Goal: Task Accomplishment & Management: Manage account settings

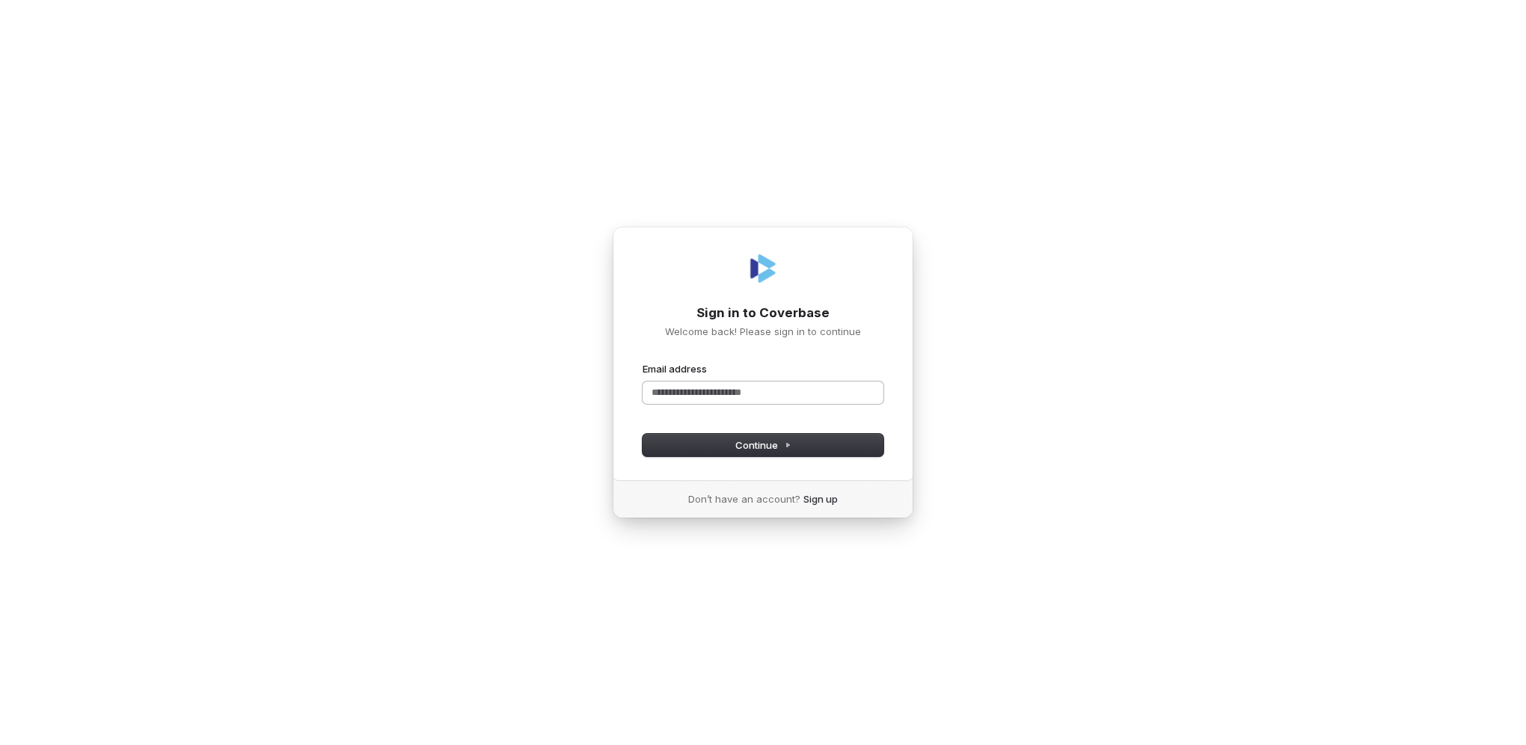
click at [767, 387] on input "Email address" at bounding box center [762, 392] width 241 height 22
click at [676, 446] on button "Continue" at bounding box center [762, 445] width 241 height 22
click at [752, 452] on span "Continue" at bounding box center [763, 444] width 56 height 13
click at [809, 393] on input "**********" at bounding box center [762, 392] width 241 height 22
click at [642, 362] on button "submit" at bounding box center [642, 362] width 0 height 0
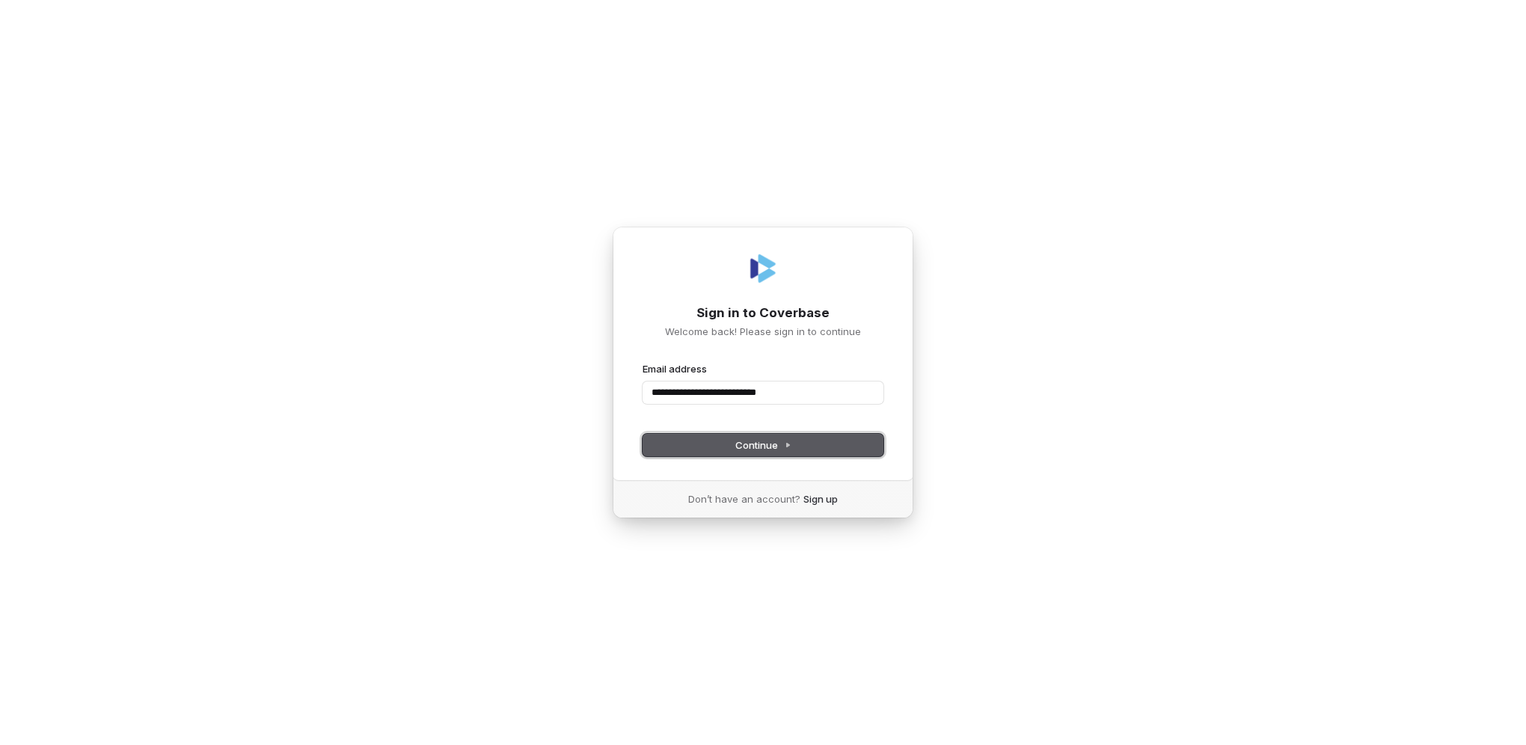
click at [767, 443] on span "Continue" at bounding box center [763, 444] width 56 height 13
type input "**********"
click at [437, 125] on div "**********" at bounding box center [763, 372] width 1526 height 745
click at [727, 397] on input "Email address" at bounding box center [762, 392] width 241 height 22
click at [1008, 383] on div "**********" at bounding box center [763, 372] width 1526 height 745
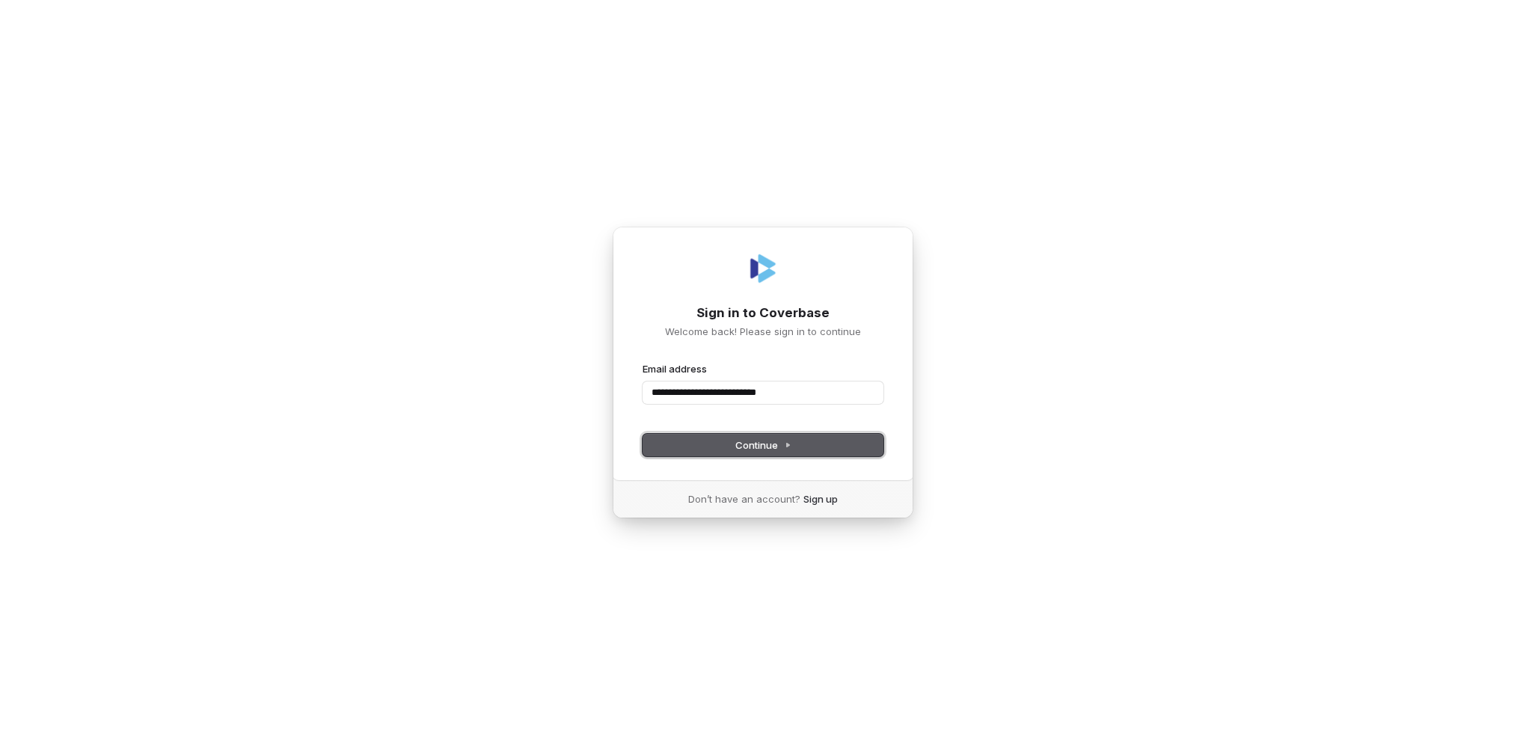
click at [770, 441] on span "Continue" at bounding box center [763, 444] width 56 height 13
click at [1028, 420] on div "**********" at bounding box center [763, 372] width 1526 height 745
click at [663, 392] on input "**********" at bounding box center [762, 392] width 241 height 22
click at [651, 394] on input "**********" at bounding box center [762, 392] width 241 height 22
click at [773, 393] on input "**********" at bounding box center [762, 392] width 241 height 22
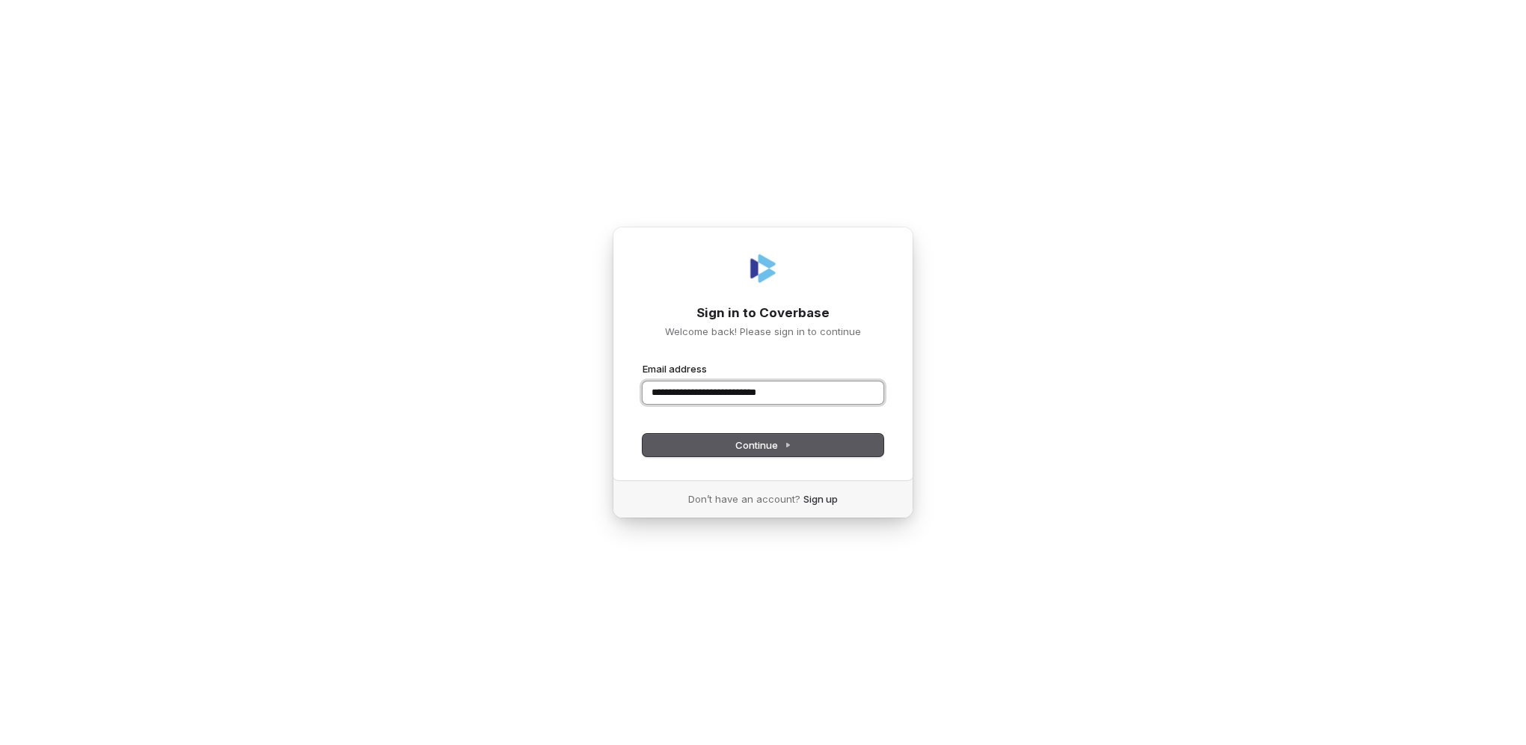
click at [804, 394] on input "**********" at bounding box center [762, 392] width 241 height 22
click at [969, 345] on div "**********" at bounding box center [763, 372] width 1526 height 745
click at [796, 447] on button "Continue" at bounding box center [762, 445] width 241 height 22
click at [770, 446] on span "Continue" at bounding box center [763, 444] width 56 height 13
click at [1104, 425] on div "**********" at bounding box center [763, 372] width 1526 height 745
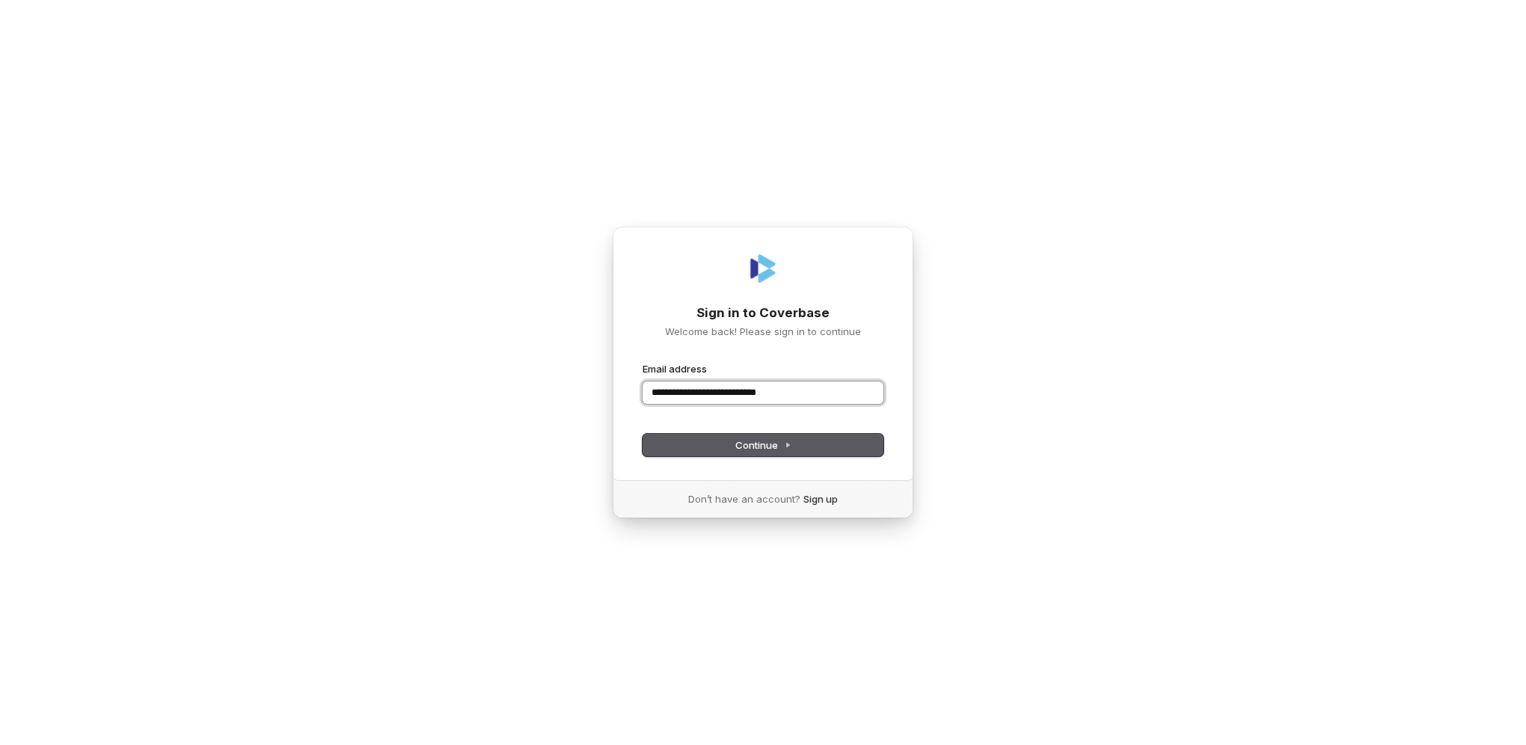
drag, startPoint x: 657, startPoint y: 396, endPoint x: 631, endPoint y: 397, distance: 25.4
click at [631, 397] on div "**********" at bounding box center [763, 354] width 301 height 254
click at [651, 390] on input "**********" at bounding box center [762, 392] width 241 height 22
click at [381, 365] on div "**********" at bounding box center [763, 372] width 1526 height 745
drag, startPoint x: 712, startPoint y: 393, endPoint x: 696, endPoint y: 402, distance: 18.1
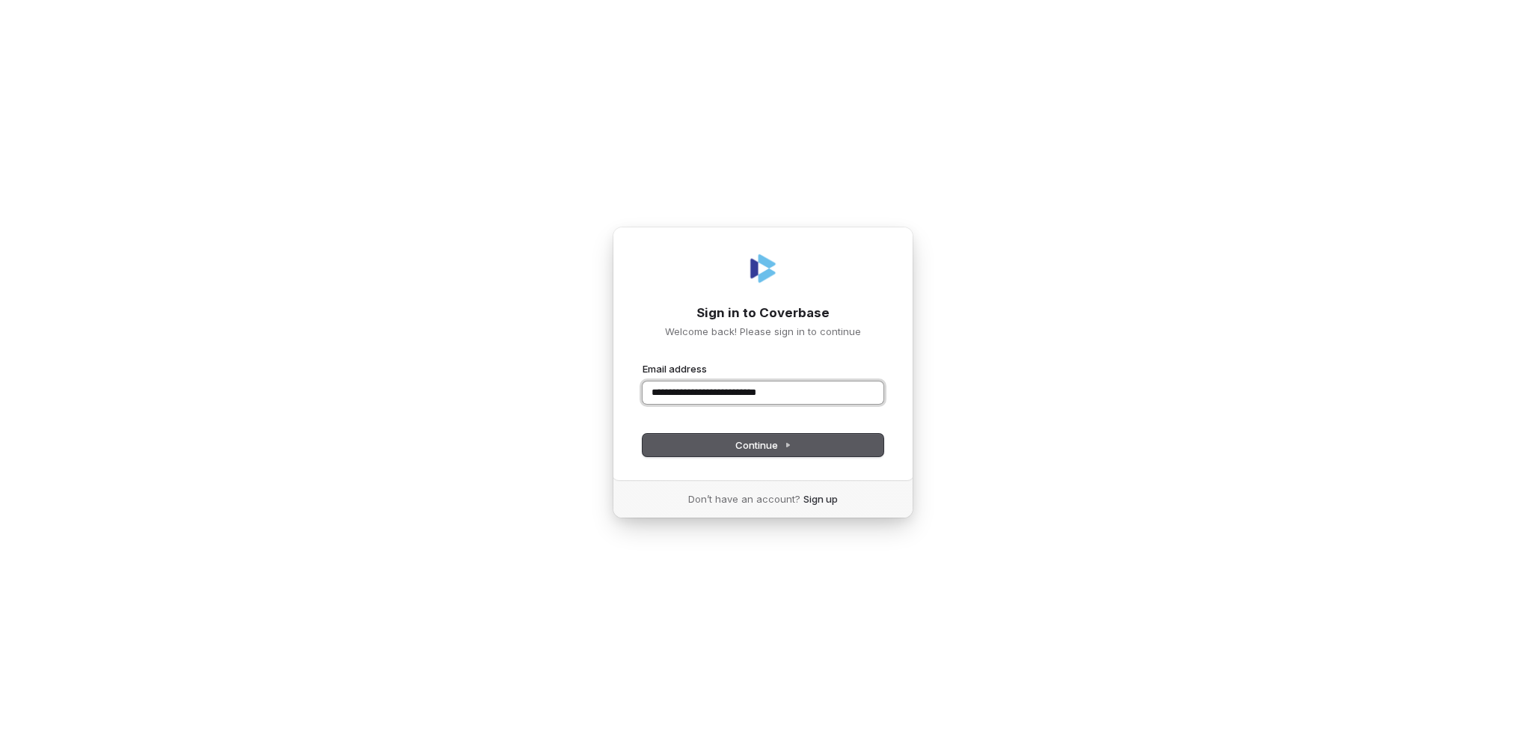
click at [696, 402] on input "**********" at bounding box center [762, 392] width 241 height 22
drag, startPoint x: 684, startPoint y: 392, endPoint x: 621, endPoint y: 400, distance: 63.4
click at [621, 400] on div "**********" at bounding box center [763, 354] width 301 height 254
click at [756, 441] on span "Continue" at bounding box center [763, 444] width 56 height 13
type input "**********"
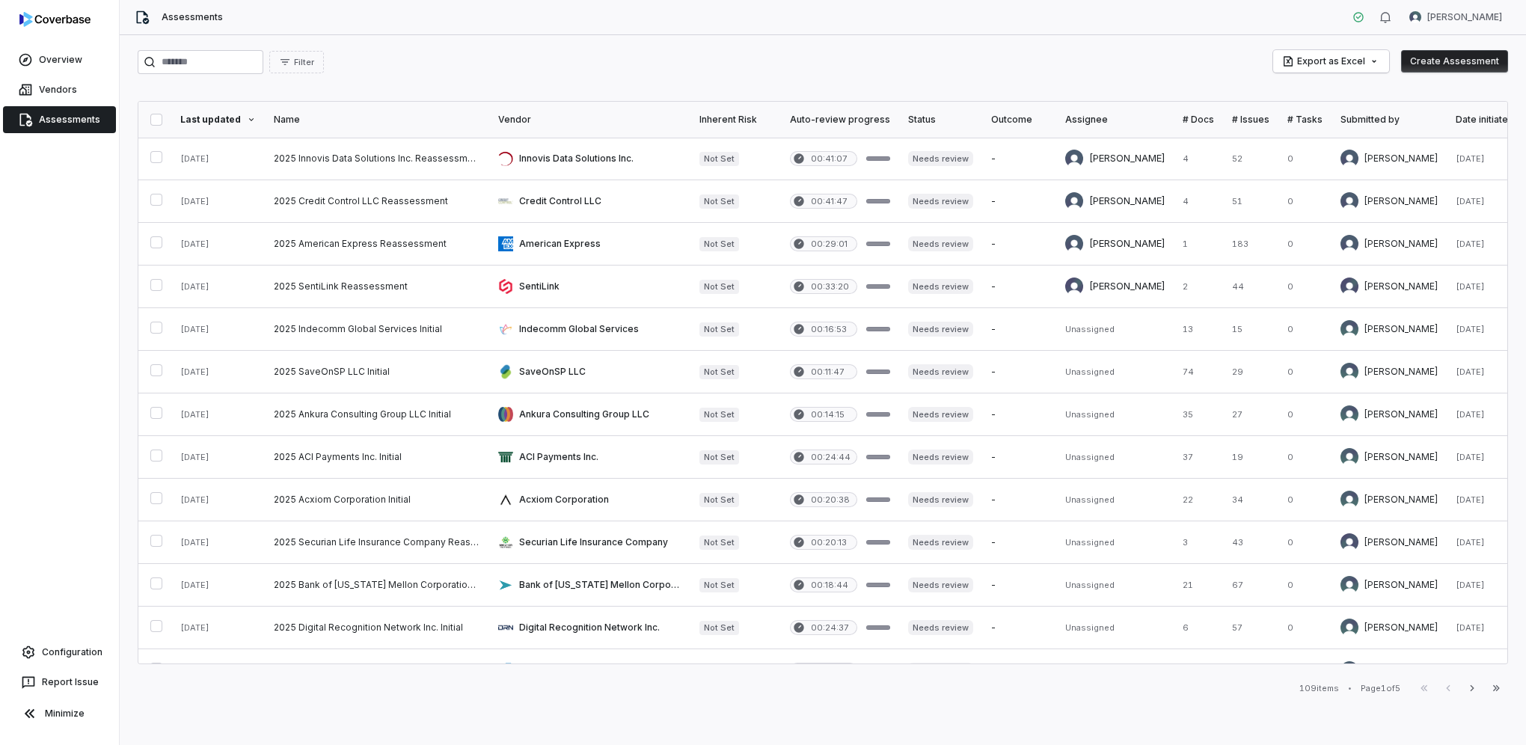
click at [1468, 68] on button "Create Assessment" at bounding box center [1454, 61] width 107 height 22
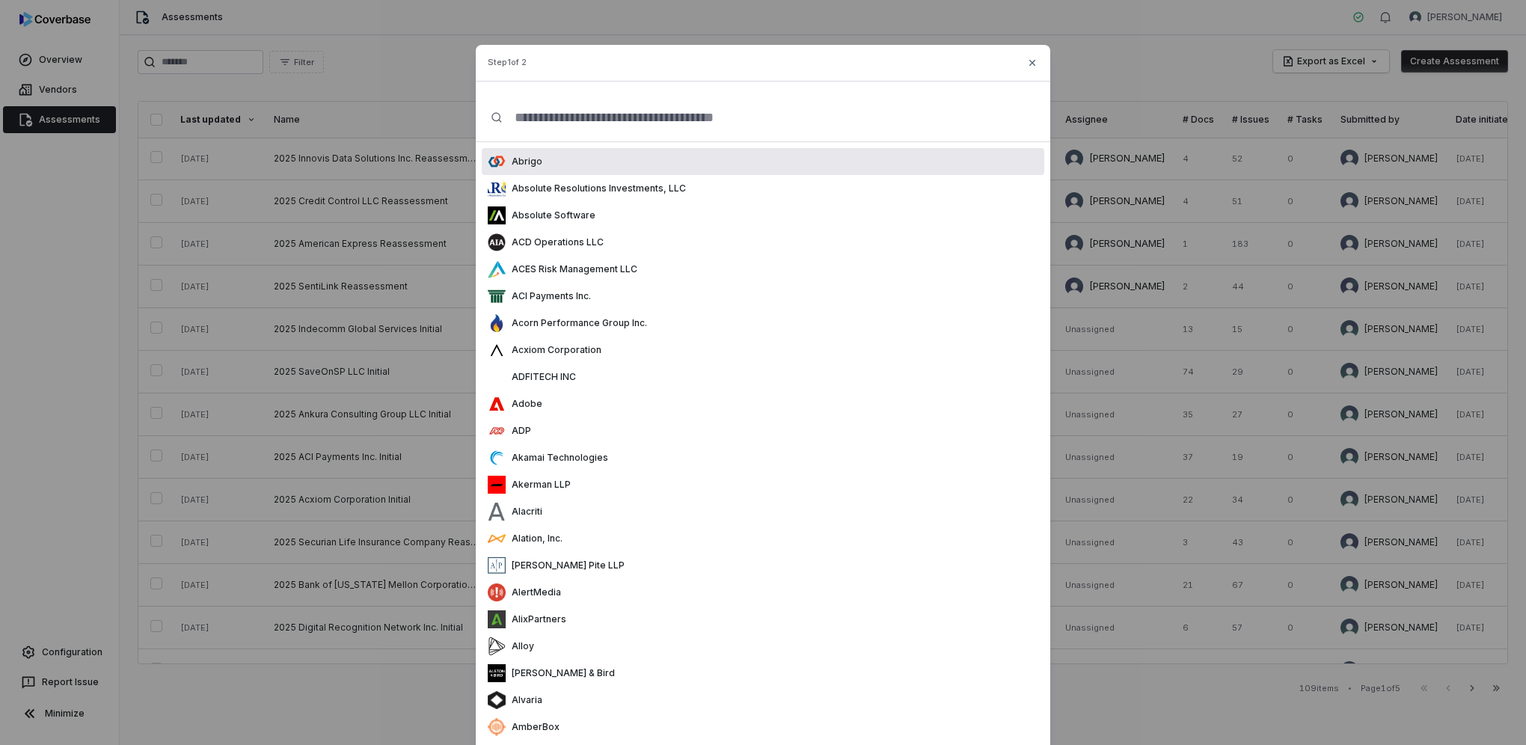
click at [602, 114] on input "text" at bounding box center [769, 117] width 532 height 48
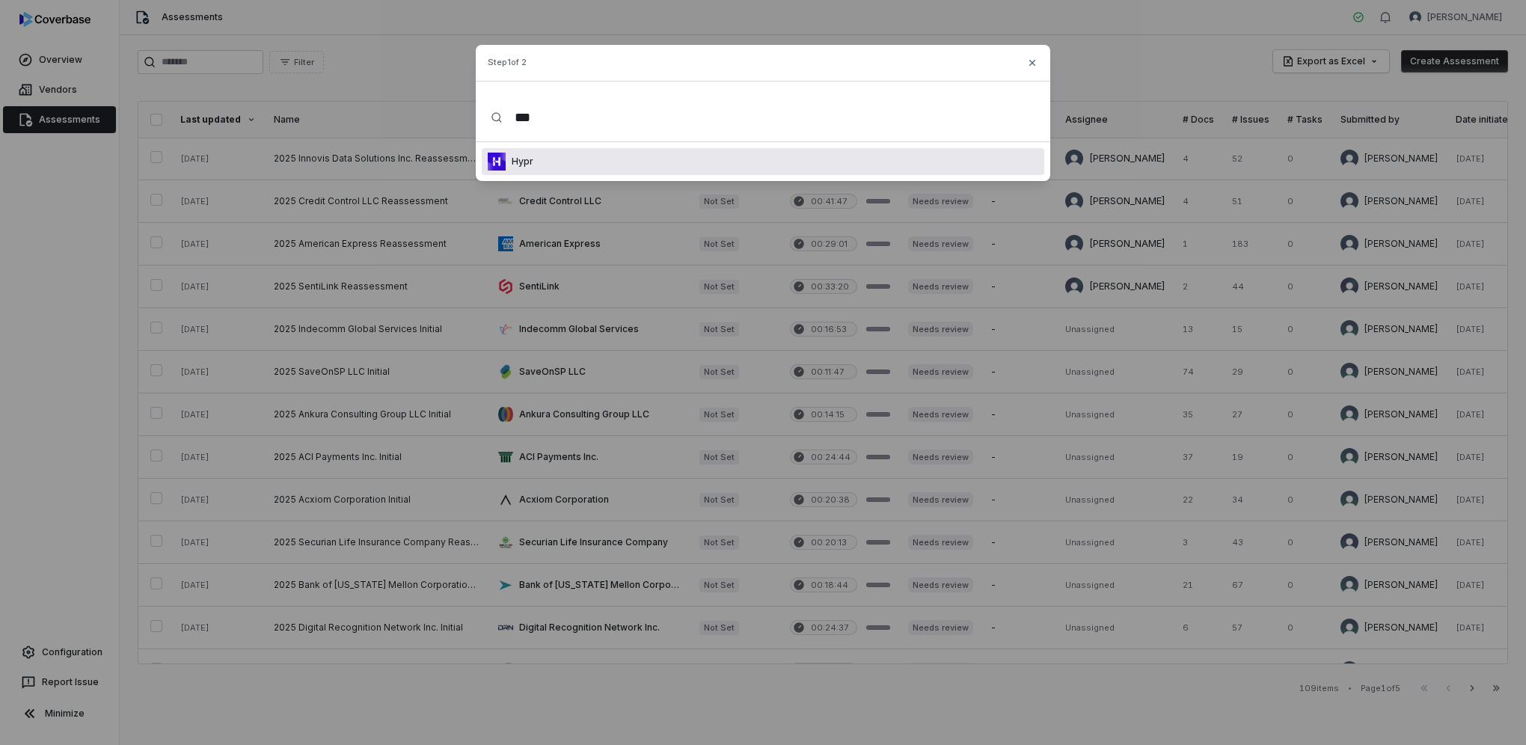
type input "***"
click at [542, 156] on div "Hypr" at bounding box center [763, 161] width 562 height 27
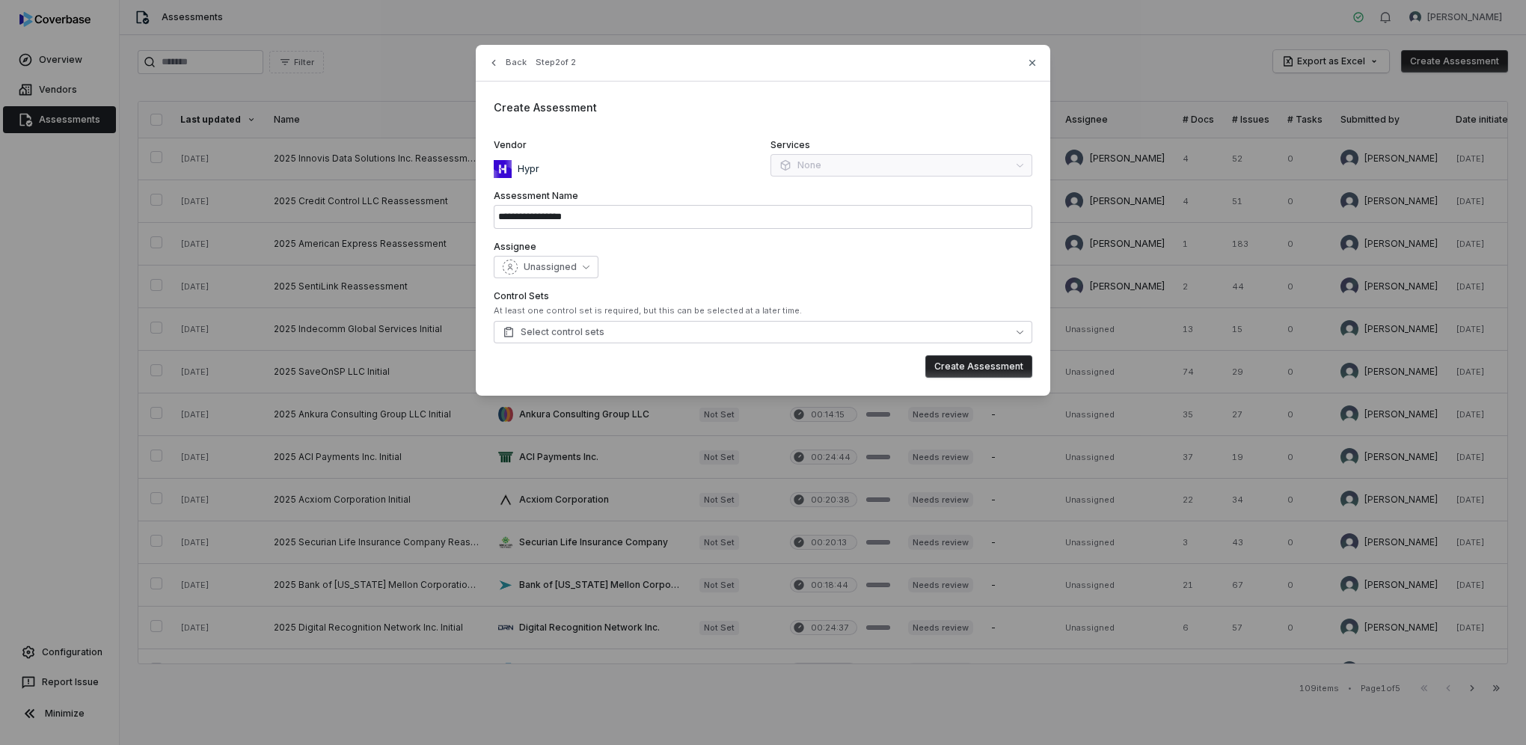
drag, startPoint x: 630, startPoint y: 61, endPoint x: 702, endPoint y: 73, distance: 72.8
click at [700, 72] on div "**********" at bounding box center [763, 220] width 574 height 351
click at [583, 267] on icon "button" at bounding box center [586, 267] width 7 height 4
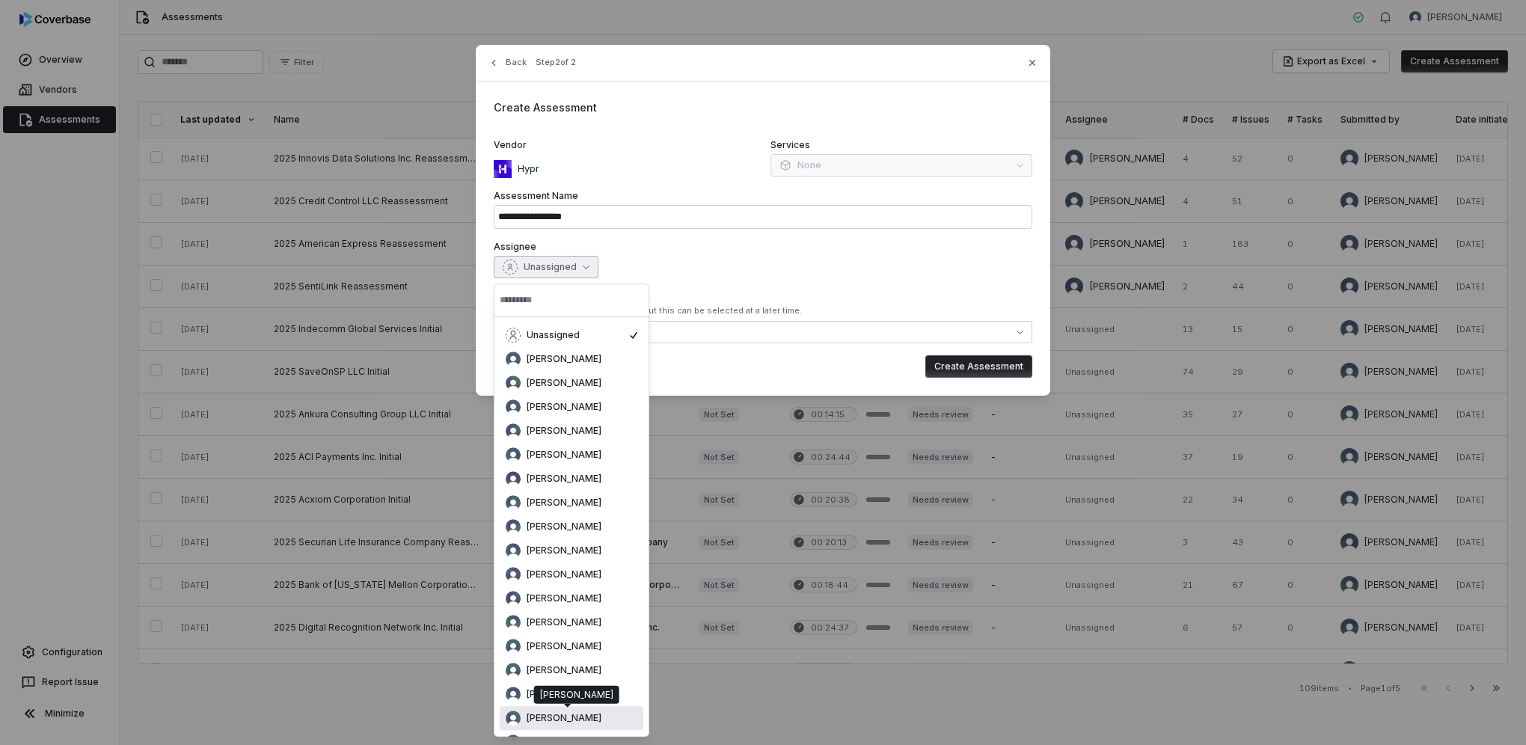
click at [529, 711] on div "[PERSON_NAME]" at bounding box center [572, 717] width 132 height 15
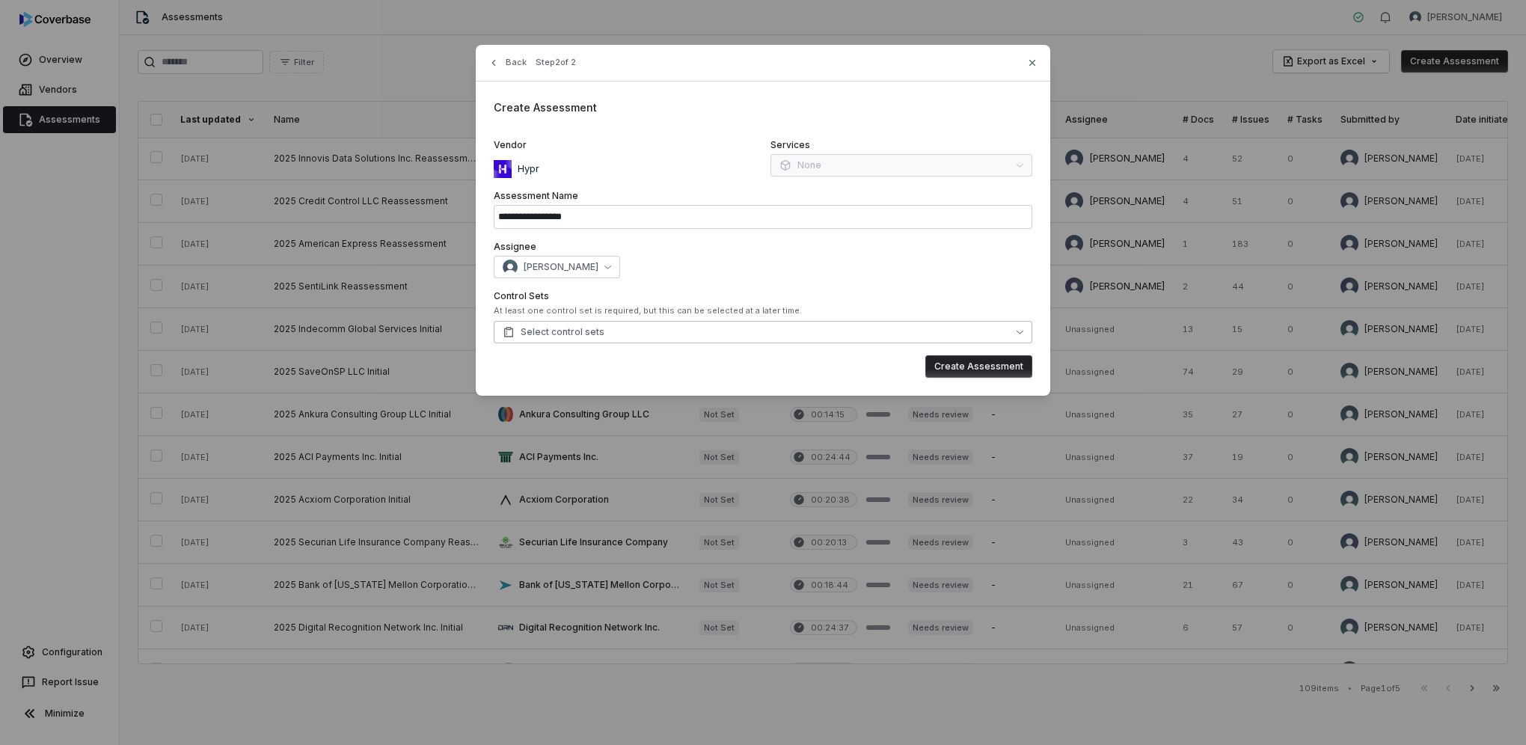
click at [696, 335] on button "Select control sets" at bounding box center [763, 332] width 538 height 22
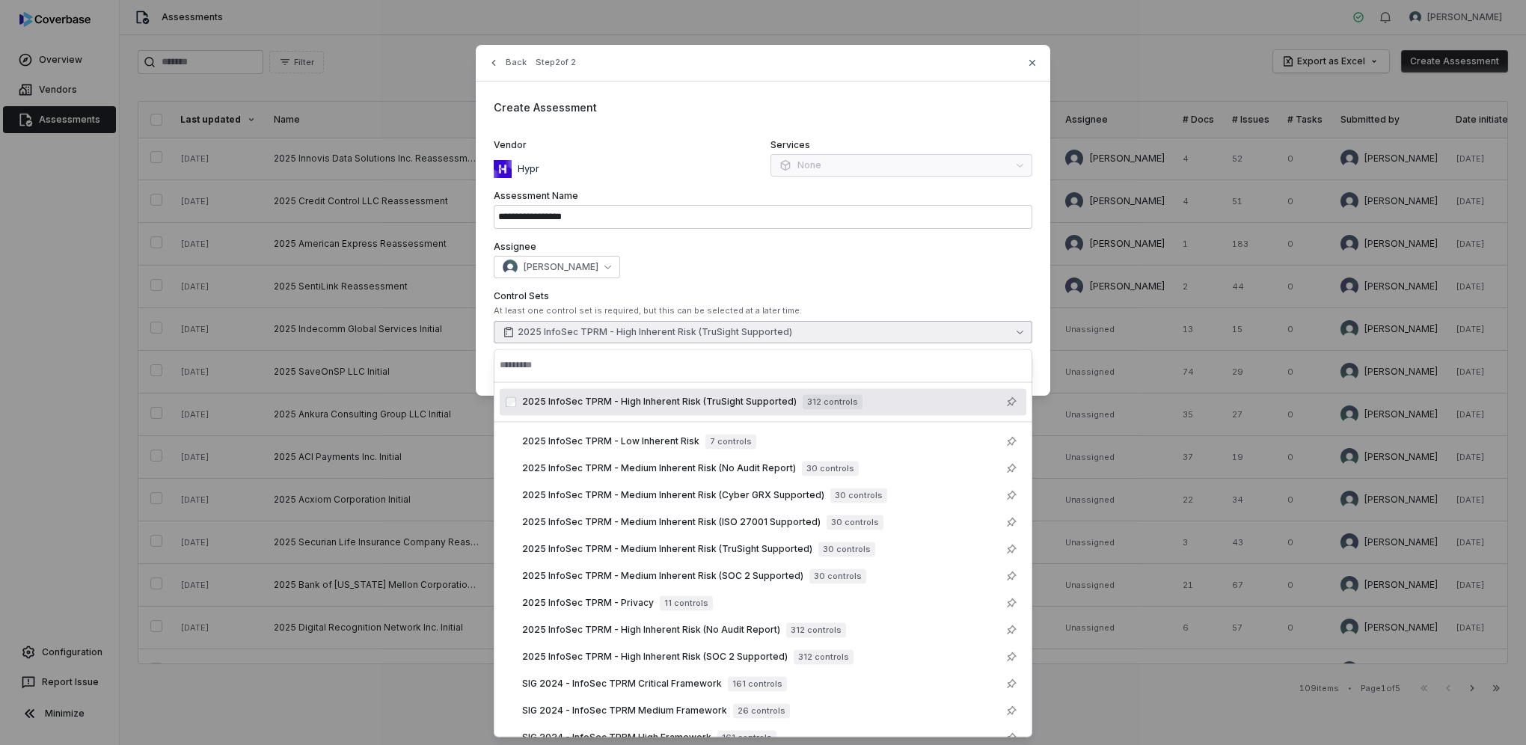
click at [860, 263] on div "[PERSON_NAME]" at bounding box center [763, 267] width 538 height 22
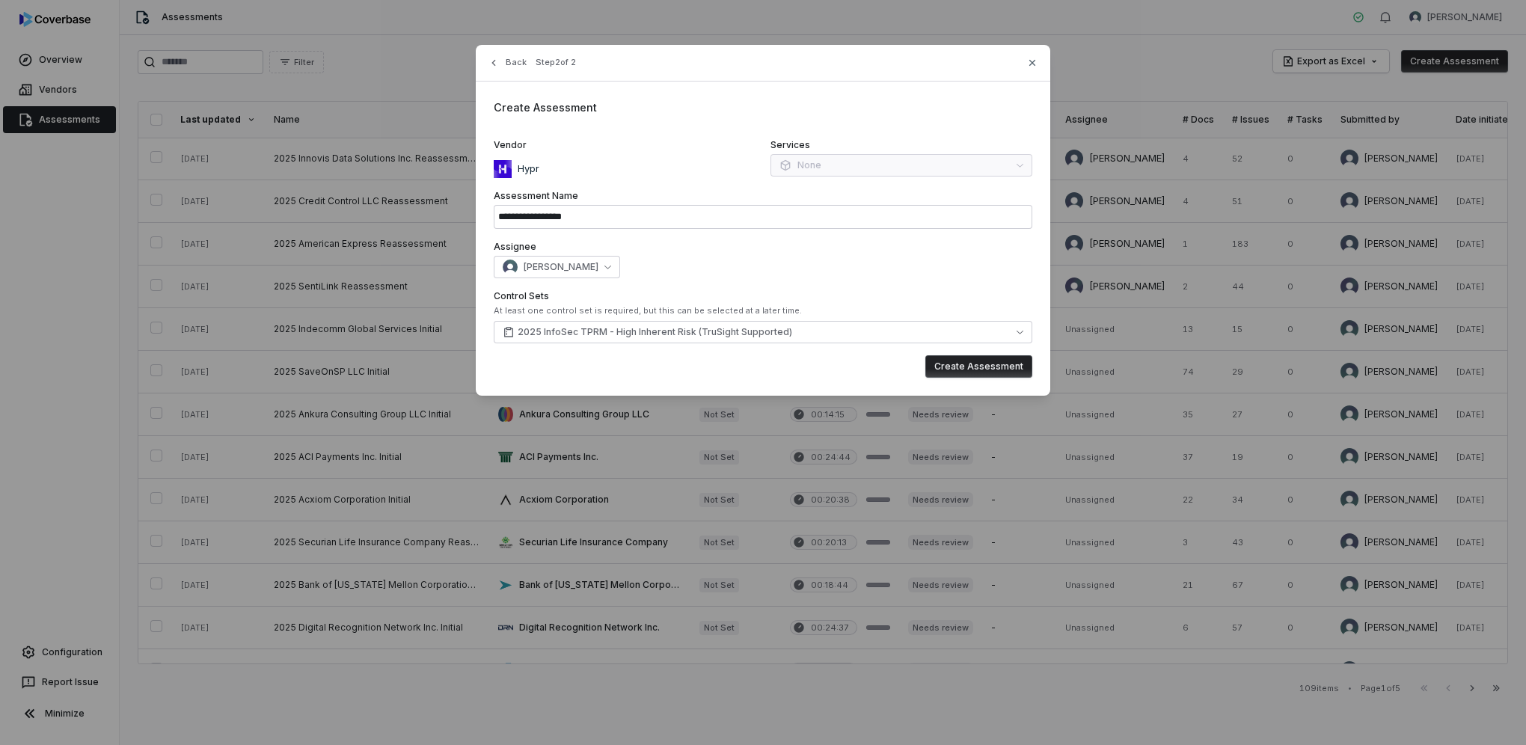
click at [763, 70] on div "Back Step 2 of 2" at bounding box center [763, 72] width 574 height 19
click at [962, 363] on button "Create Assessment" at bounding box center [978, 366] width 107 height 22
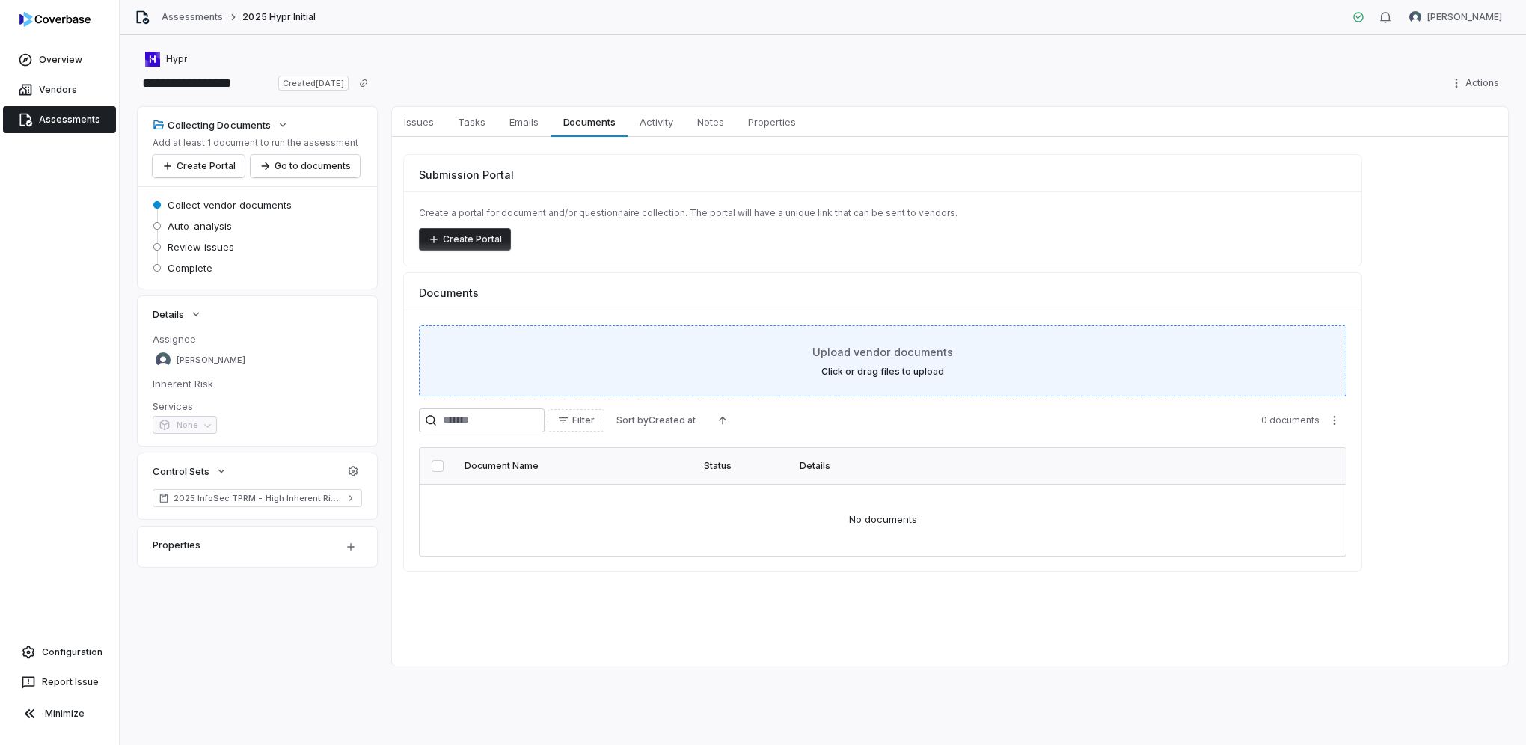
click at [891, 362] on div "Upload vendor documents Click or drag files to upload" at bounding box center [883, 361] width 890 height 34
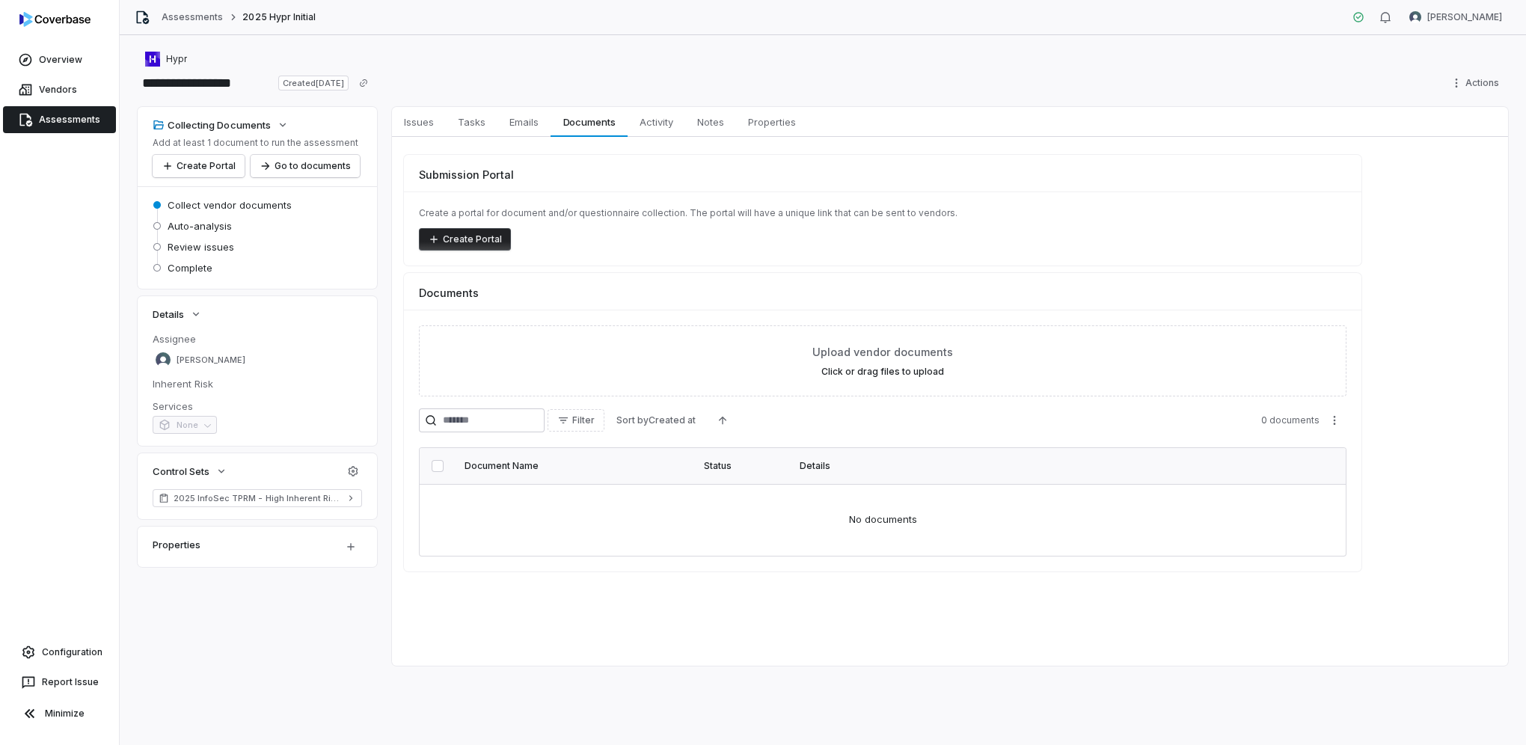
click at [1138, 410] on div "Filter Sort by Created at 0 documents" at bounding box center [882, 420] width 927 height 24
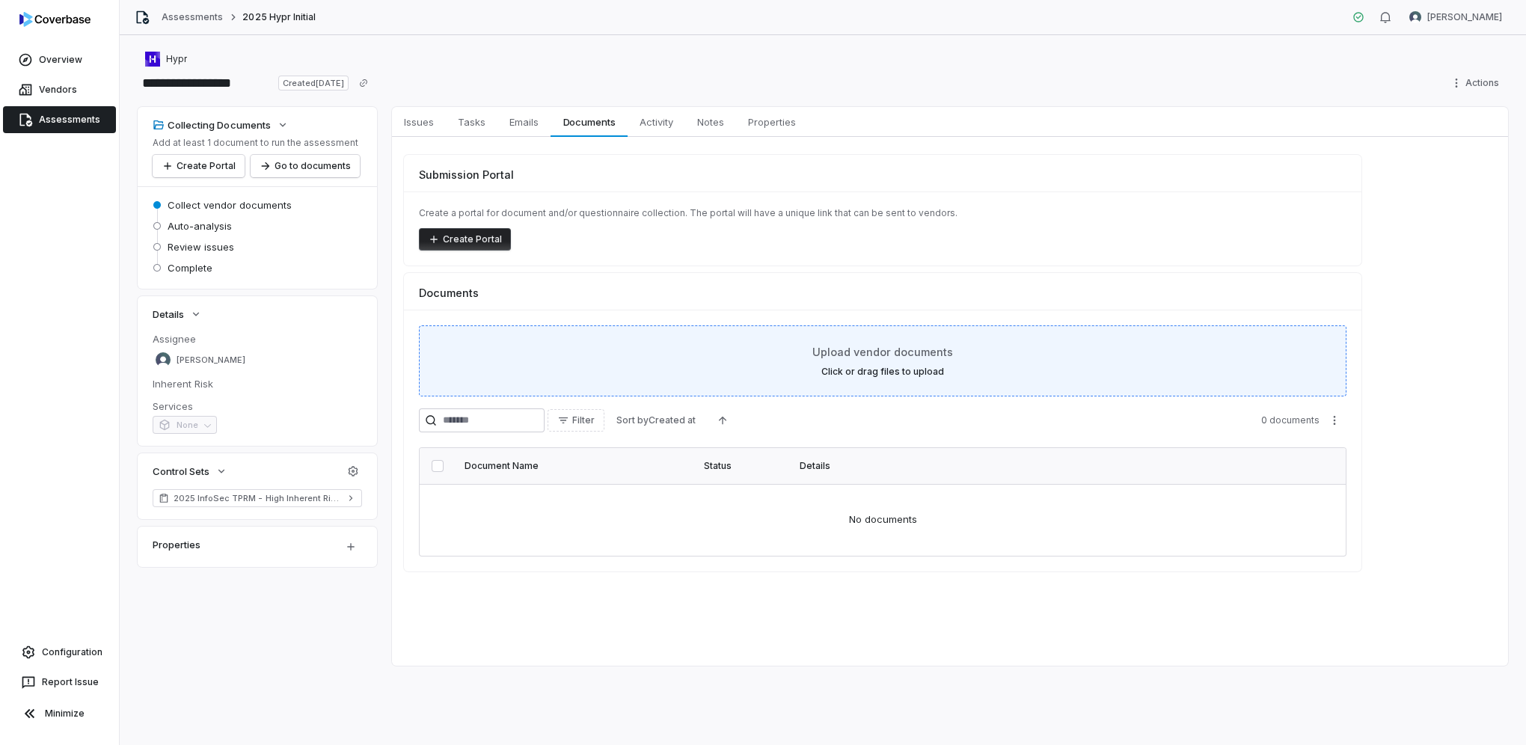
click at [848, 357] on span "Upload vendor documents" at bounding box center [882, 352] width 141 height 16
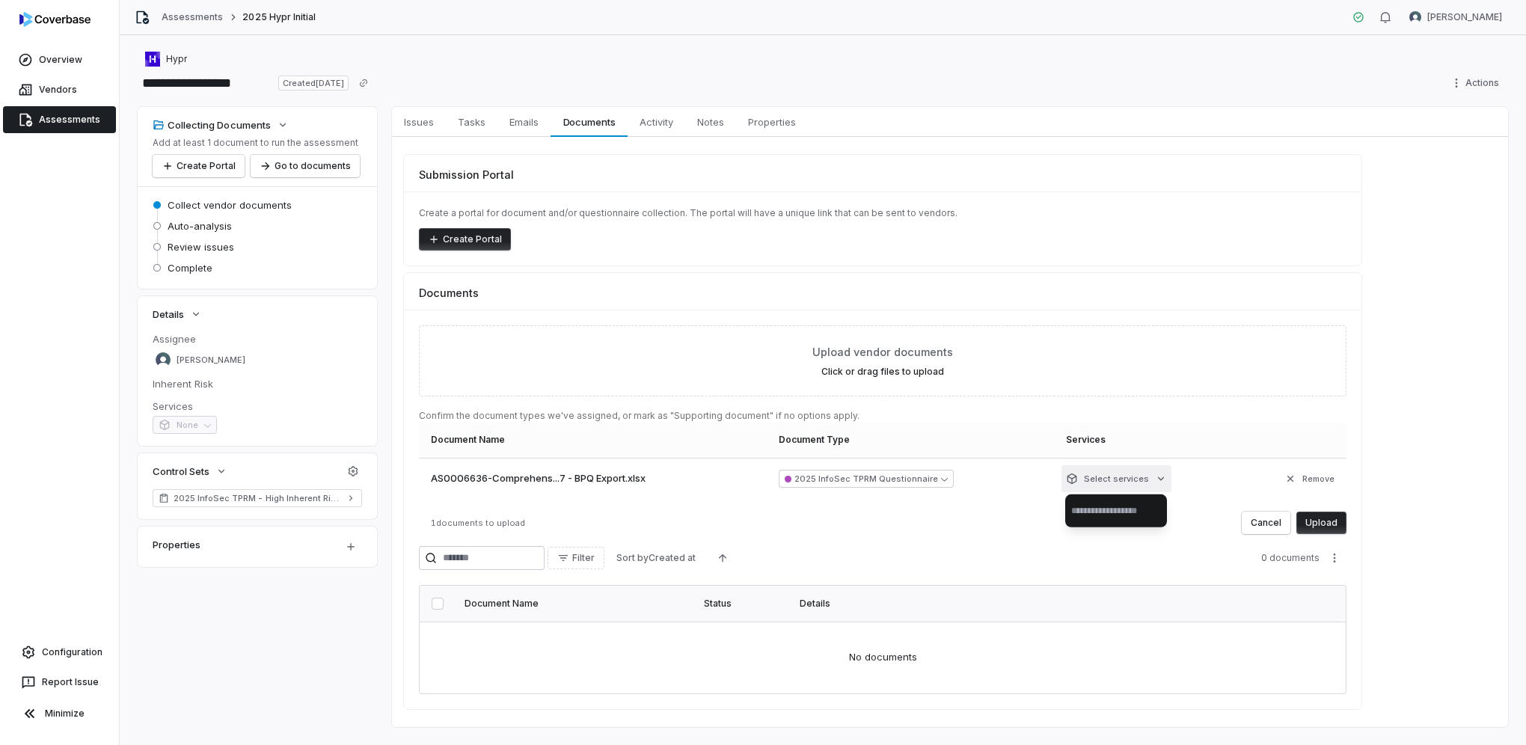
click at [1145, 476] on html "**********" at bounding box center [763, 372] width 1526 height 745
click at [1458, 414] on html "**********" at bounding box center [763, 372] width 1526 height 745
click at [1337, 524] on button "Upload" at bounding box center [1321, 523] width 50 height 22
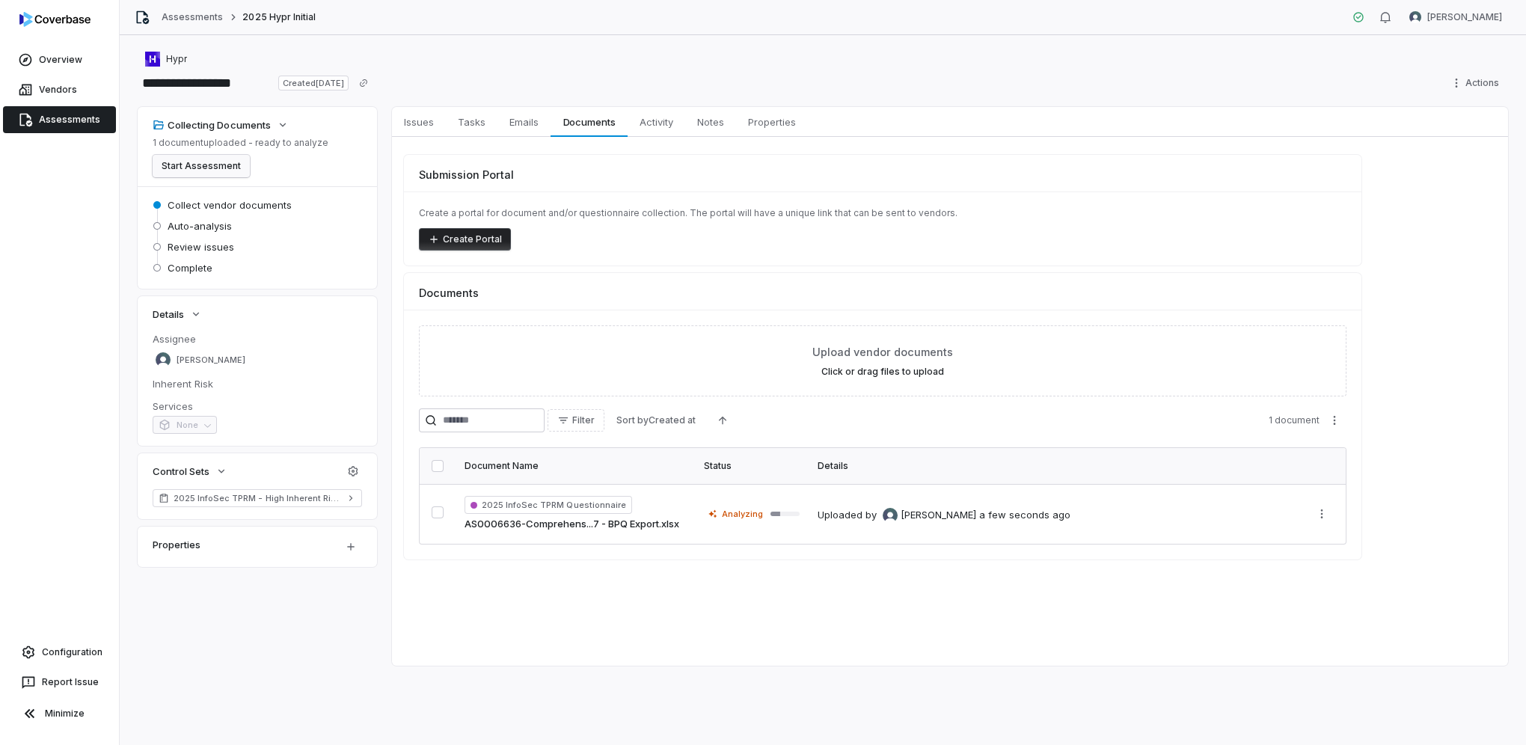
click at [239, 168] on button "Start Assessment" at bounding box center [201, 166] width 97 height 22
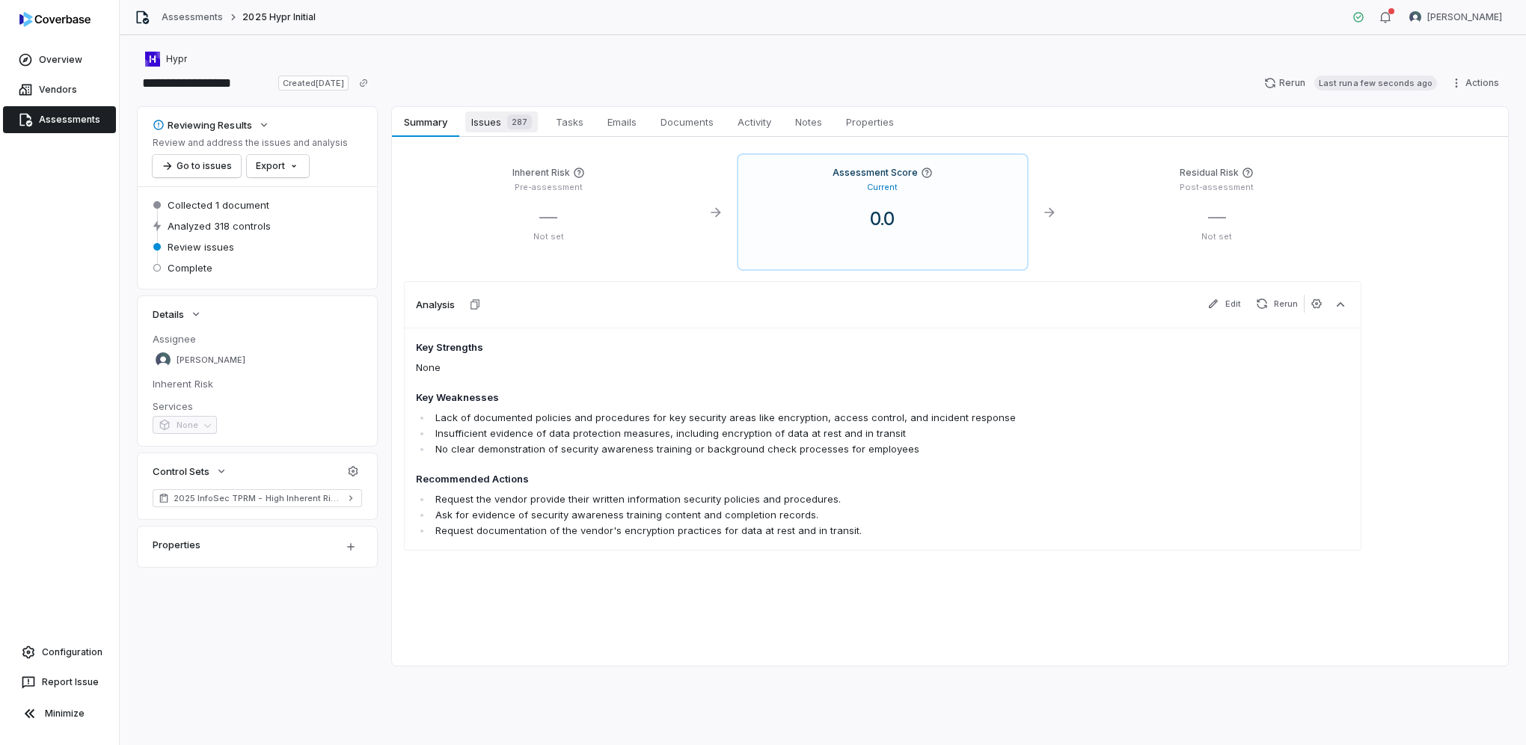
click at [488, 123] on span "Issues 287" at bounding box center [501, 121] width 73 height 21
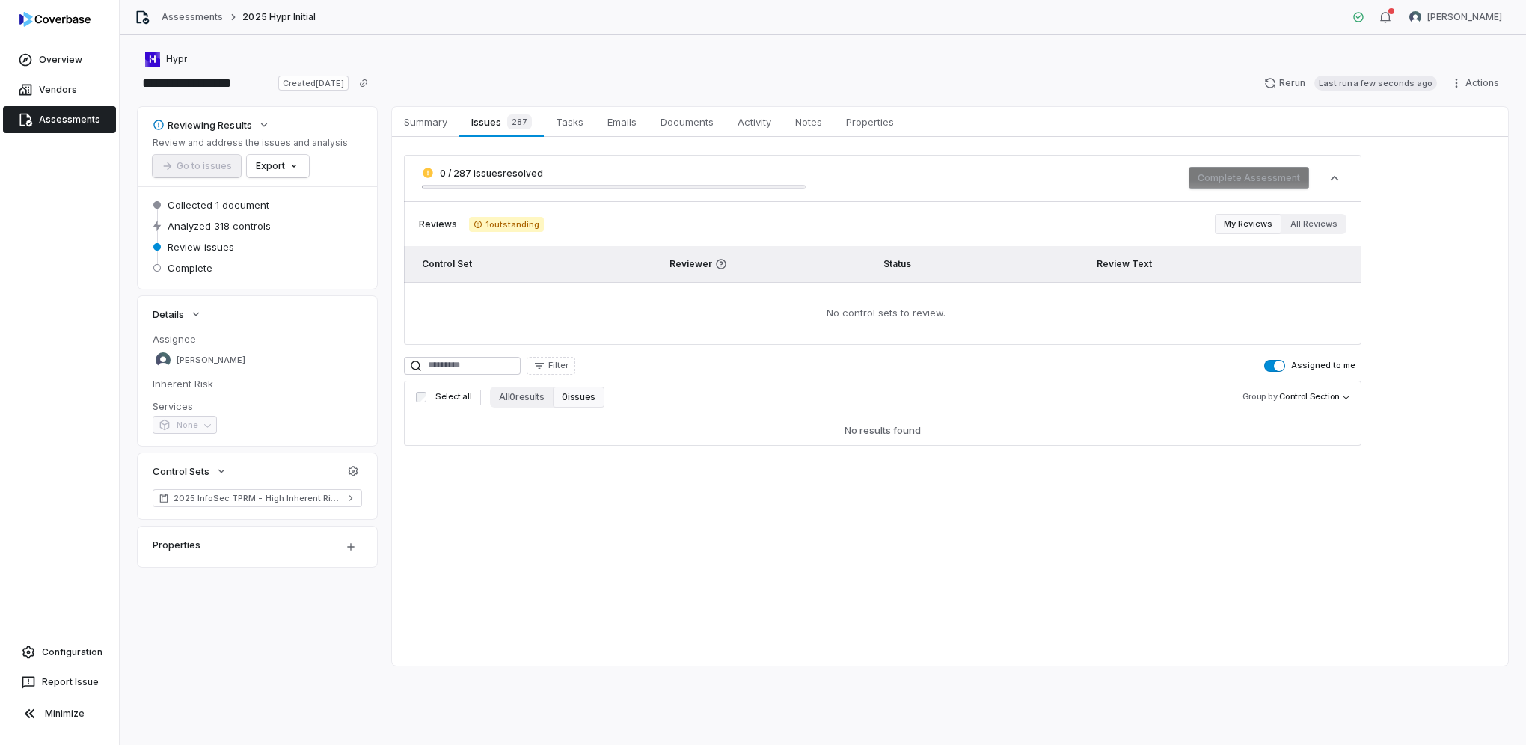
click at [493, 224] on span "1 outstanding" at bounding box center [506, 224] width 75 height 15
click at [215, 248] on span "Review issues" at bounding box center [201, 246] width 67 height 13
click at [425, 123] on span "Summary" at bounding box center [425, 121] width 55 height 19
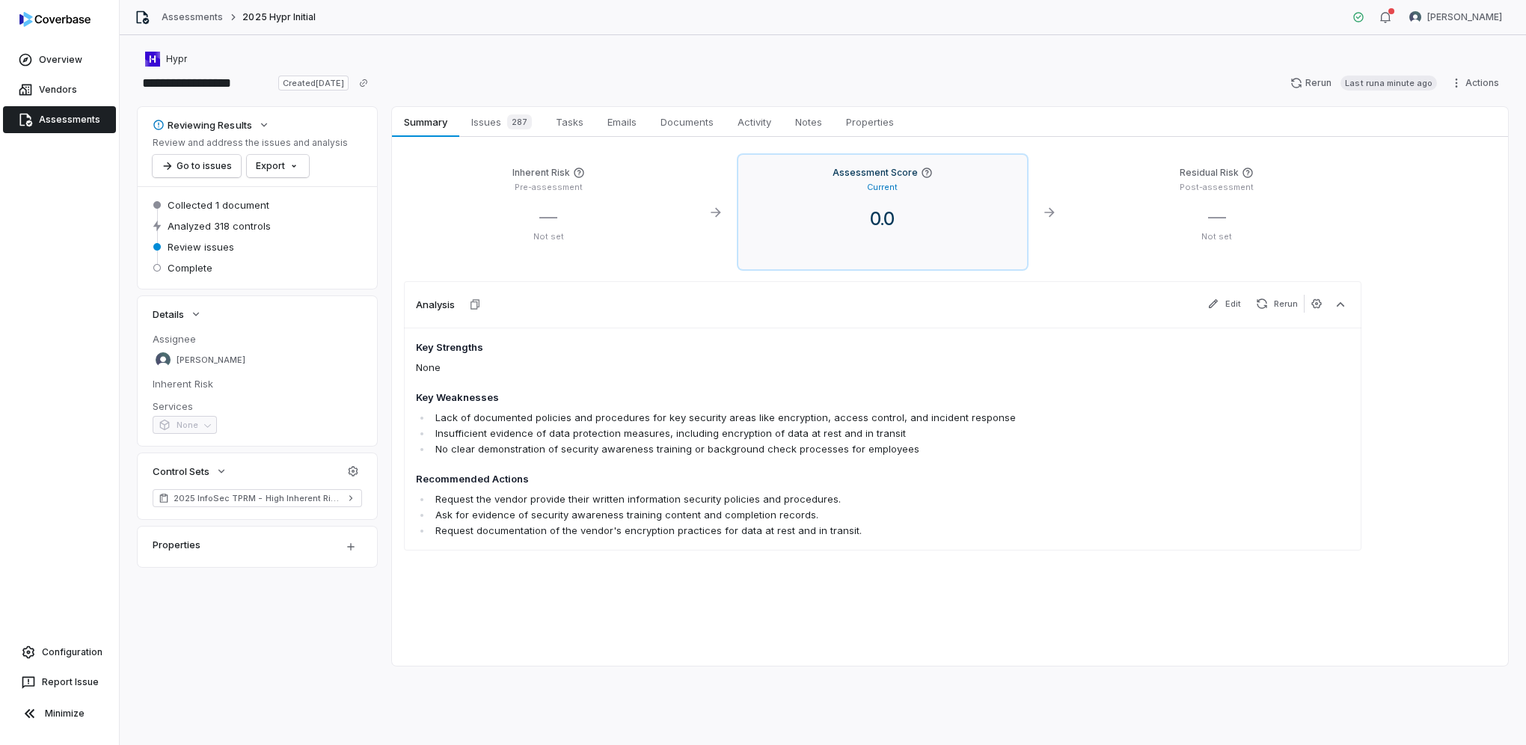
click at [993, 211] on div "0.0" at bounding box center [882, 219] width 265 height 22
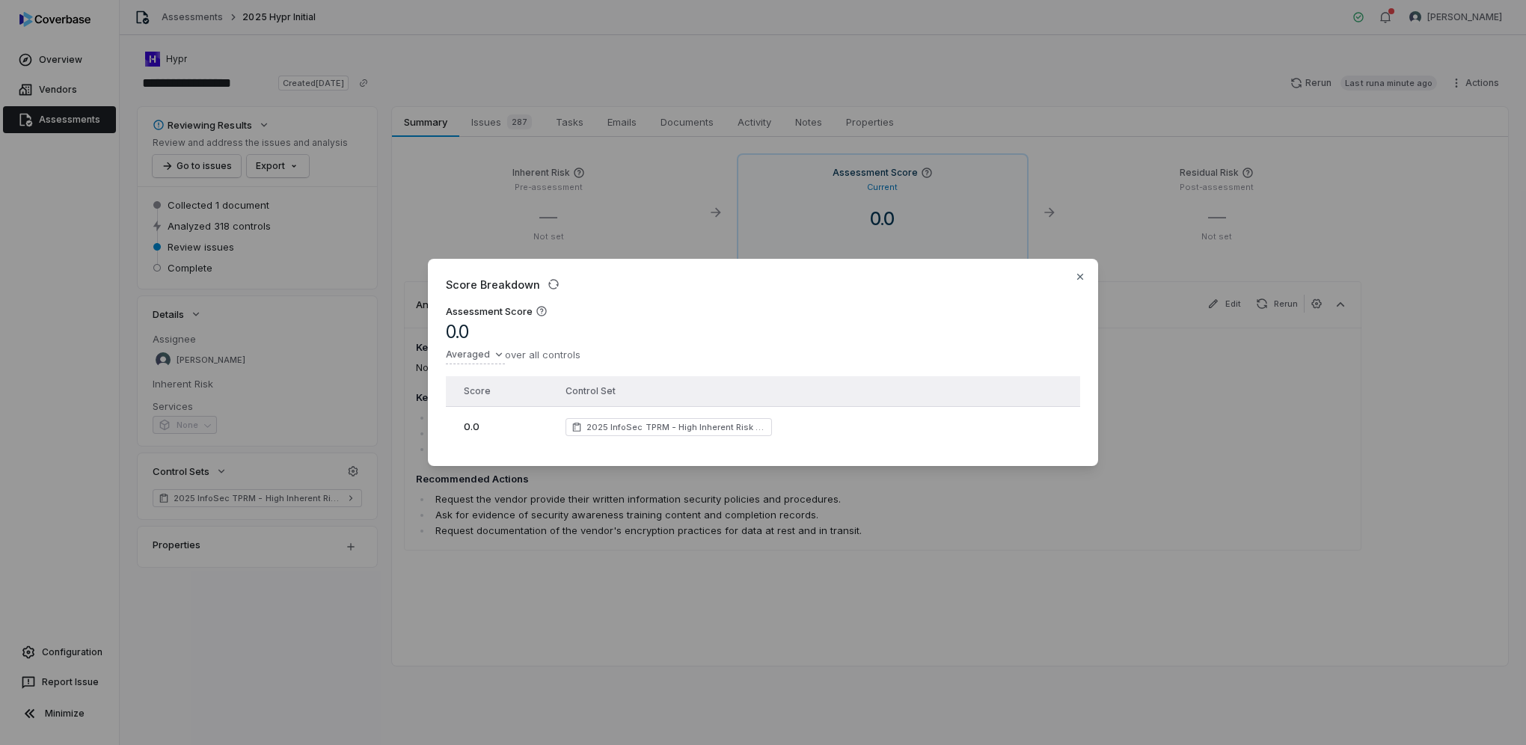
click at [951, 544] on div "Score Breakdown Assessment Score 0.0 Averaged over all controls Score Control S…" at bounding box center [763, 372] width 1526 height 745
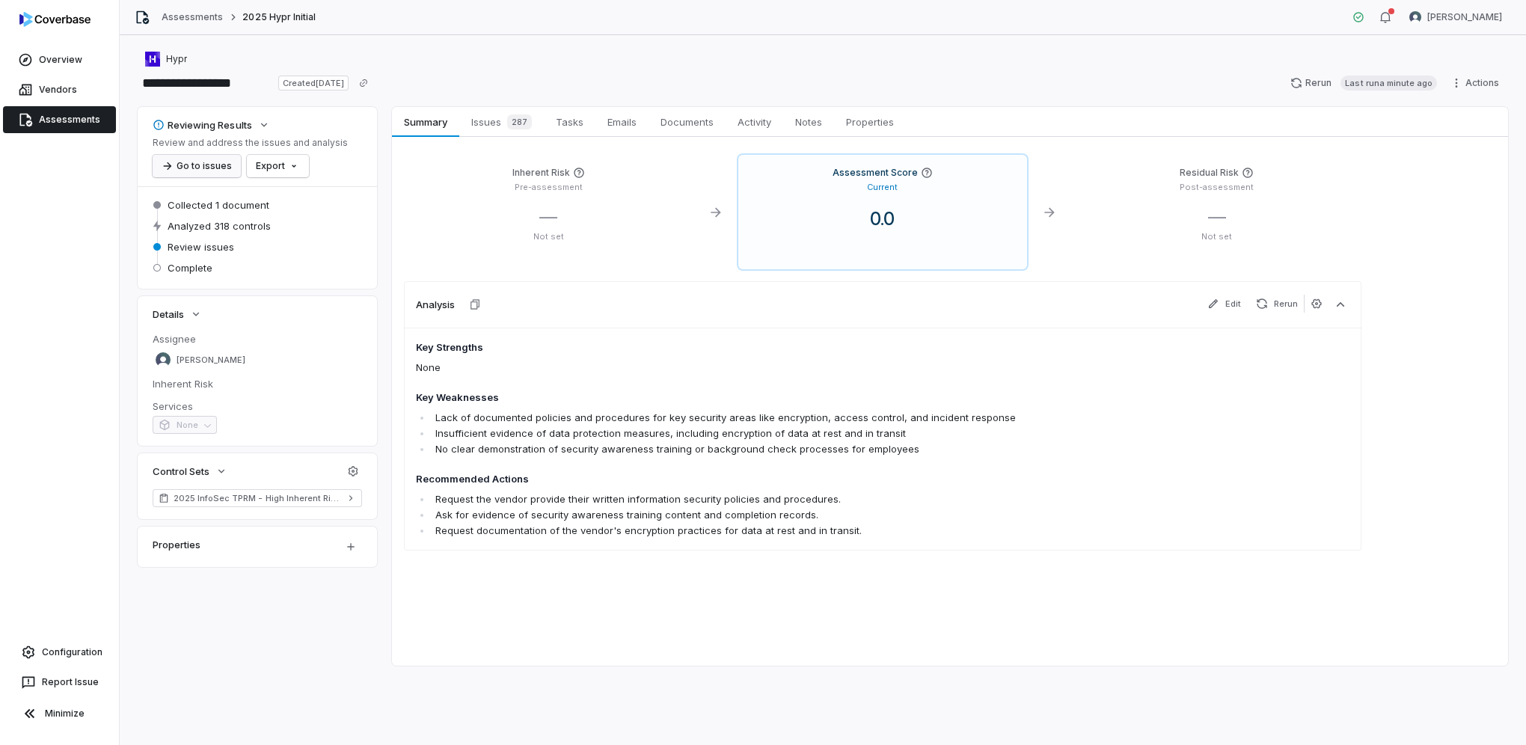
click at [197, 171] on button "Go to issues" at bounding box center [197, 166] width 88 height 22
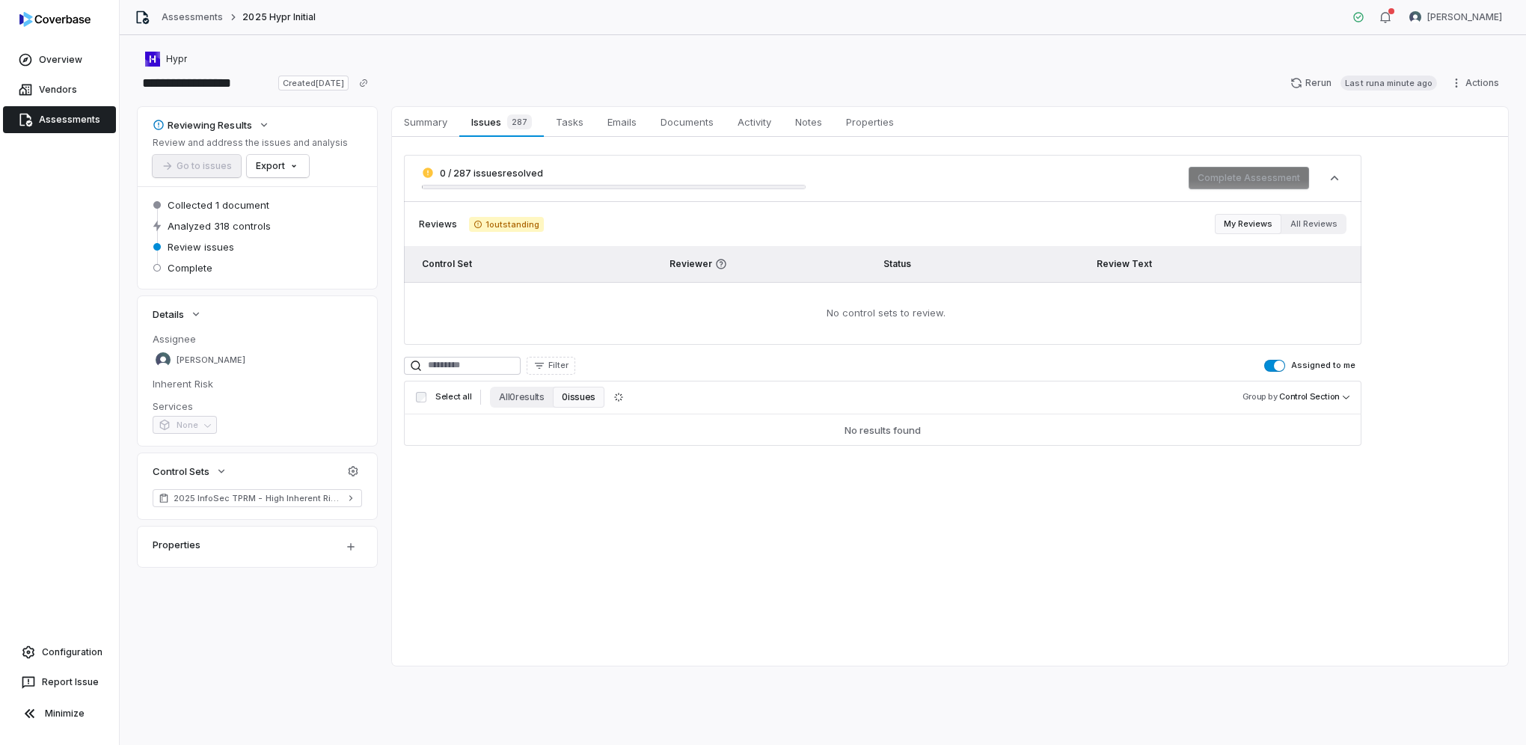
click at [1279, 364] on span "button" at bounding box center [1279, 365] width 10 height 10
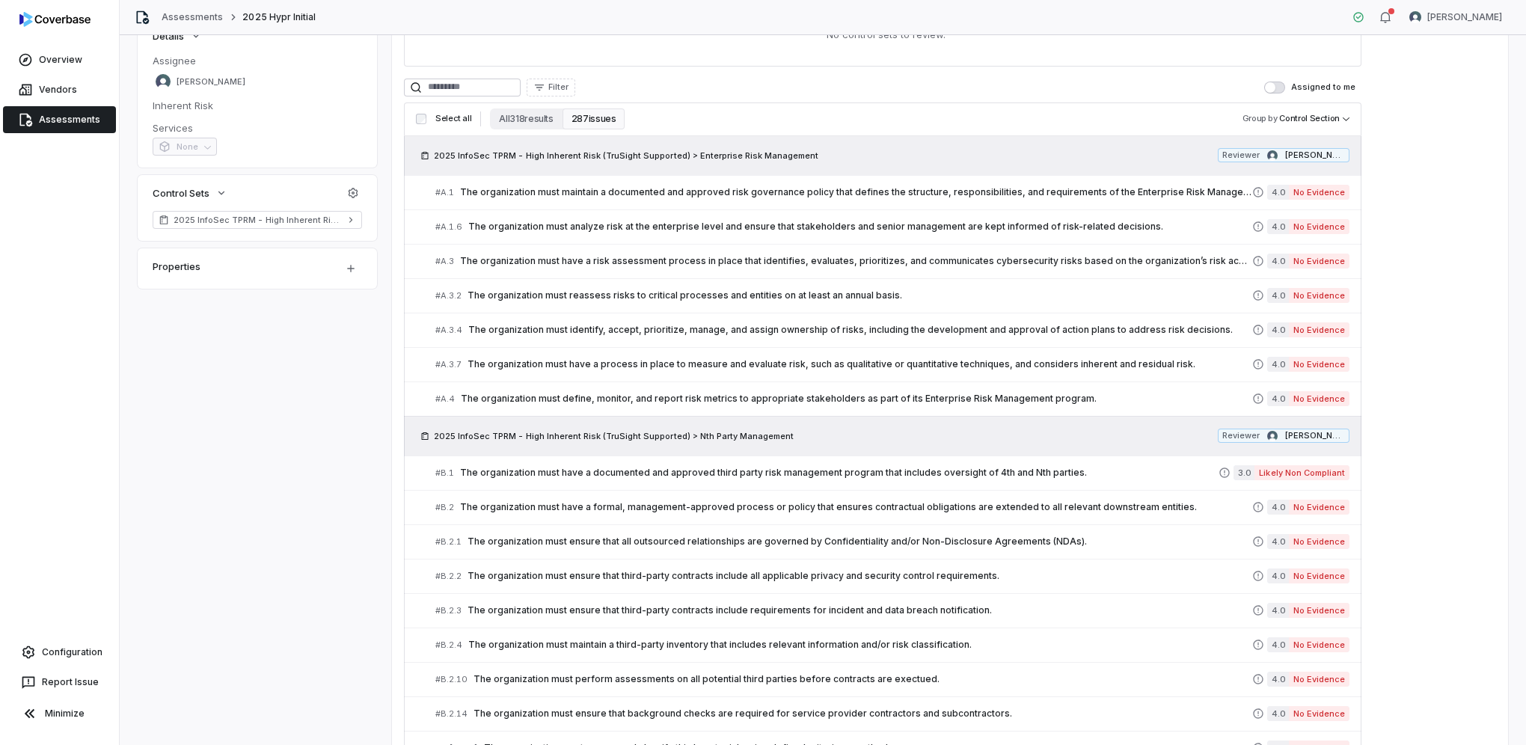
scroll to position [353, 0]
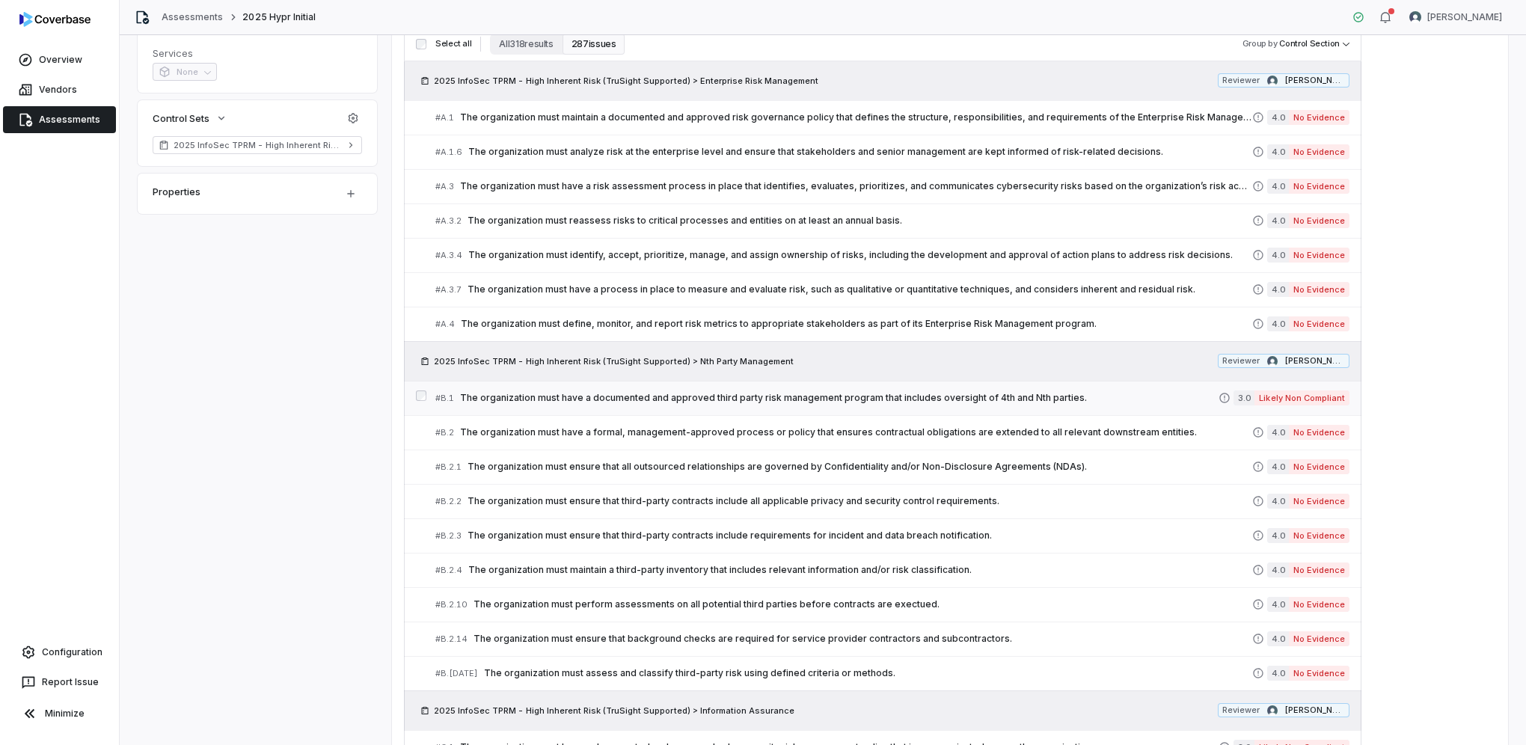
click at [905, 397] on span "The organization must have a documented and approved third party risk managemen…" at bounding box center [839, 398] width 758 height 12
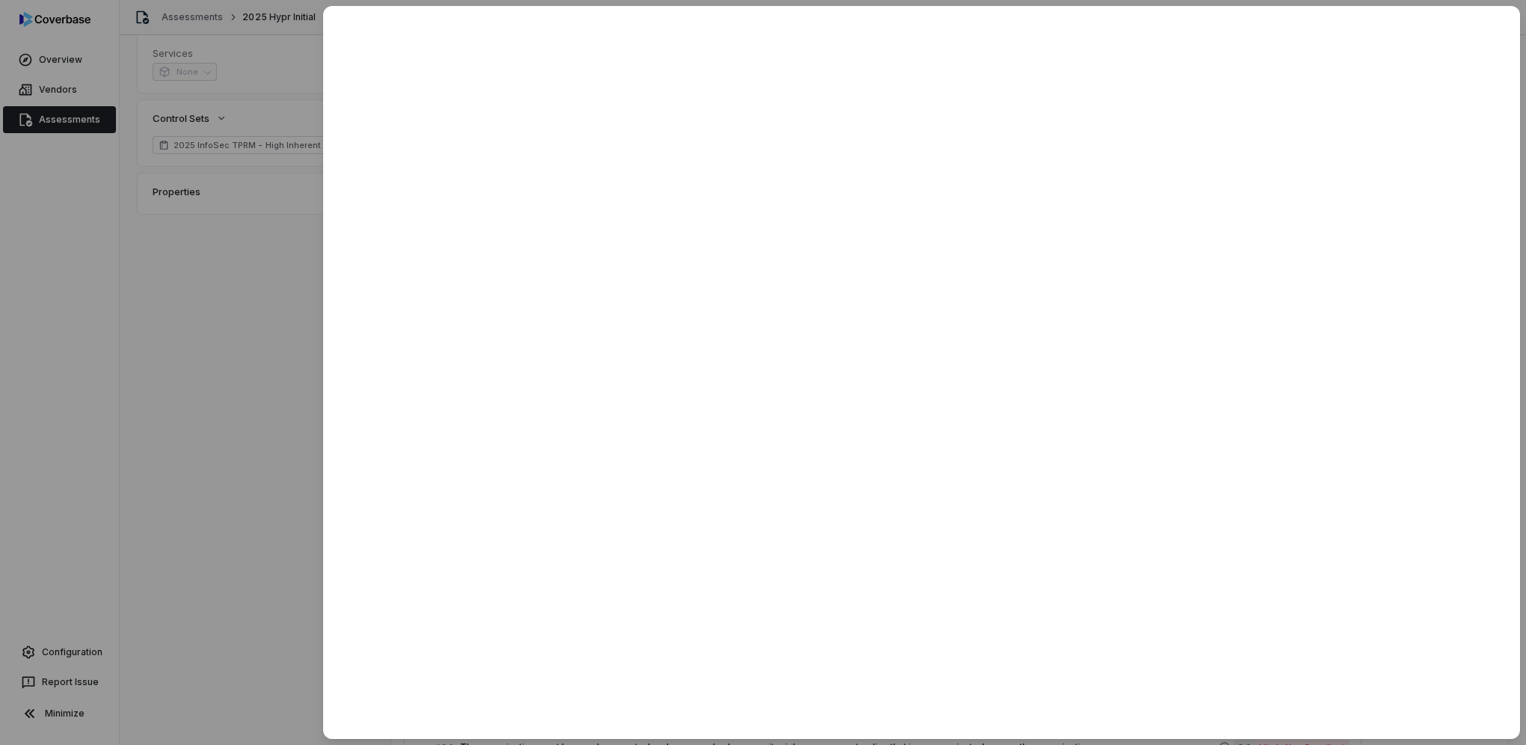
click at [298, 476] on div at bounding box center [763, 372] width 1526 height 745
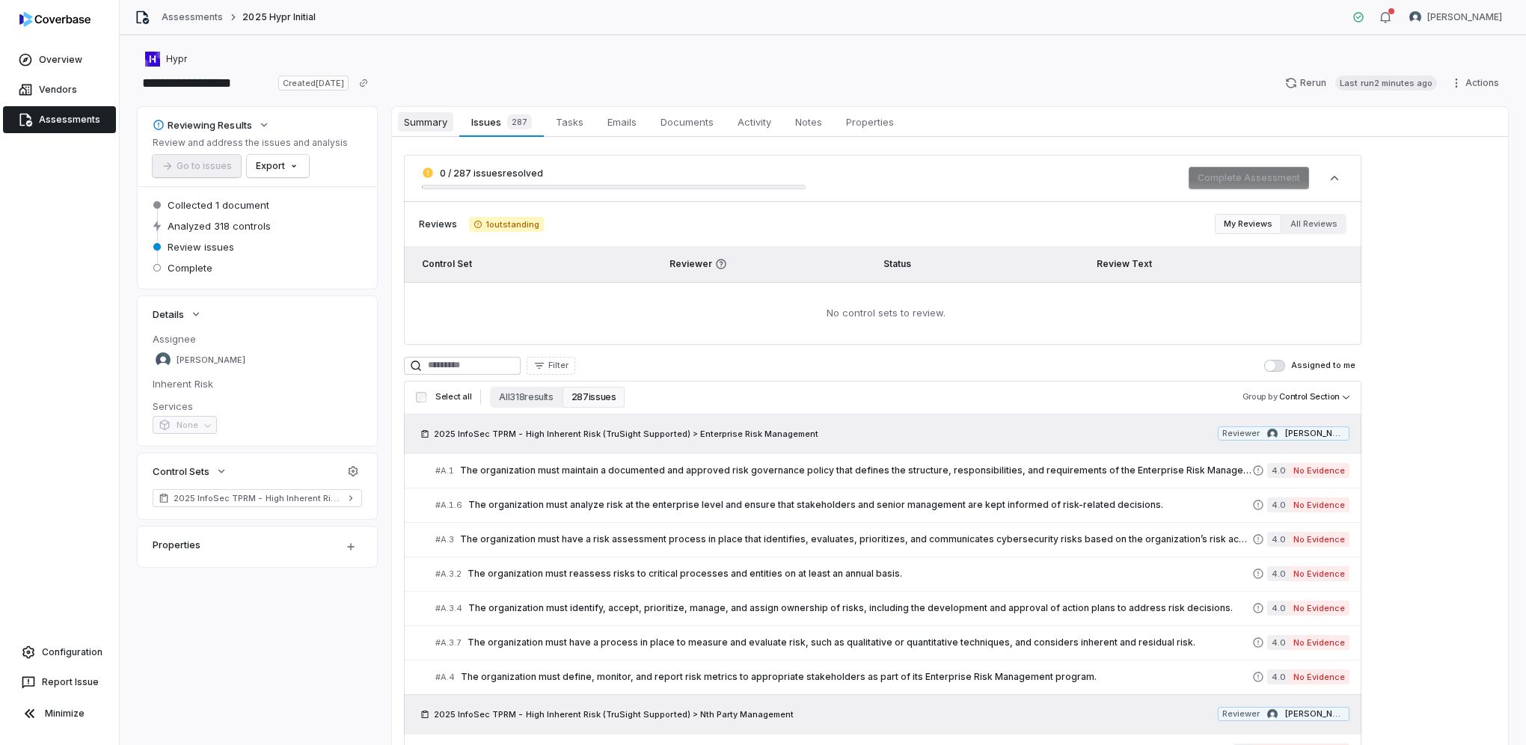
click at [419, 120] on span "Summary" at bounding box center [425, 121] width 55 height 19
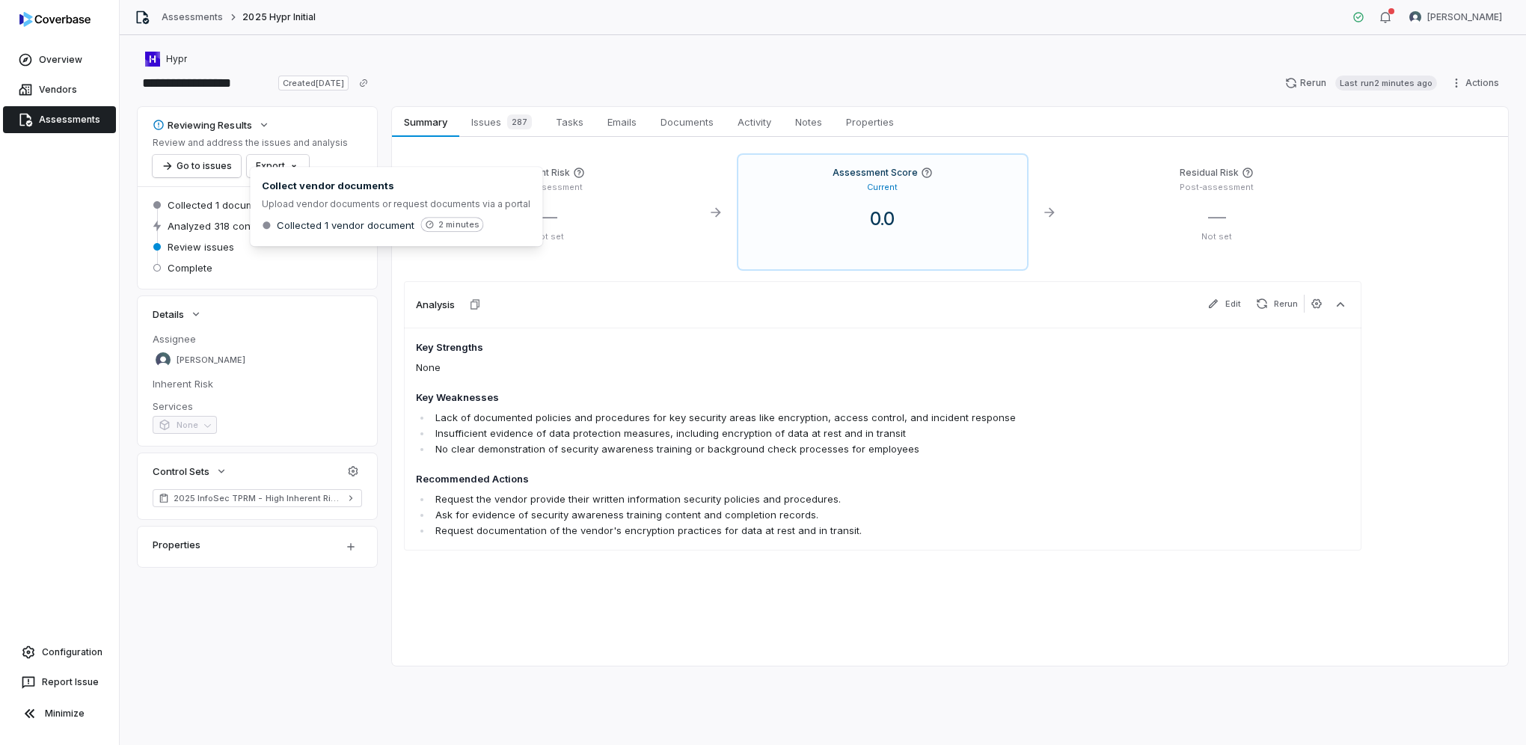
click at [216, 206] on span "Collected 1 document" at bounding box center [219, 204] width 102 height 13
click at [684, 114] on span "Documents" at bounding box center [686, 121] width 65 height 19
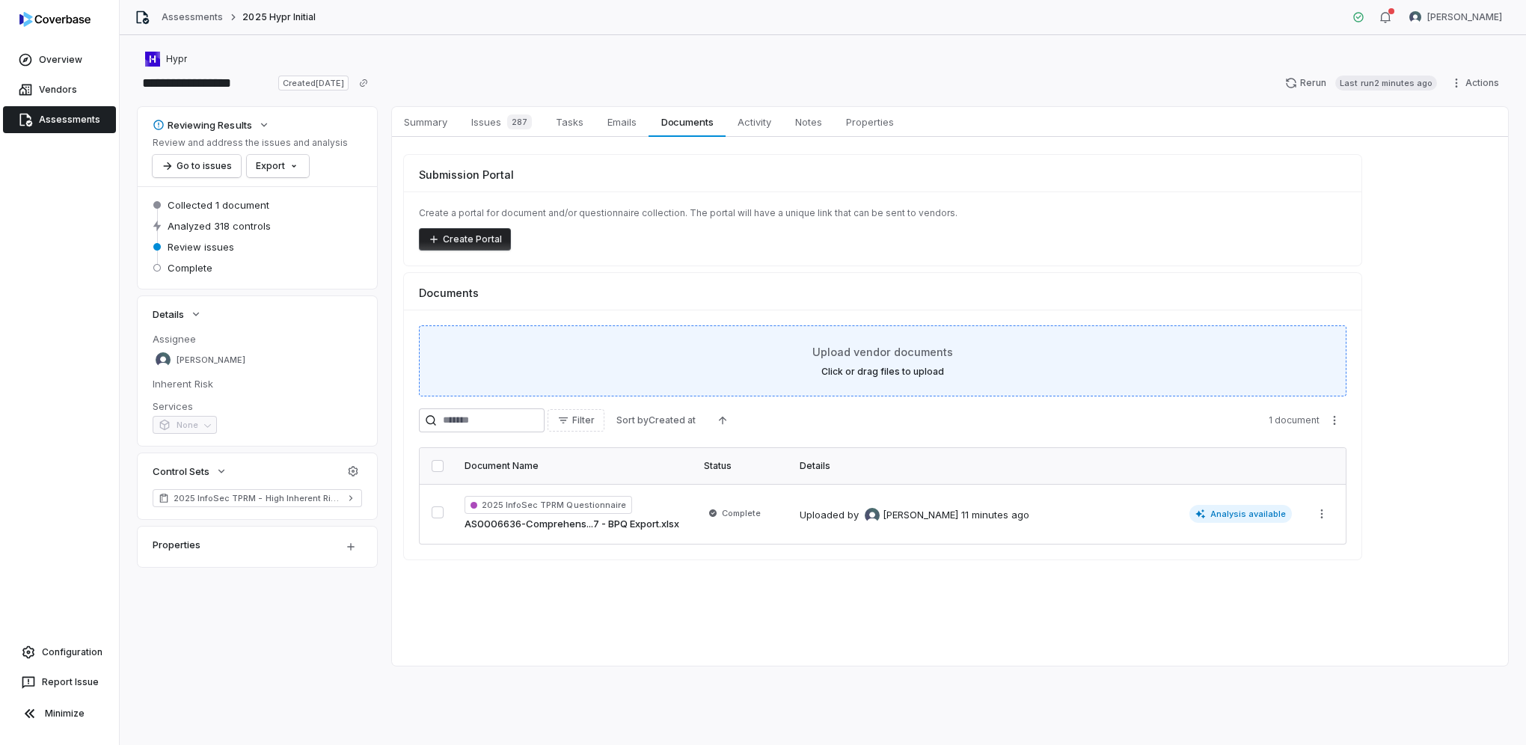
click at [835, 355] on span "Upload vendor documents" at bounding box center [882, 352] width 141 height 16
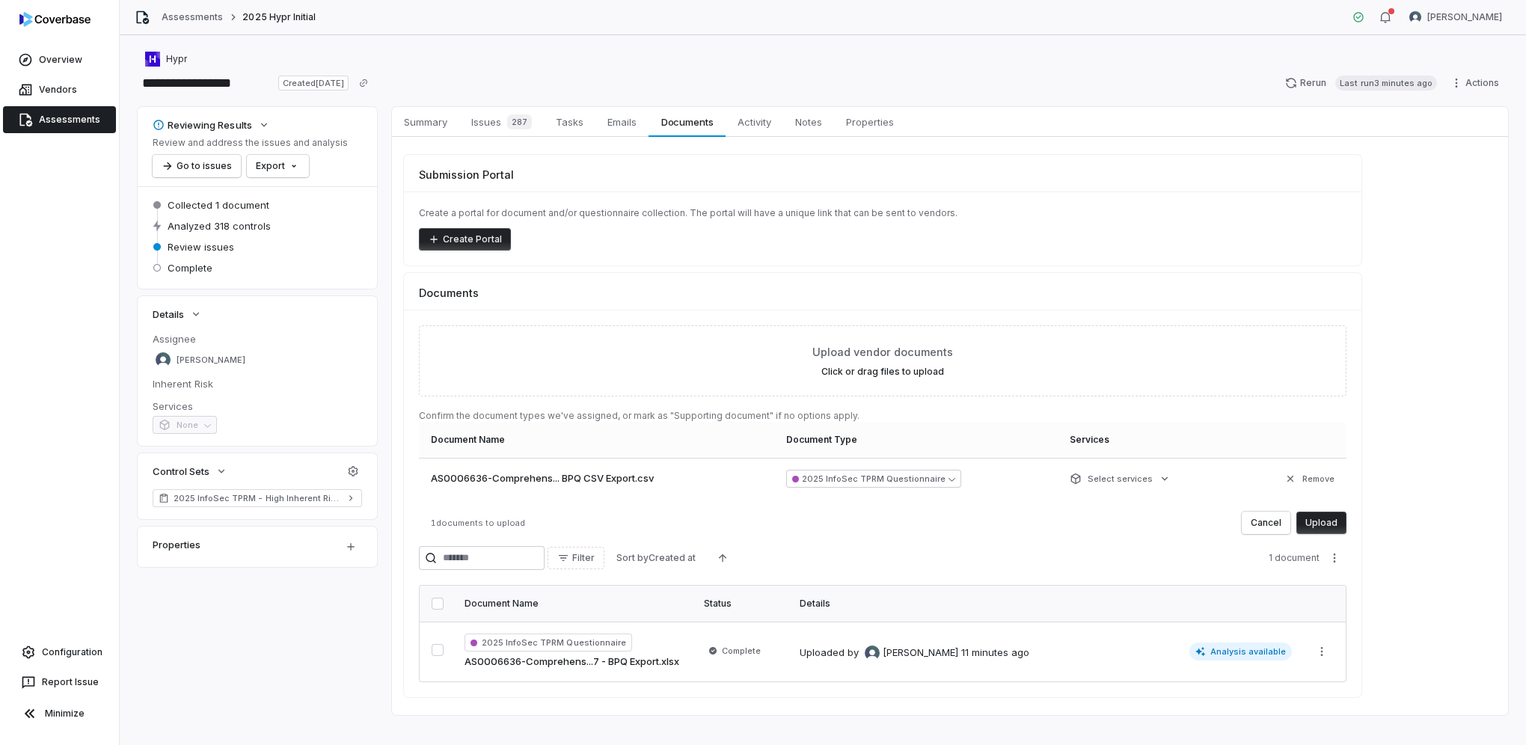
click at [1331, 522] on button "Upload" at bounding box center [1321, 523] width 50 height 22
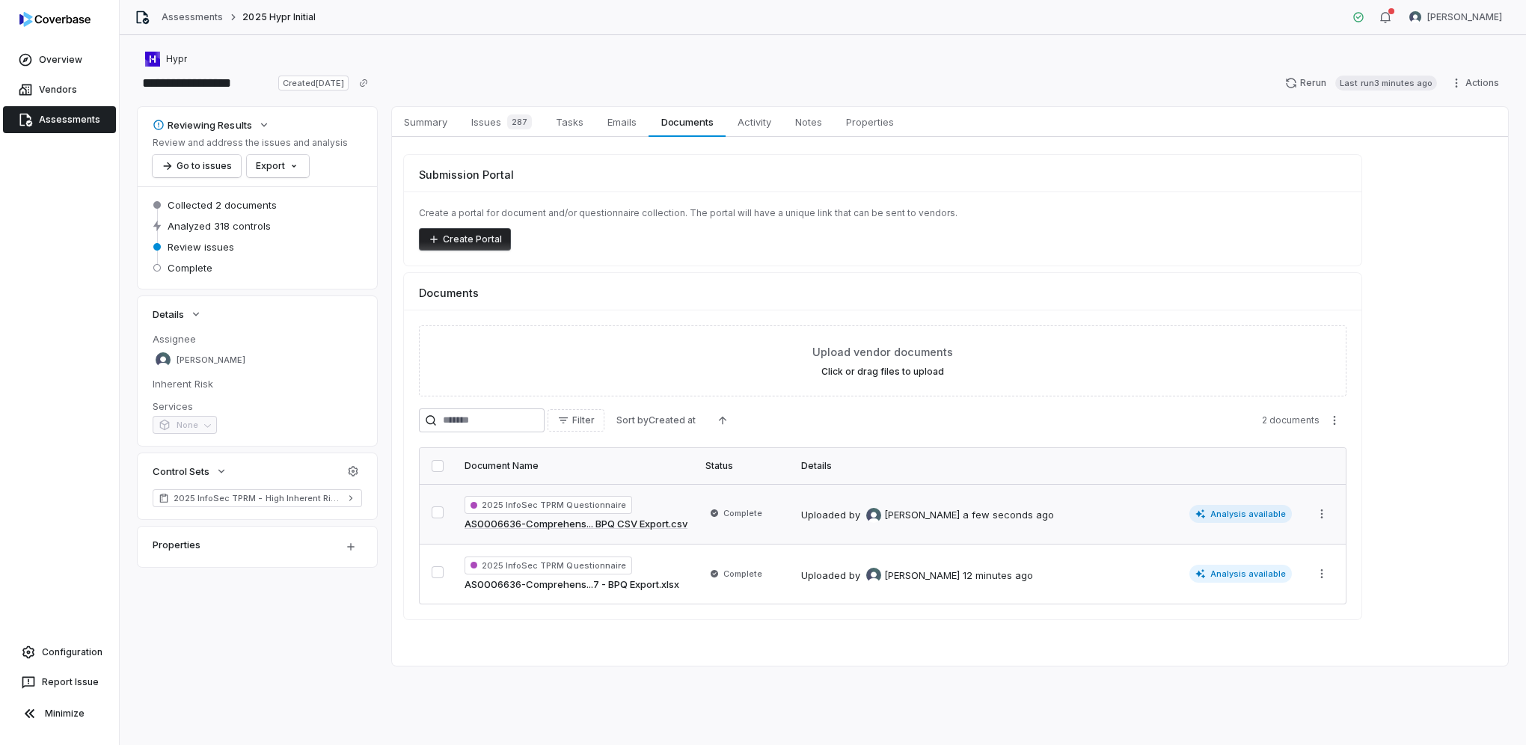
click at [1233, 515] on span "Analysis available" at bounding box center [1240, 514] width 103 height 18
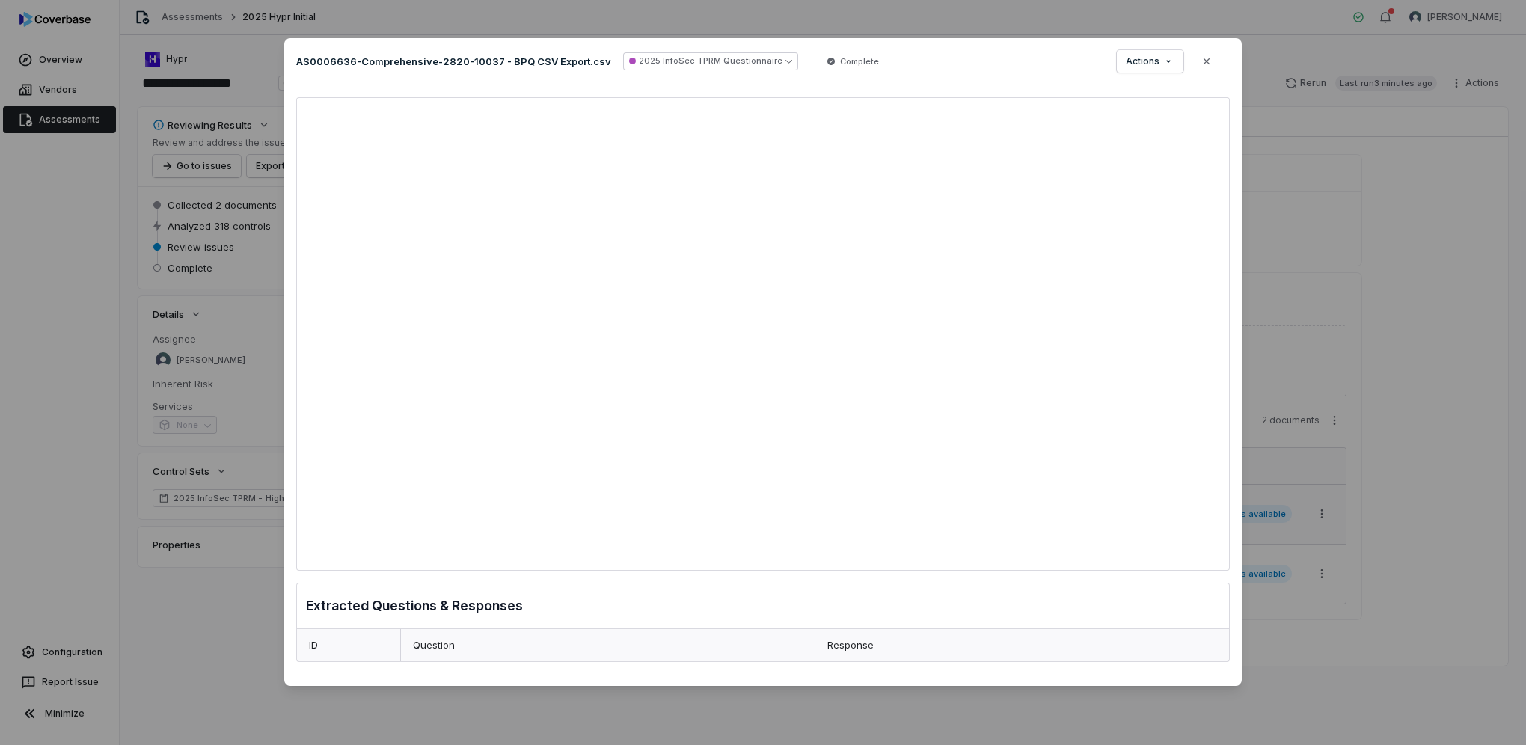
click at [200, 595] on div "Document Preview AS0006636-Comprehensive-2820-10037 - BPQ CSV Export.csv 2025 I…" at bounding box center [763, 372] width 1526 height 745
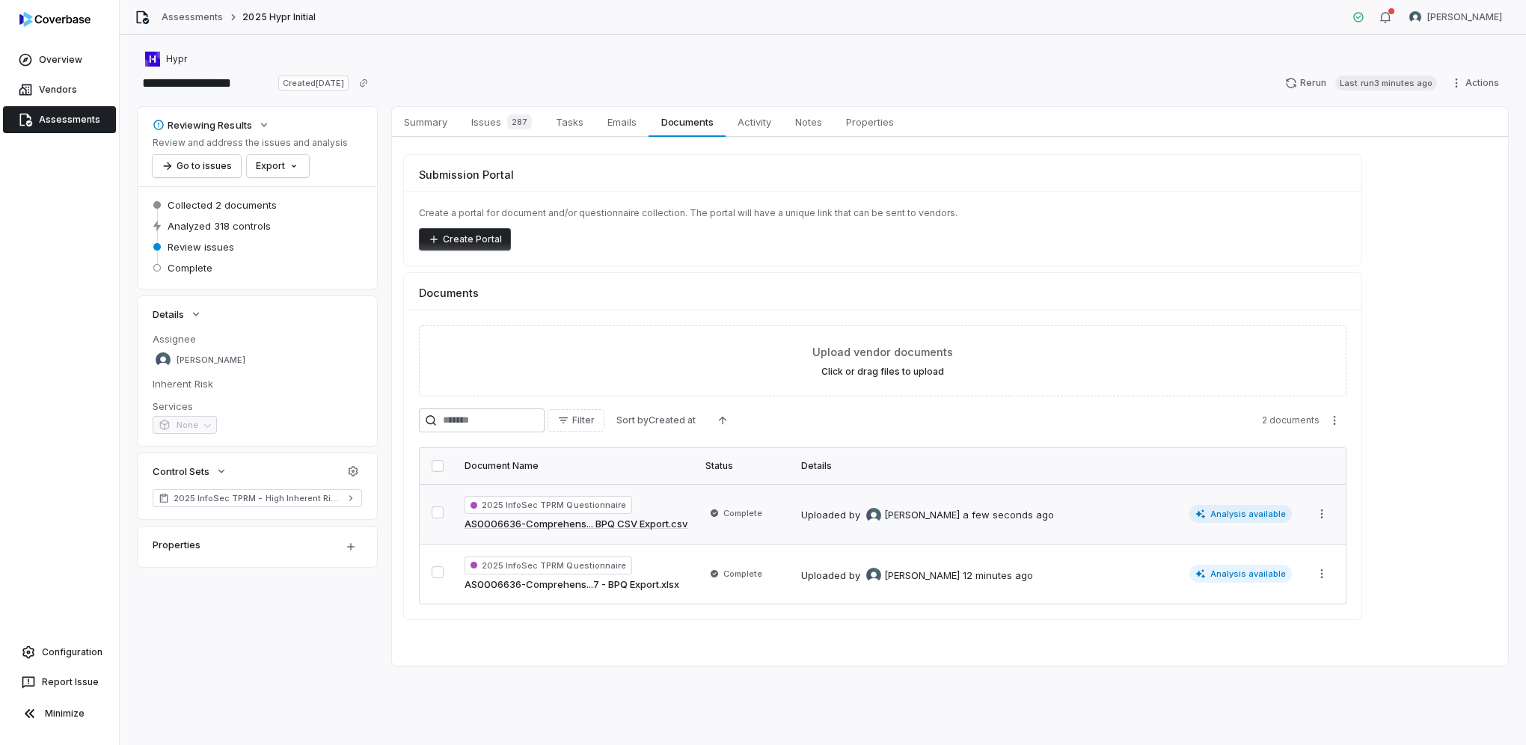
click at [1226, 509] on span "Analysis available" at bounding box center [1240, 514] width 103 height 18
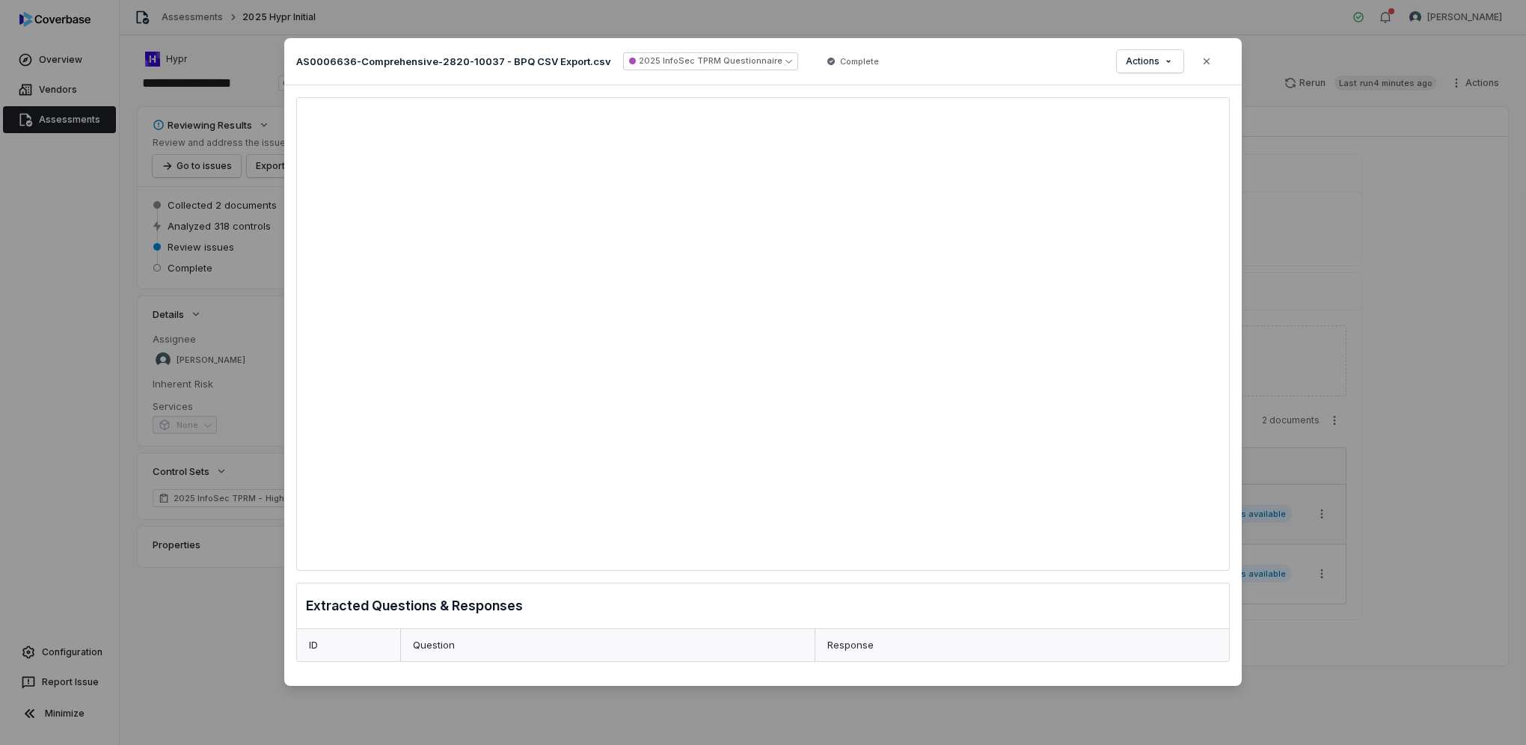
click at [1418, 473] on div "Document Preview AS0006636-Comprehensive-2820-10037 - BPQ CSV Export.csv 2025 I…" at bounding box center [763, 372] width 1526 height 745
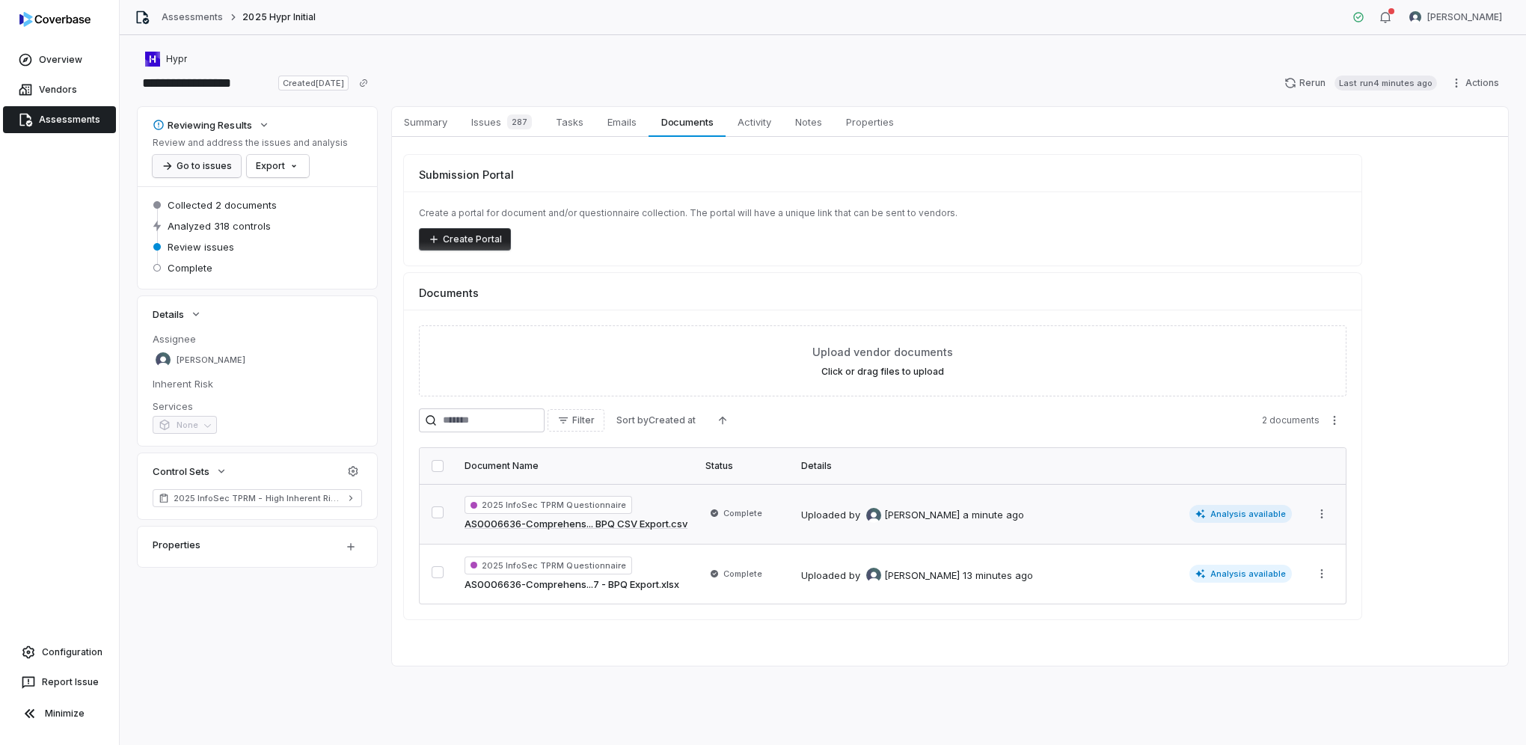
click at [203, 174] on button "Go to issues" at bounding box center [197, 166] width 88 height 22
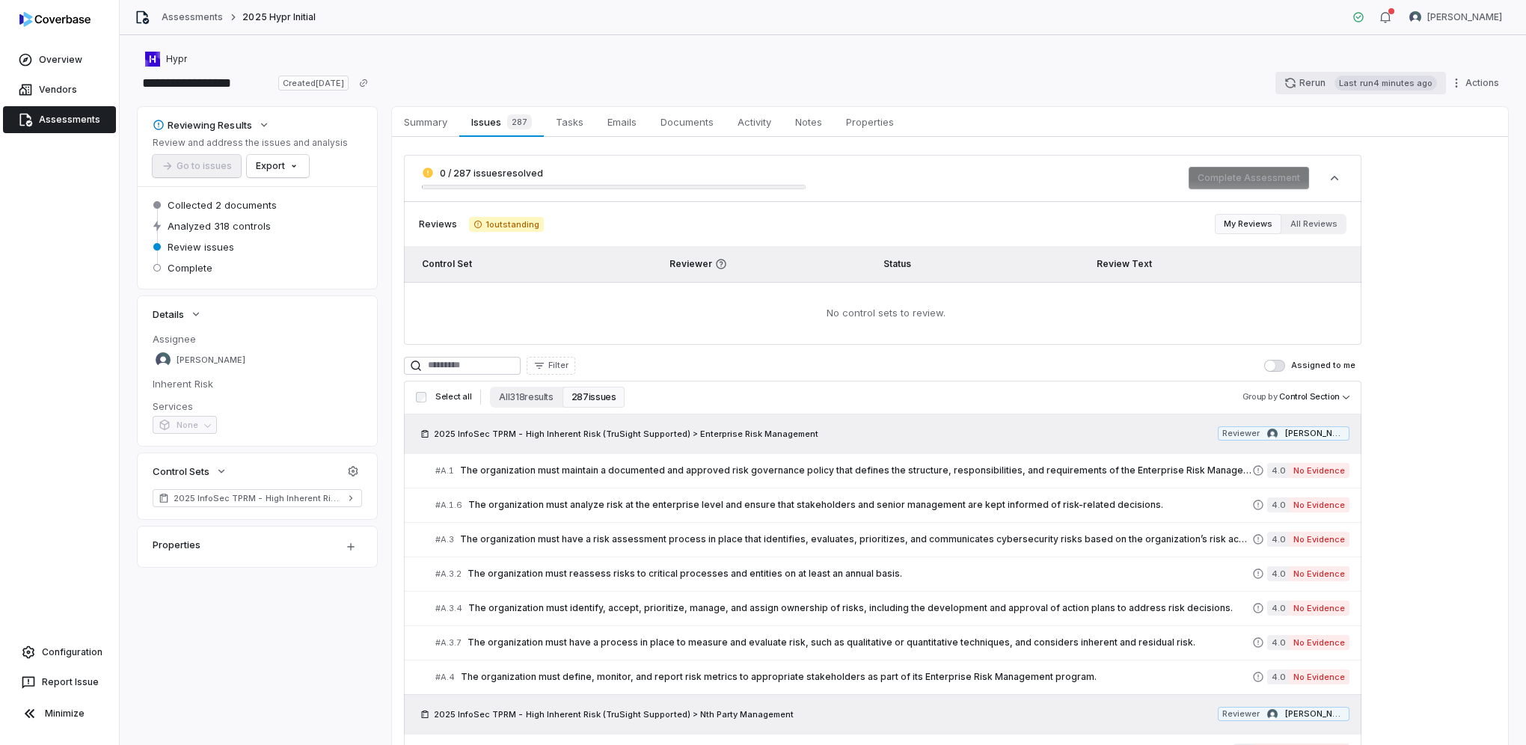
click at [1302, 84] on button "Rerun Last run 4 minutes ago" at bounding box center [1360, 83] width 171 height 22
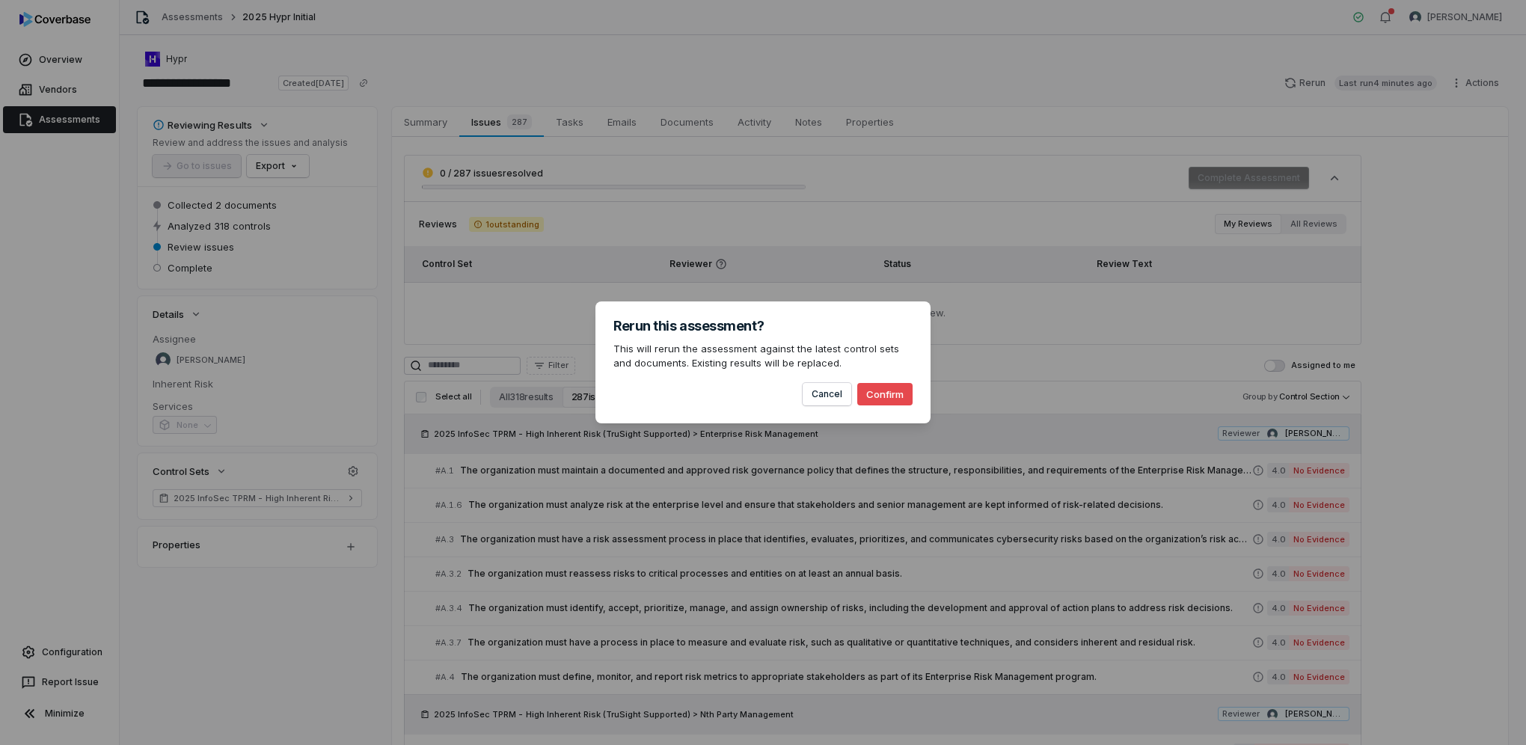
click at [897, 395] on button "Confirm" at bounding box center [884, 394] width 55 height 22
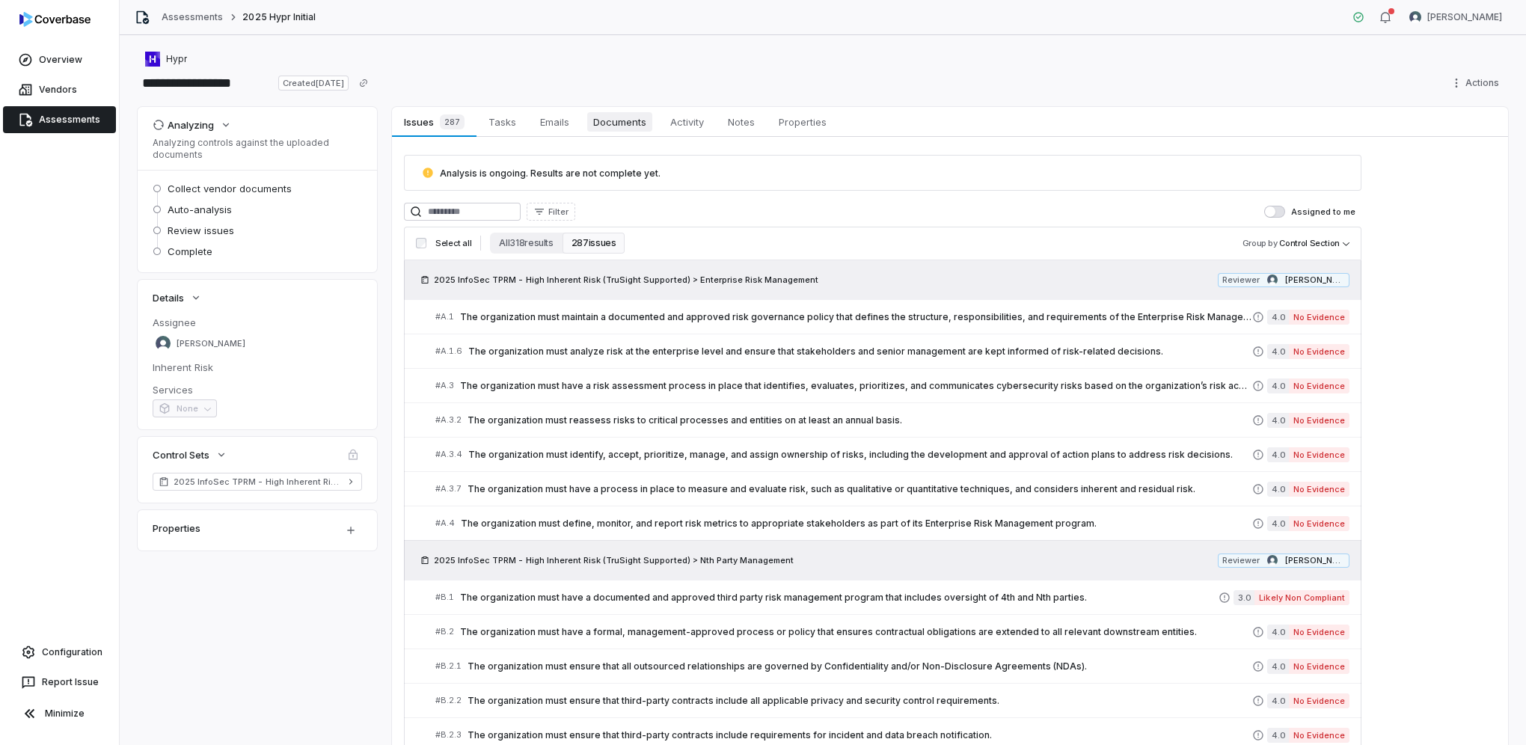
click at [615, 120] on span "Documents" at bounding box center [619, 121] width 65 height 19
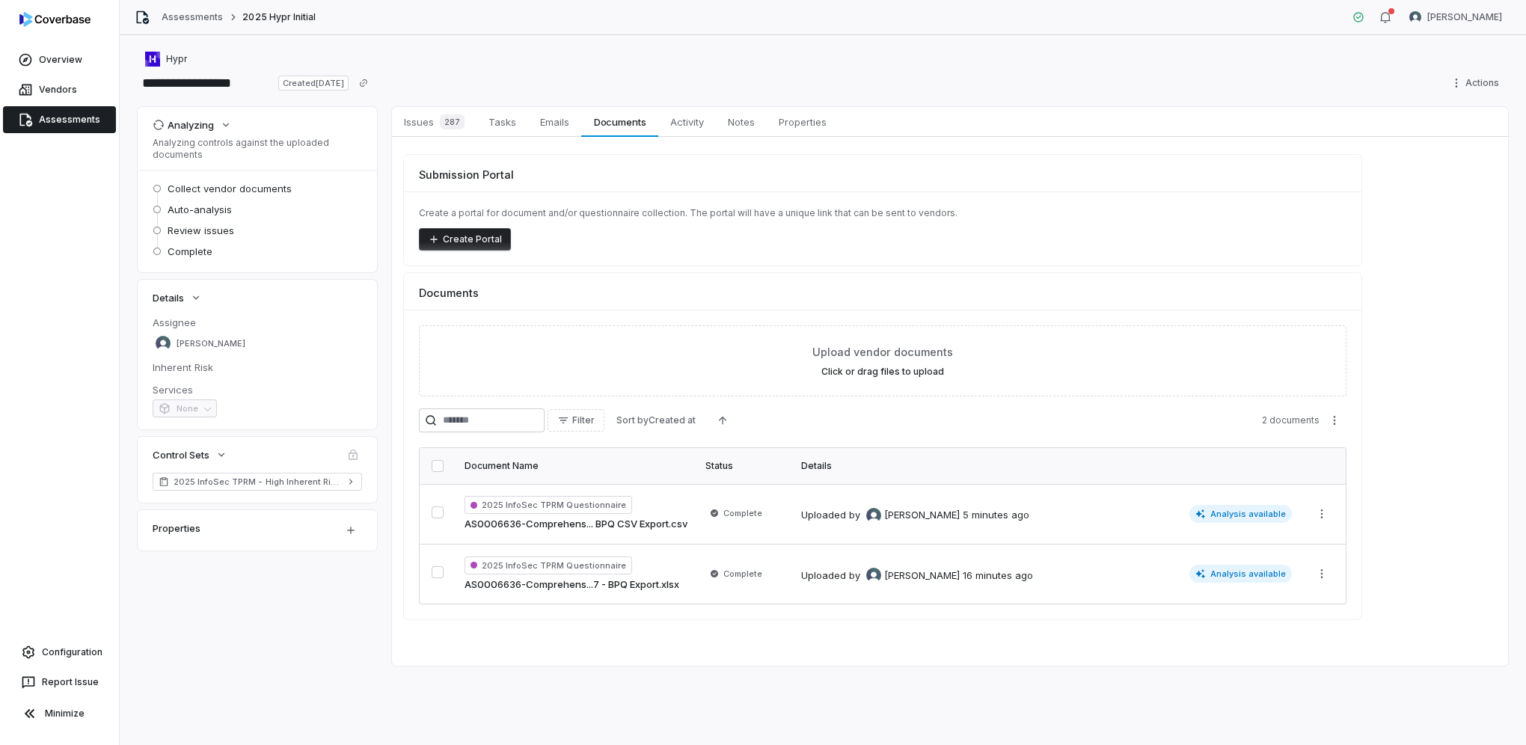
click at [461, 688] on div "**********" at bounding box center [823, 390] width 1406 height 710
click at [1391, 19] on icon "button" at bounding box center [1385, 17] width 12 height 12
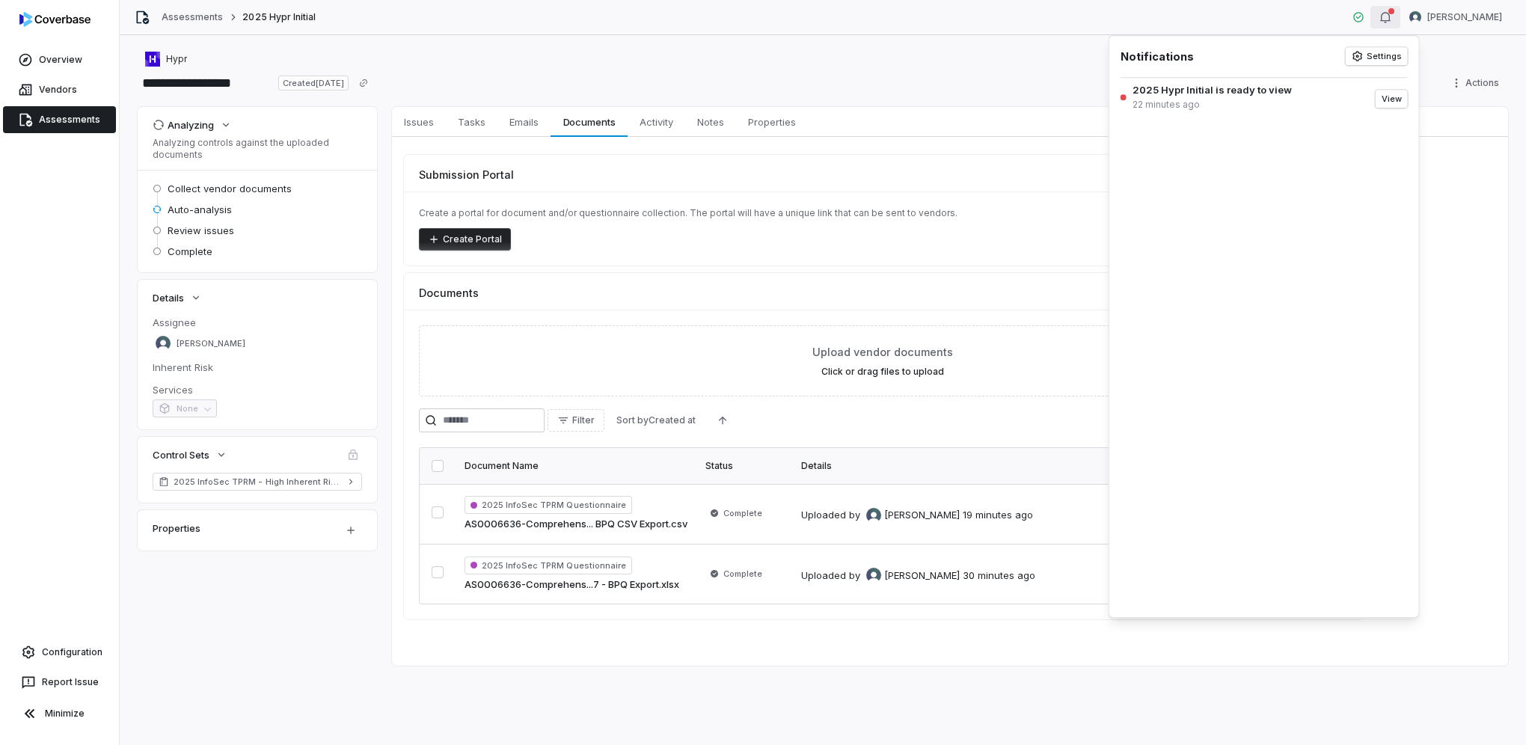
click at [998, 57] on div "Hypr" at bounding box center [823, 59] width 1370 height 18
click at [1391, 24] on div "button" at bounding box center [1385, 17] width 12 height 18
click at [1403, 97] on button "View" at bounding box center [1391, 99] width 32 height 18
click at [73, 120] on link "Assessments" at bounding box center [59, 119] width 113 height 27
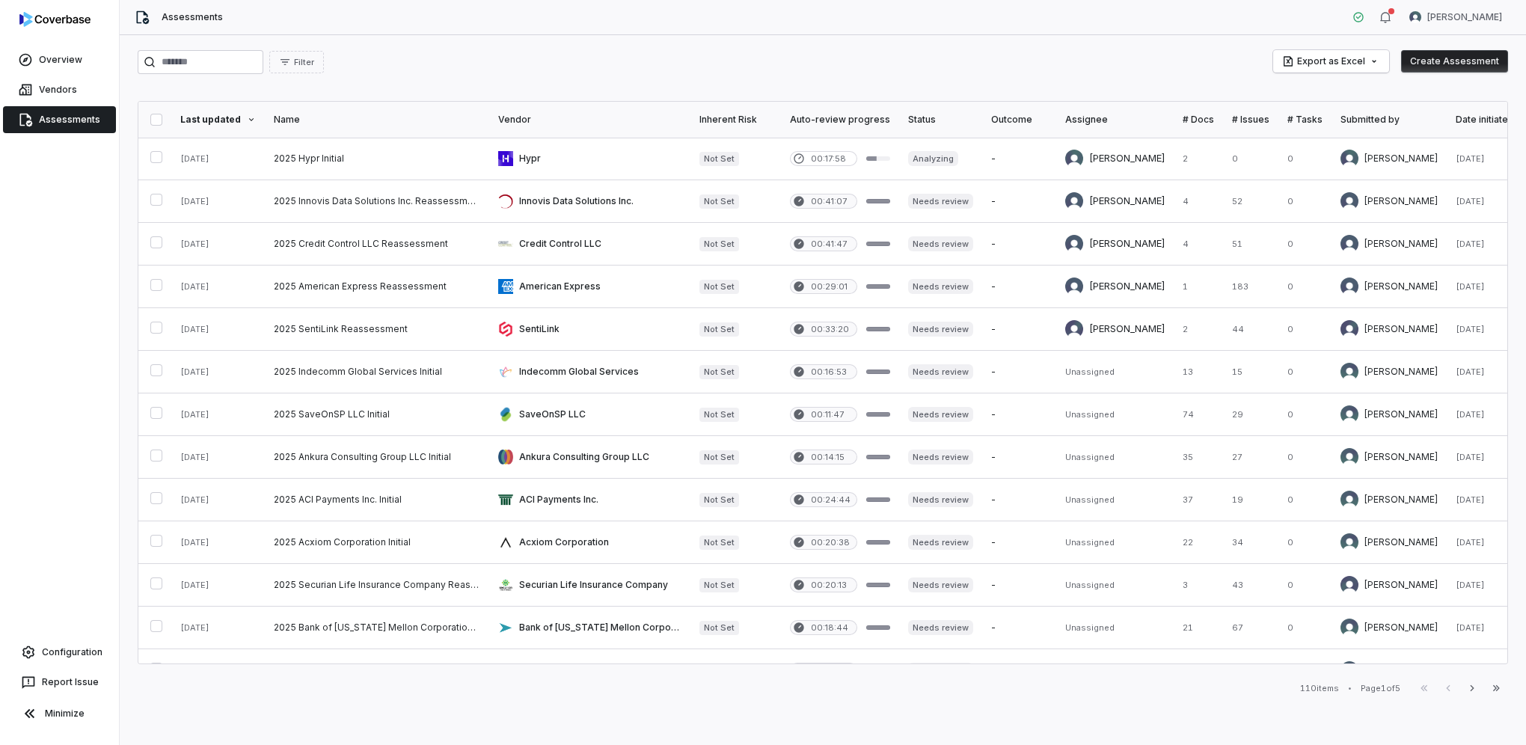
click at [1451, 66] on button "Create Assessment" at bounding box center [1454, 61] width 107 height 22
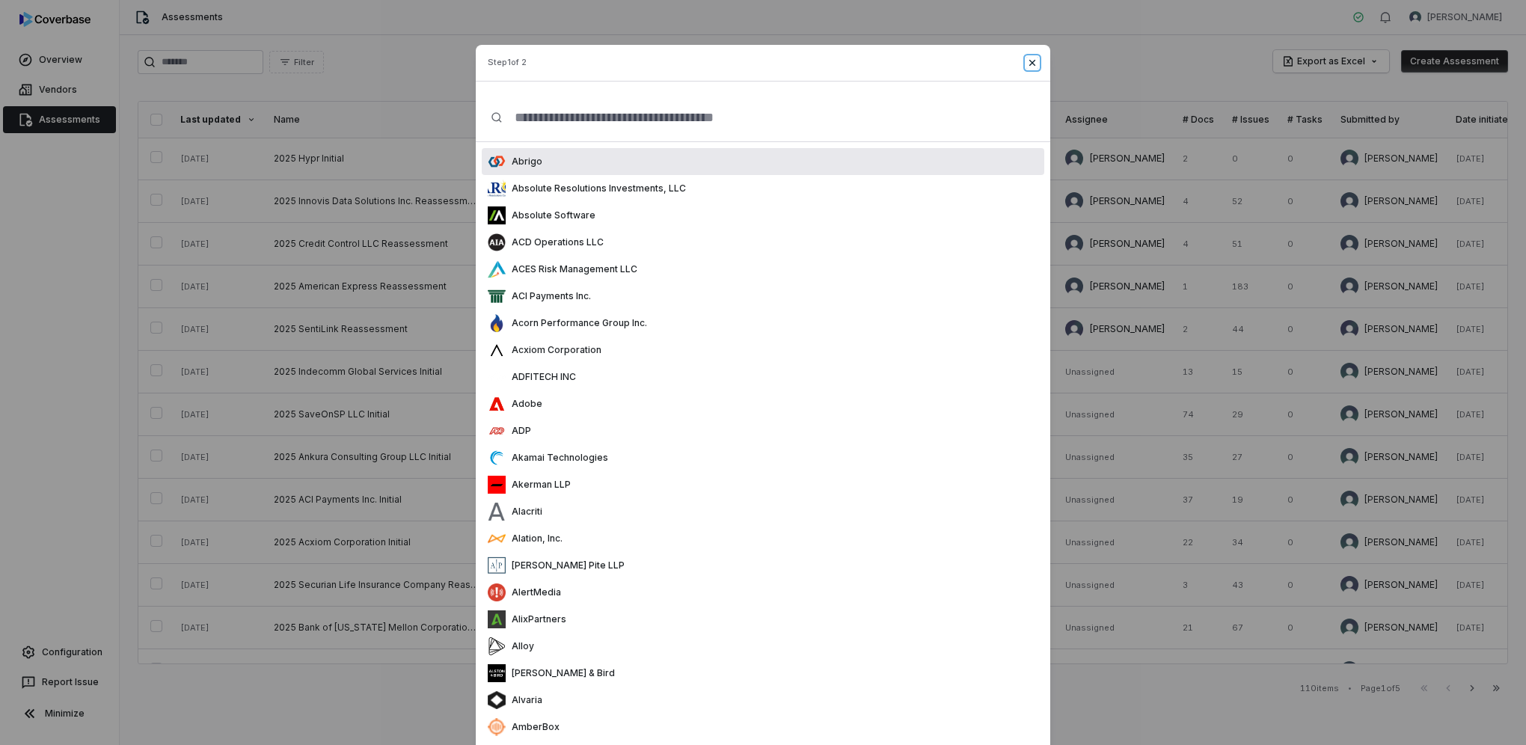
click at [1034, 66] on icon "button" at bounding box center [1032, 63] width 12 height 12
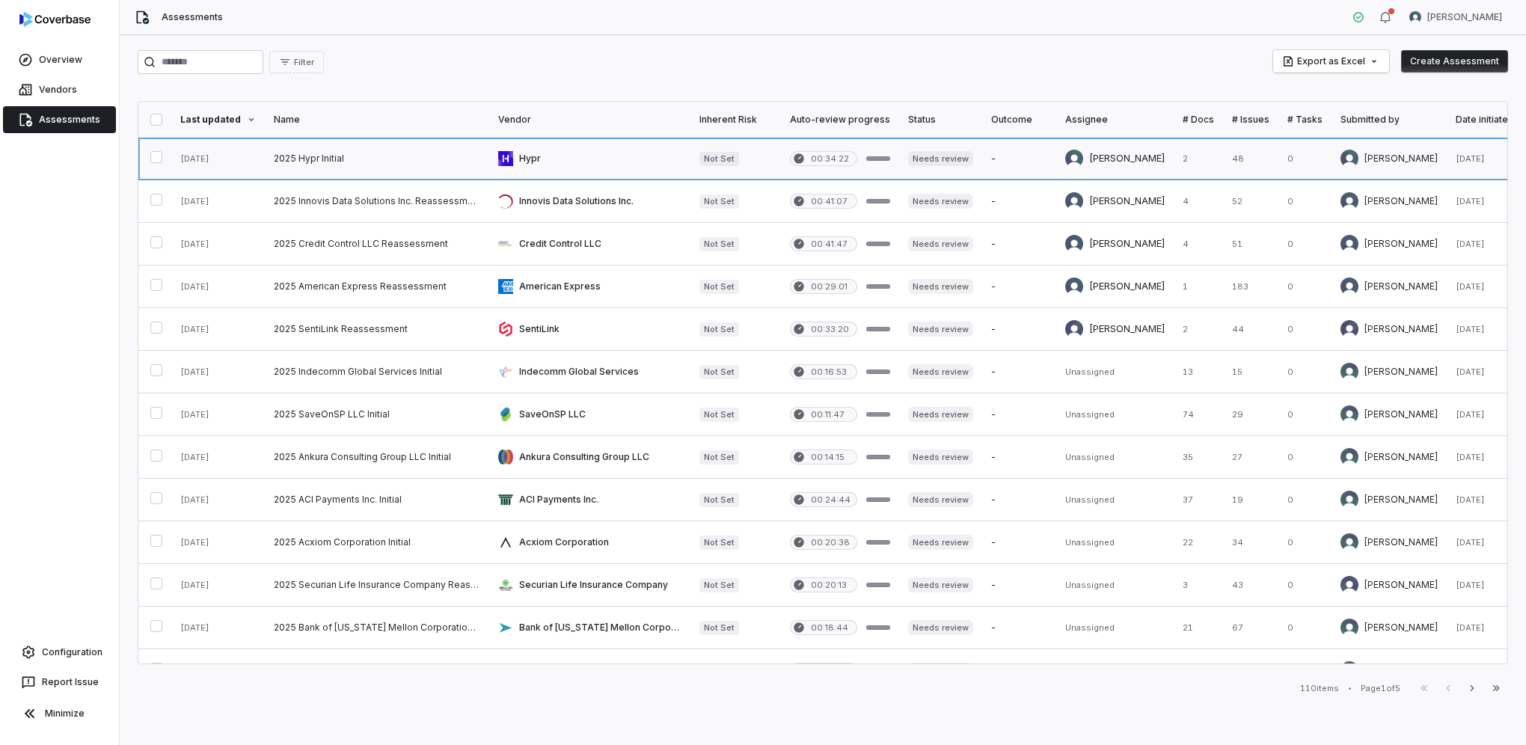
click at [347, 159] on link at bounding box center [377, 159] width 224 height 42
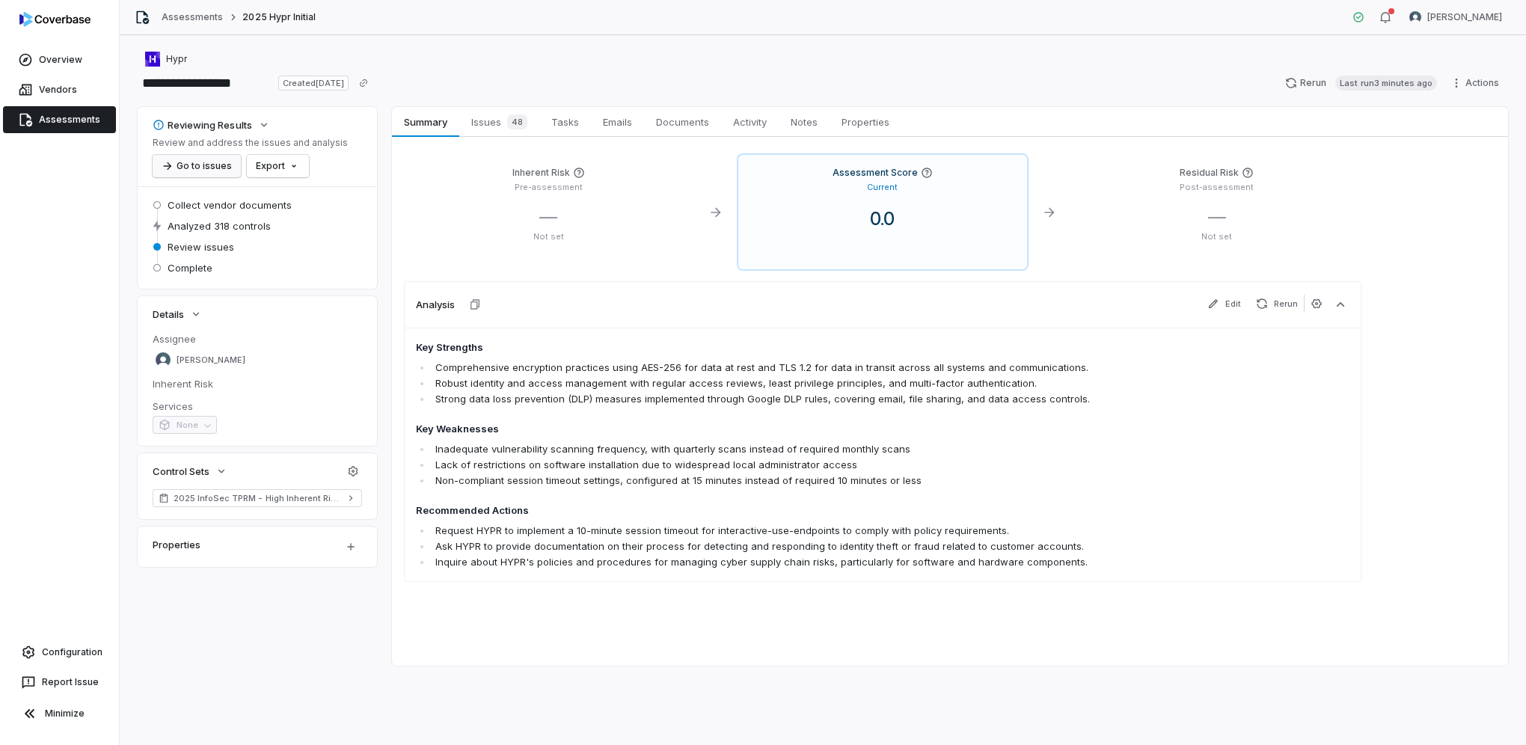
click at [193, 165] on button "Go to issues" at bounding box center [197, 166] width 88 height 22
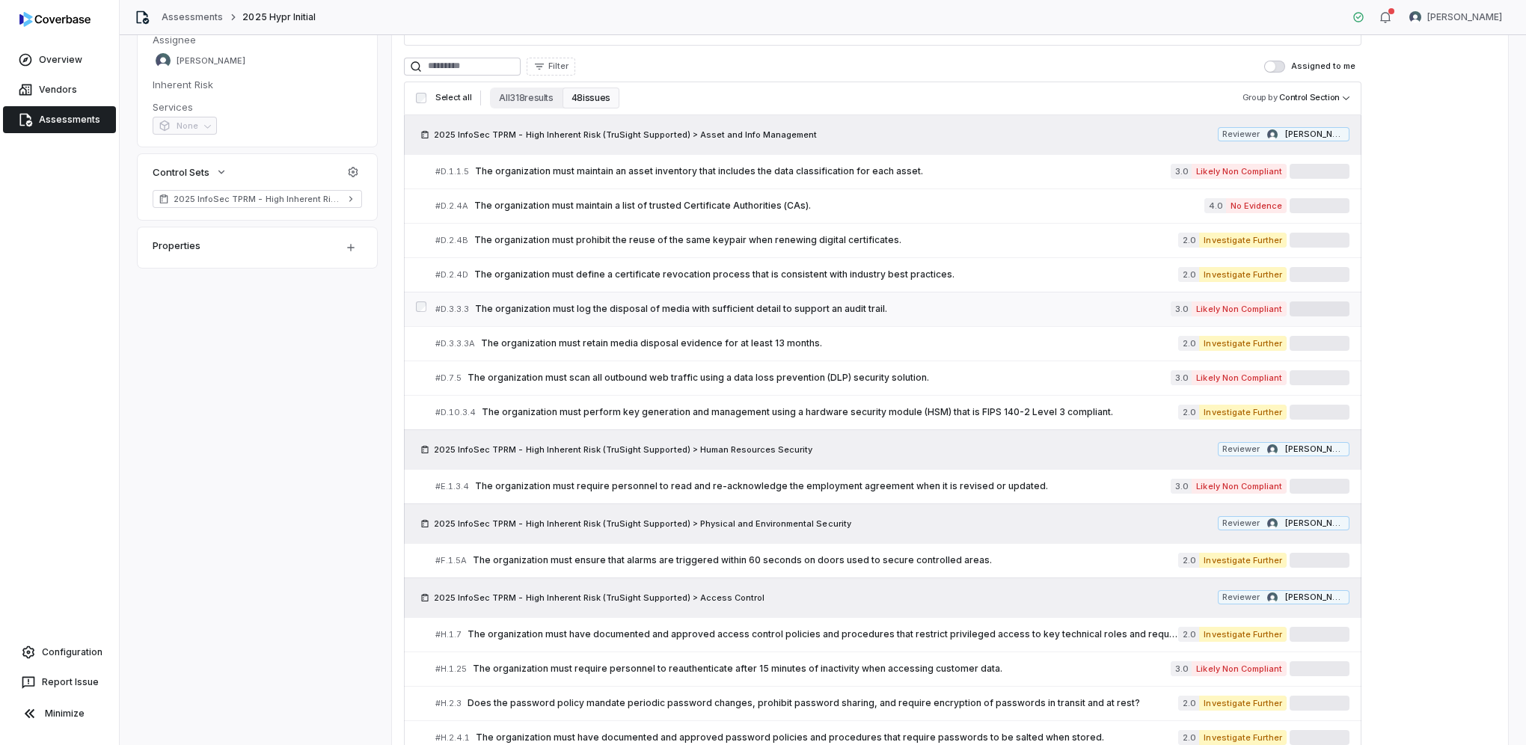
scroll to position [224, 0]
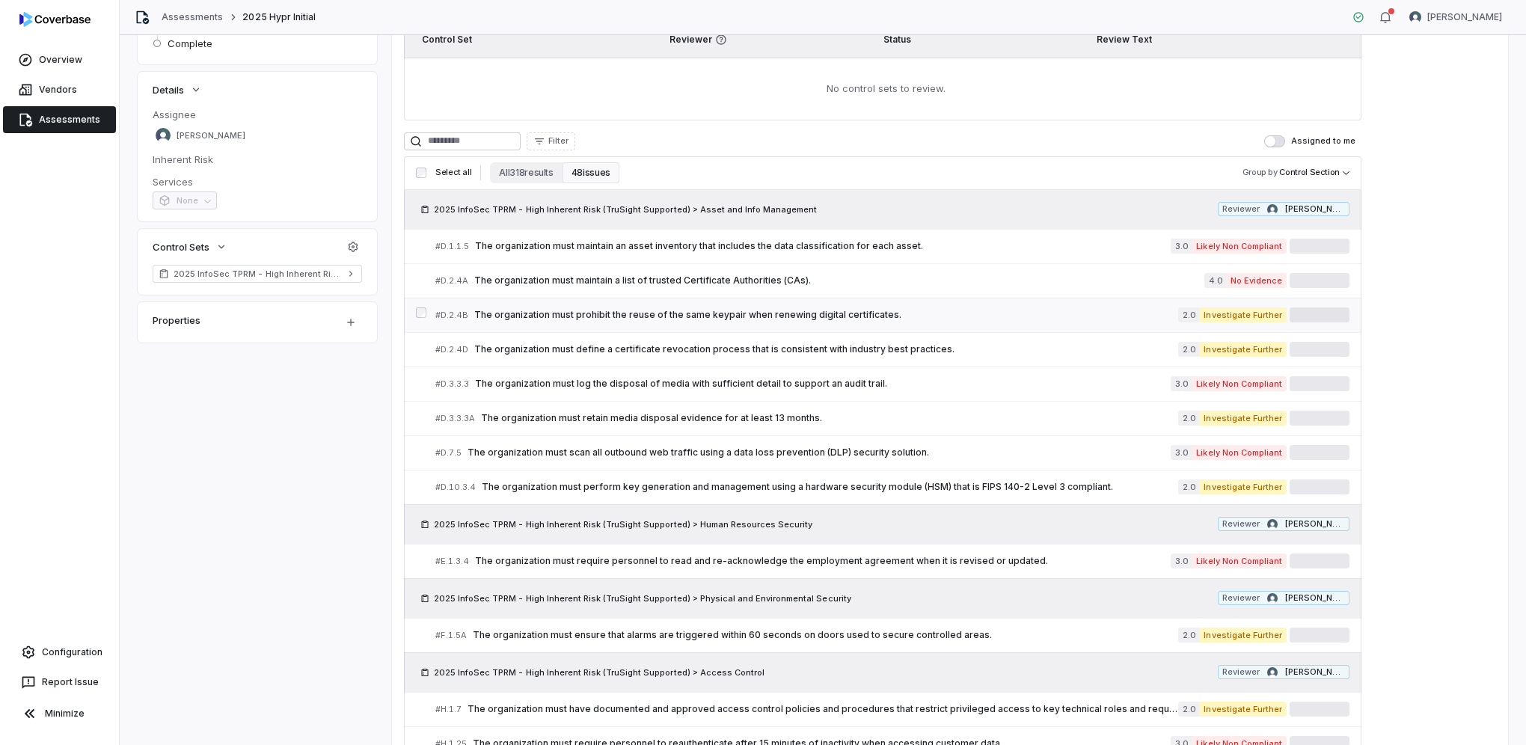
click at [829, 316] on span "The organization must prohibit the reuse of the same keypair when renewing digi…" at bounding box center [826, 315] width 704 height 12
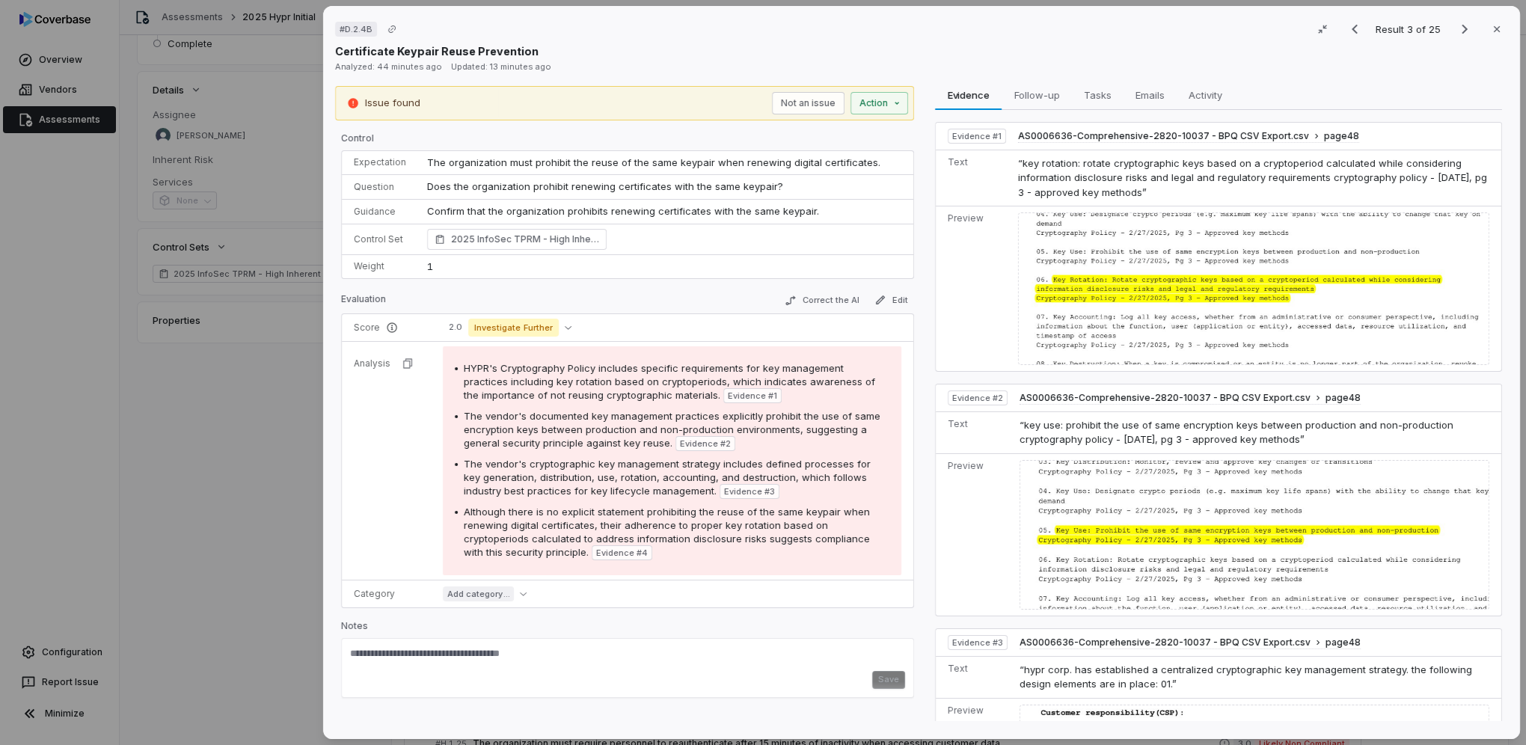
click at [293, 511] on div "# D.2.4B Result 3 of 25 Close Certificate Keypair Reuse Prevention Analyzed: 44…" at bounding box center [763, 372] width 1526 height 745
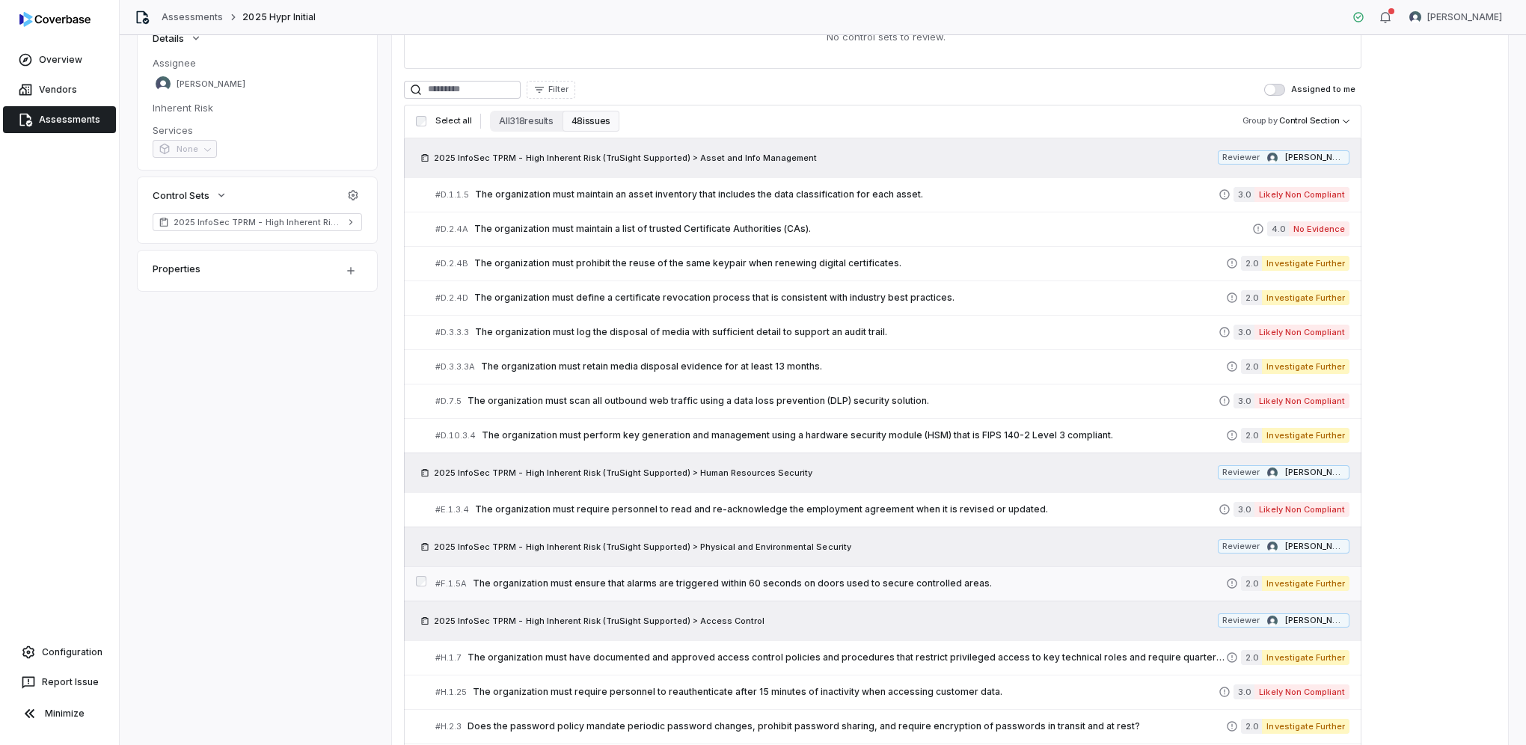
scroll to position [299, 0]
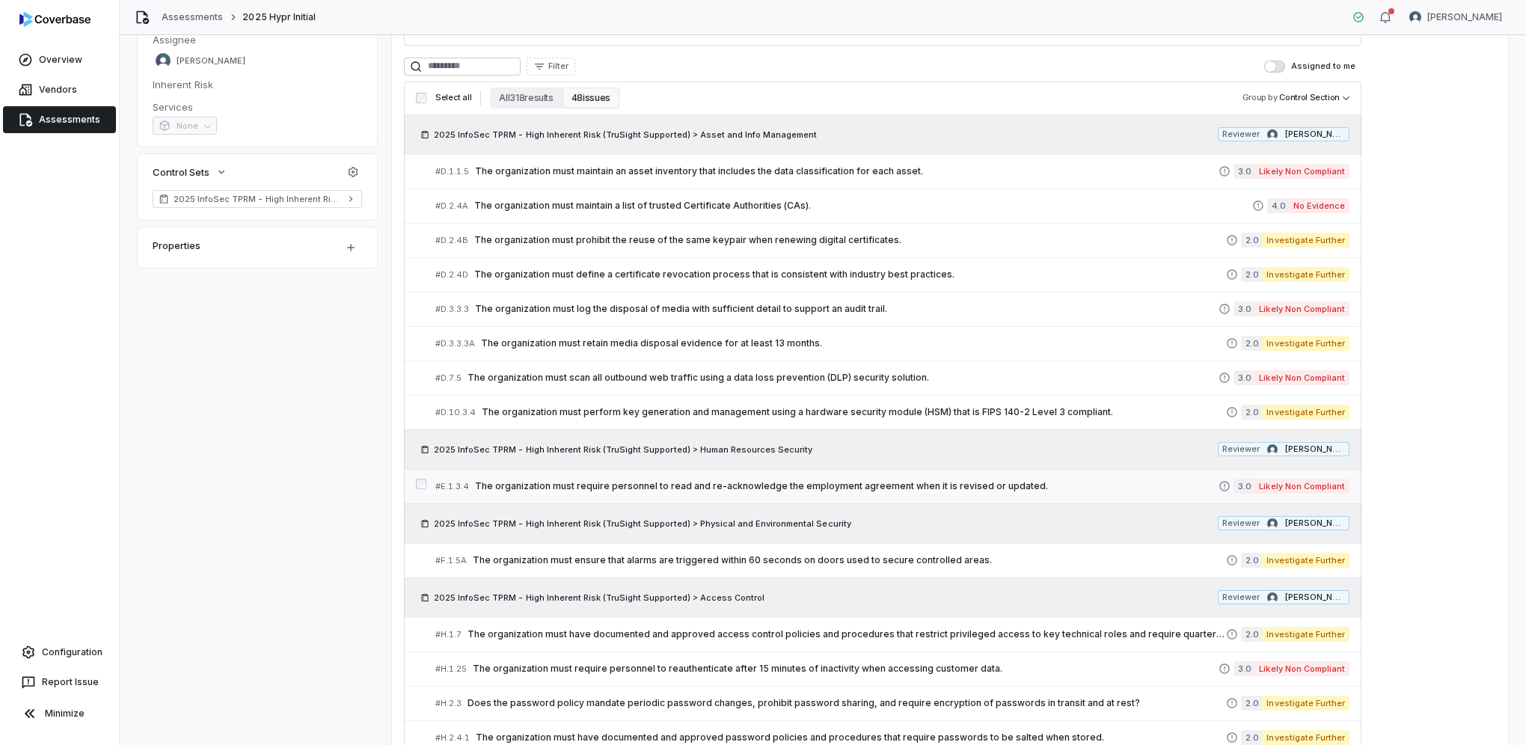
click at [939, 482] on span "The organization must require personnel to read and re-acknowledge the employme…" at bounding box center [846, 486] width 743 height 12
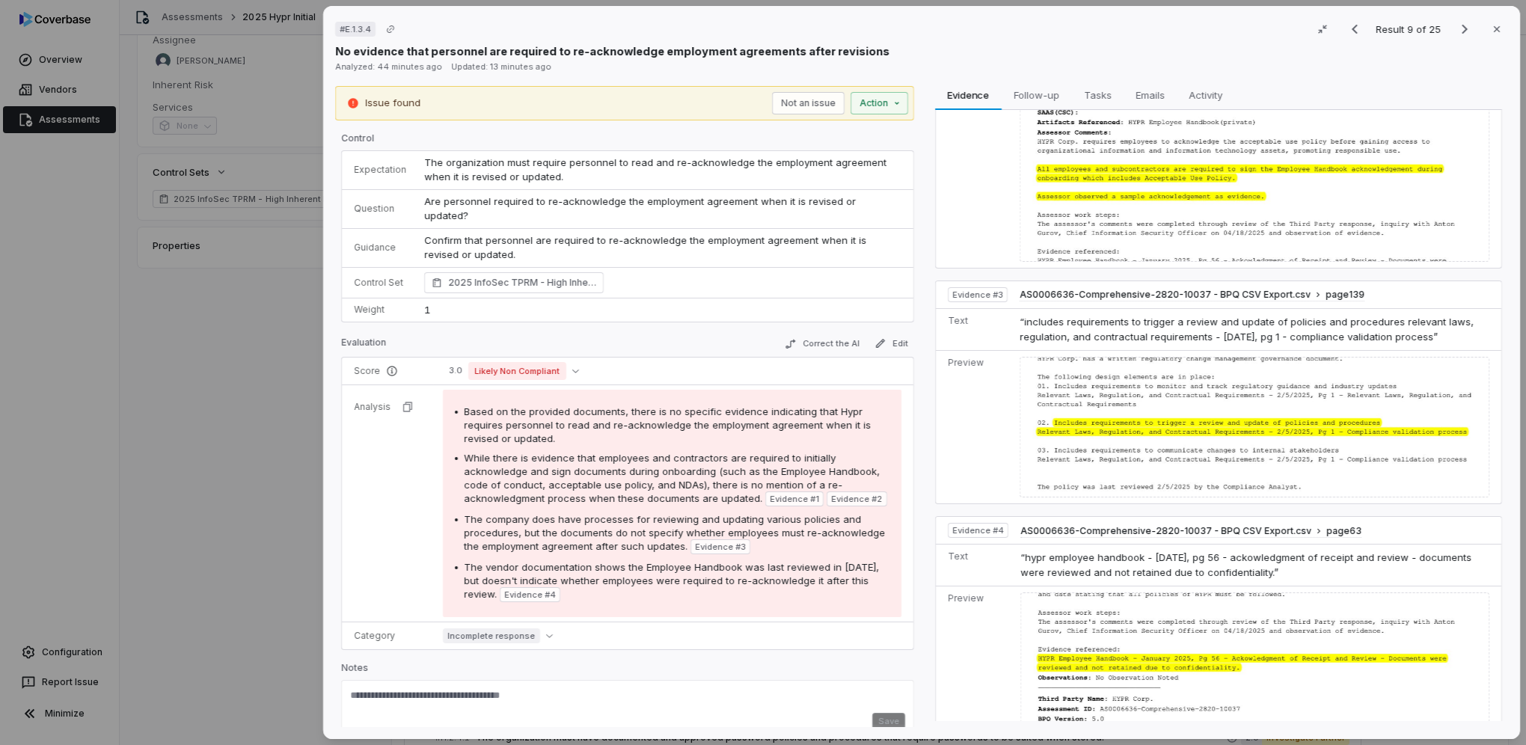
scroll to position [667, 0]
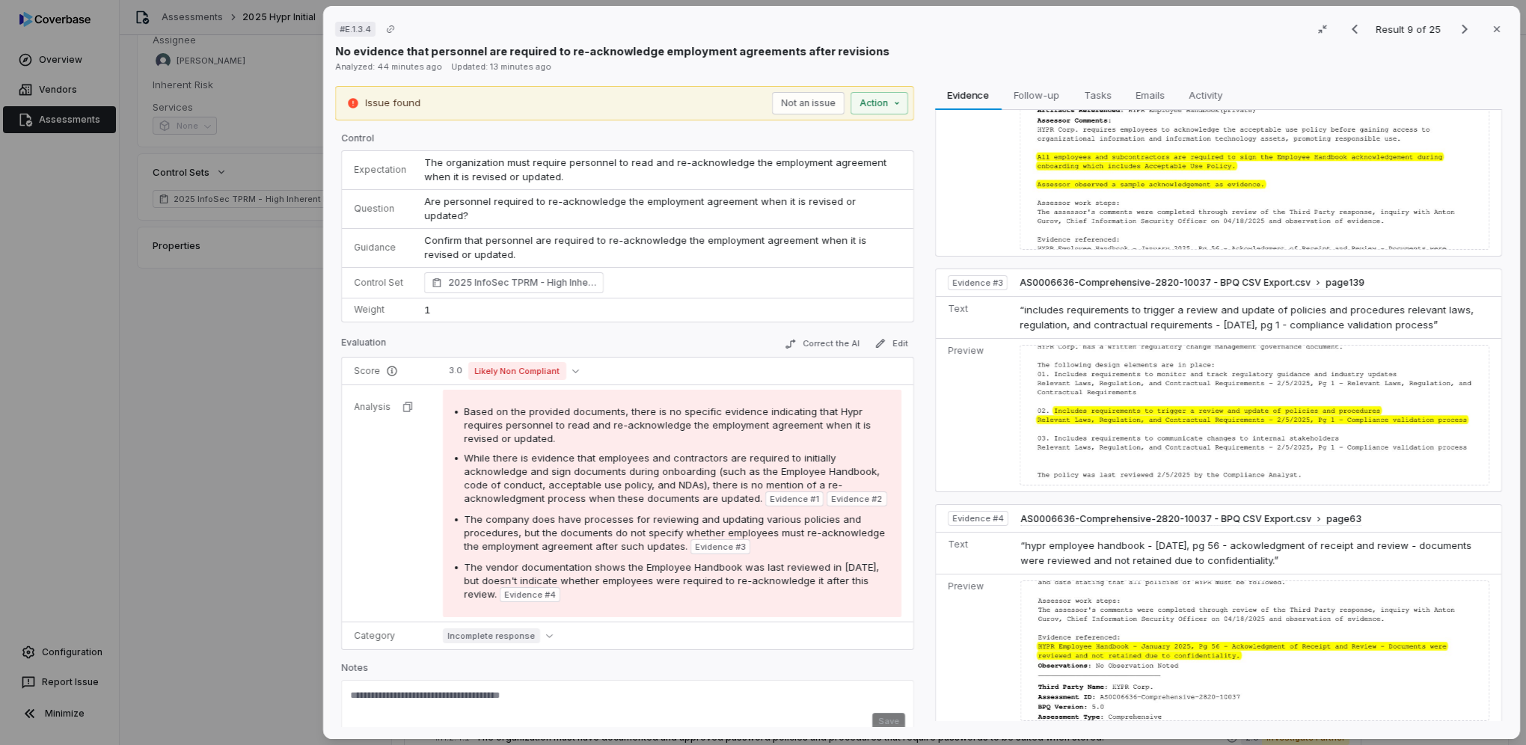
click at [303, 494] on div "# E.1.3.4 Result 9 of 25 Close No evidence that personnel are required to re-ac…" at bounding box center [763, 372] width 1526 height 745
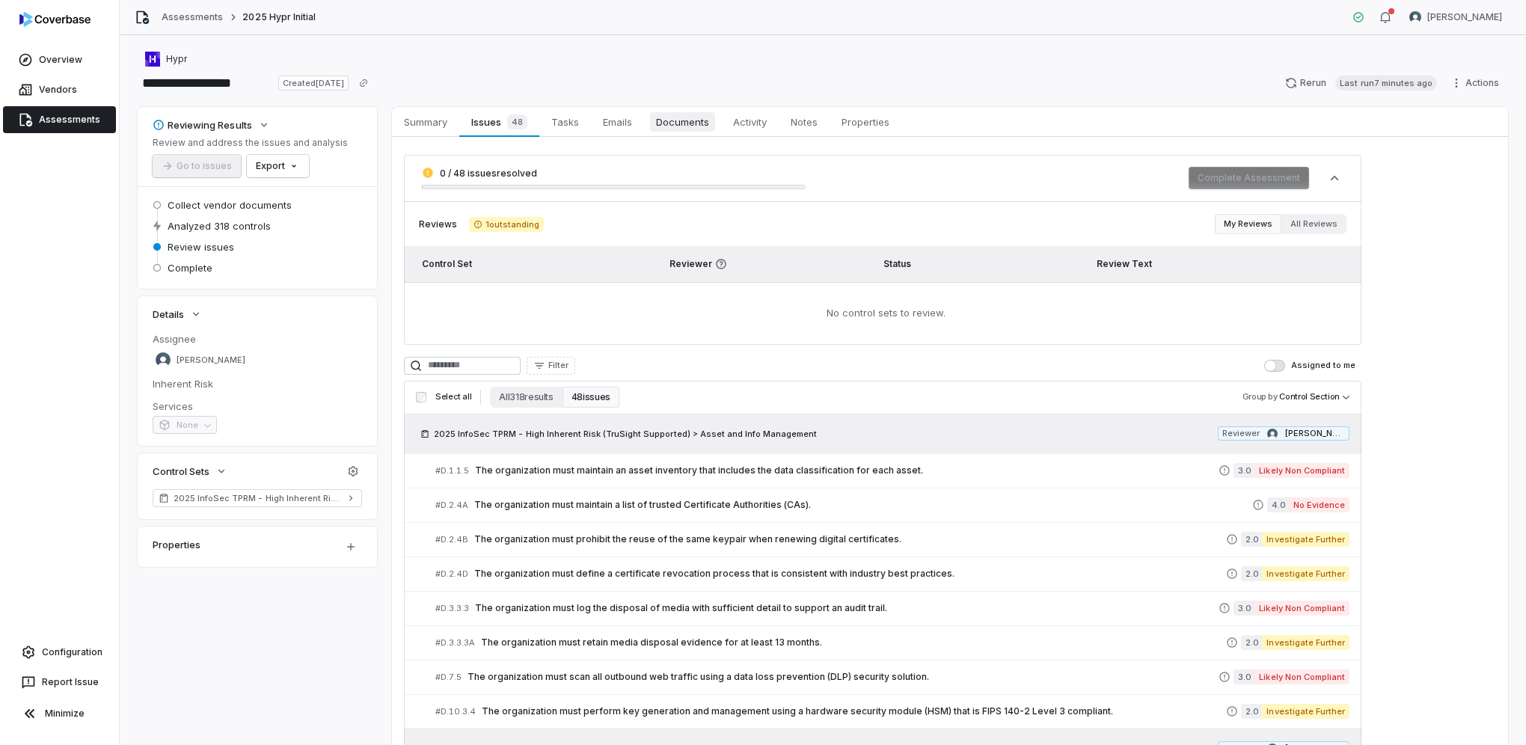
click at [675, 129] on span "Documents" at bounding box center [682, 121] width 65 height 19
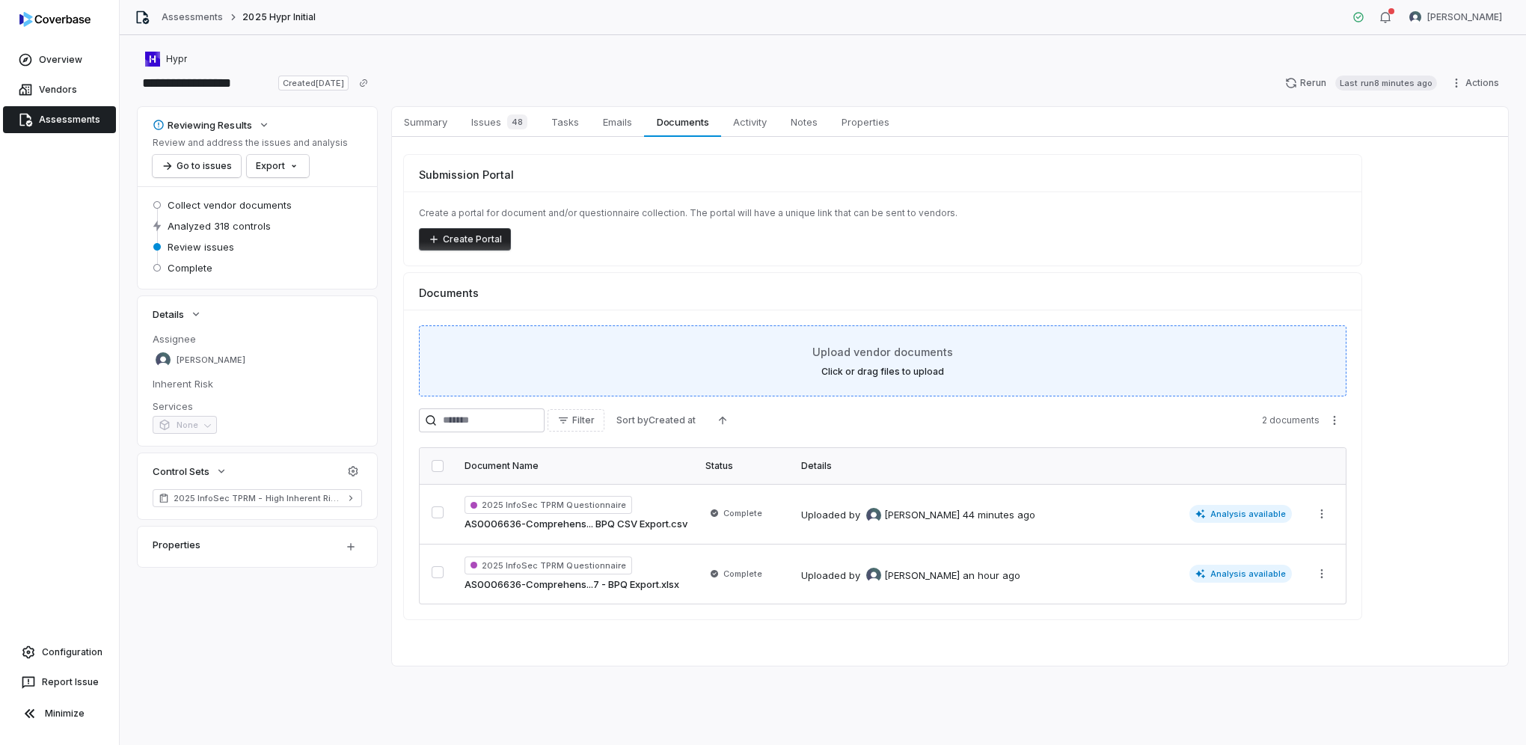
click at [993, 357] on div "Upload vendor documents Click or drag files to upload" at bounding box center [883, 361] width 890 height 34
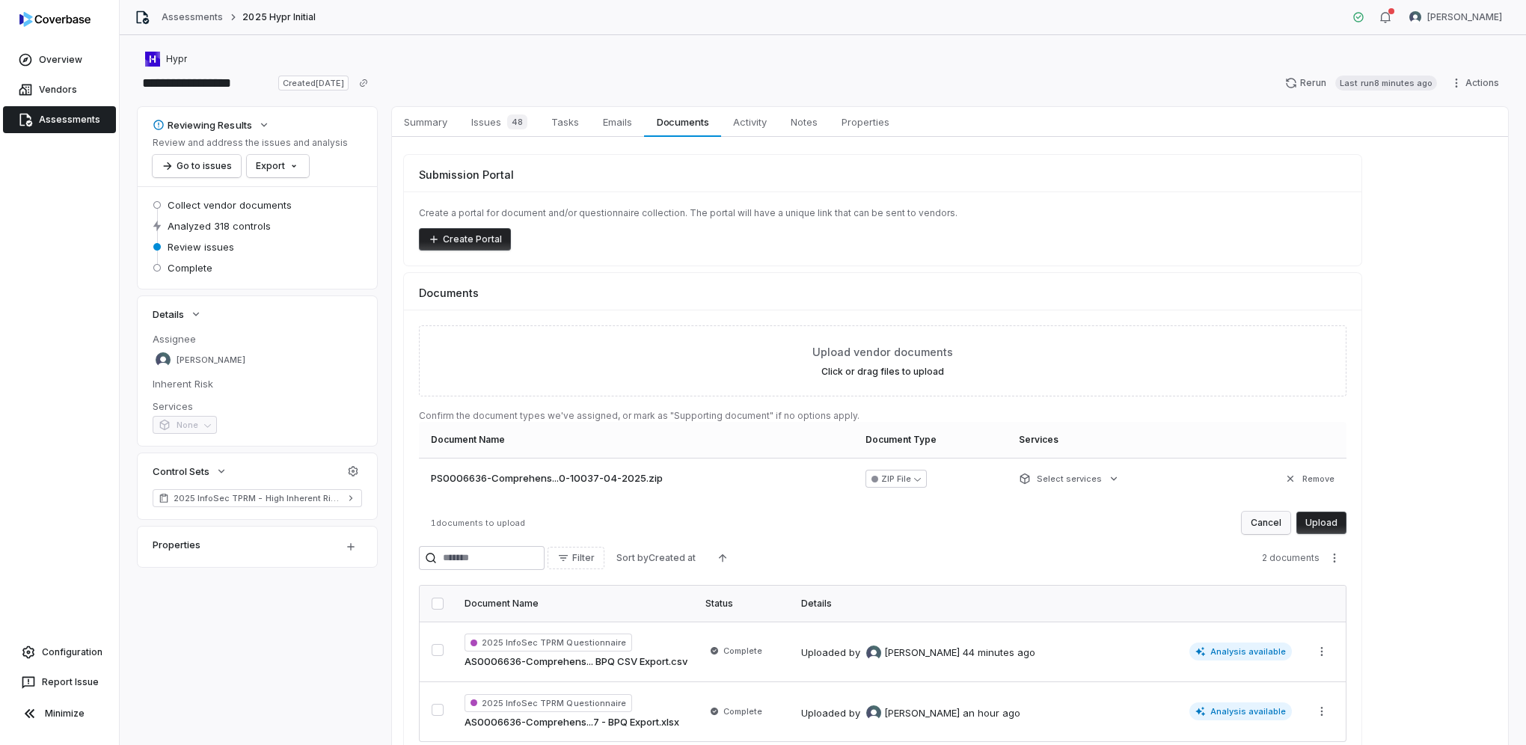
click at [1255, 520] on button "Cancel" at bounding box center [1265, 523] width 49 height 22
click at [705, 476] on button "Supporting Document" at bounding box center [693, 479] width 121 height 18
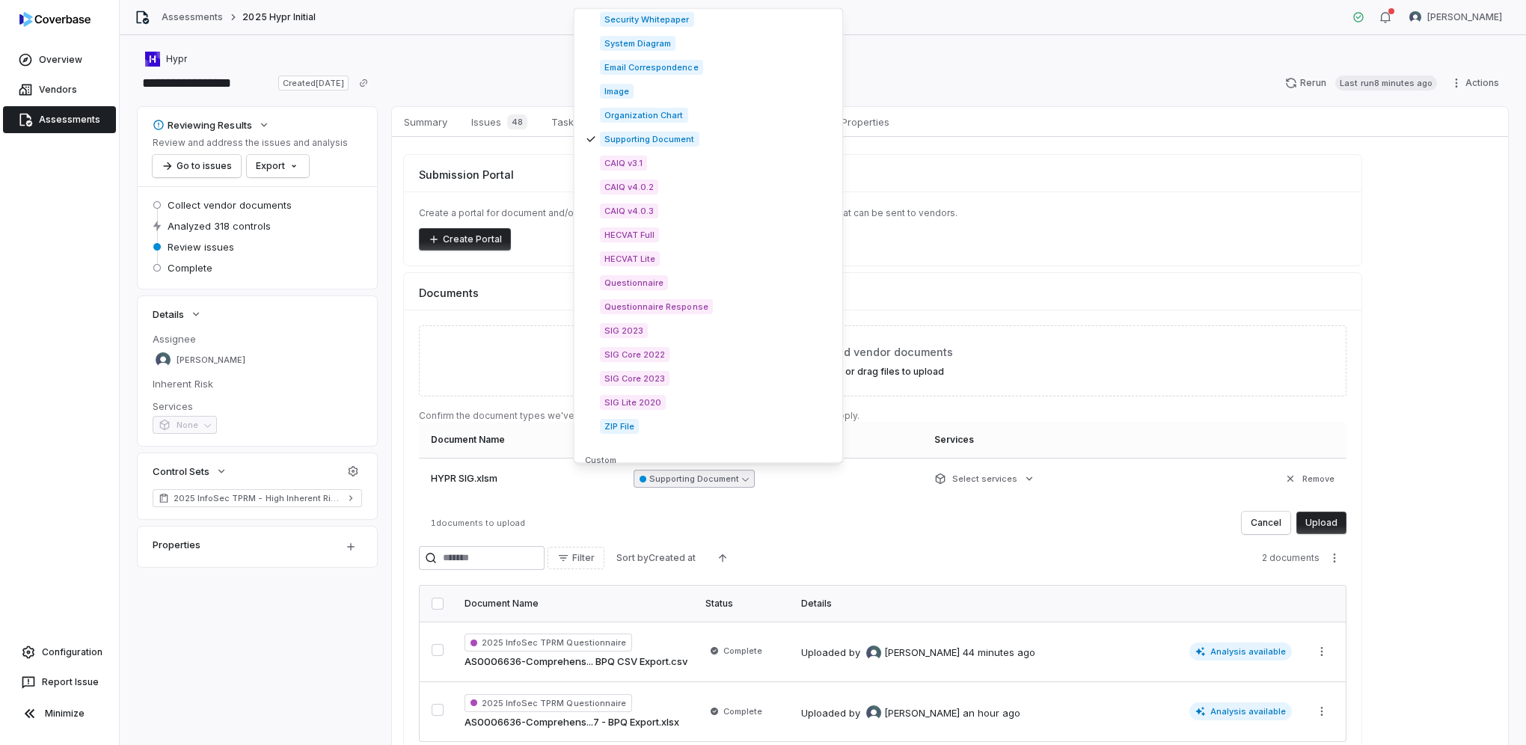
scroll to position [2131, 0]
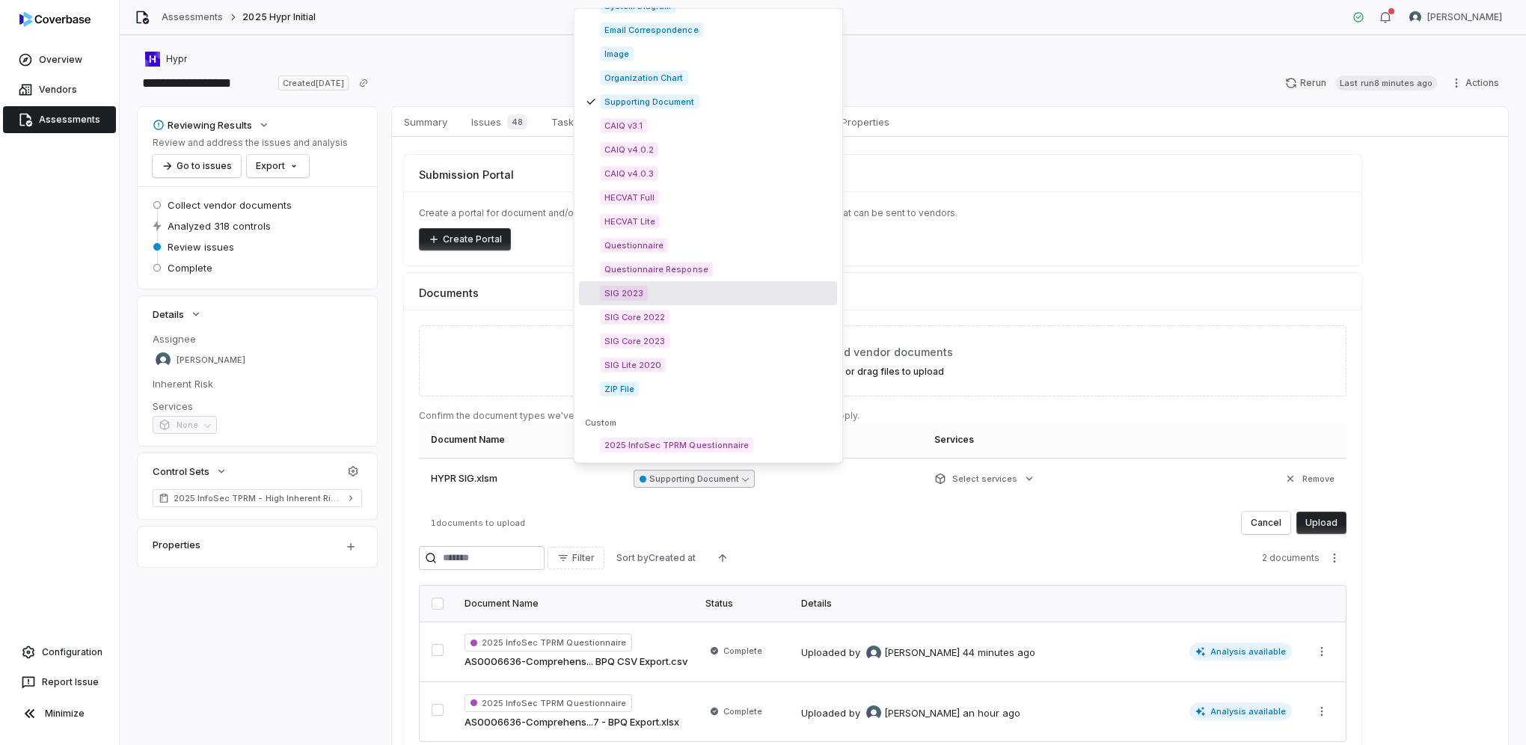
click at [679, 296] on div "SIG 2023" at bounding box center [708, 293] width 258 height 24
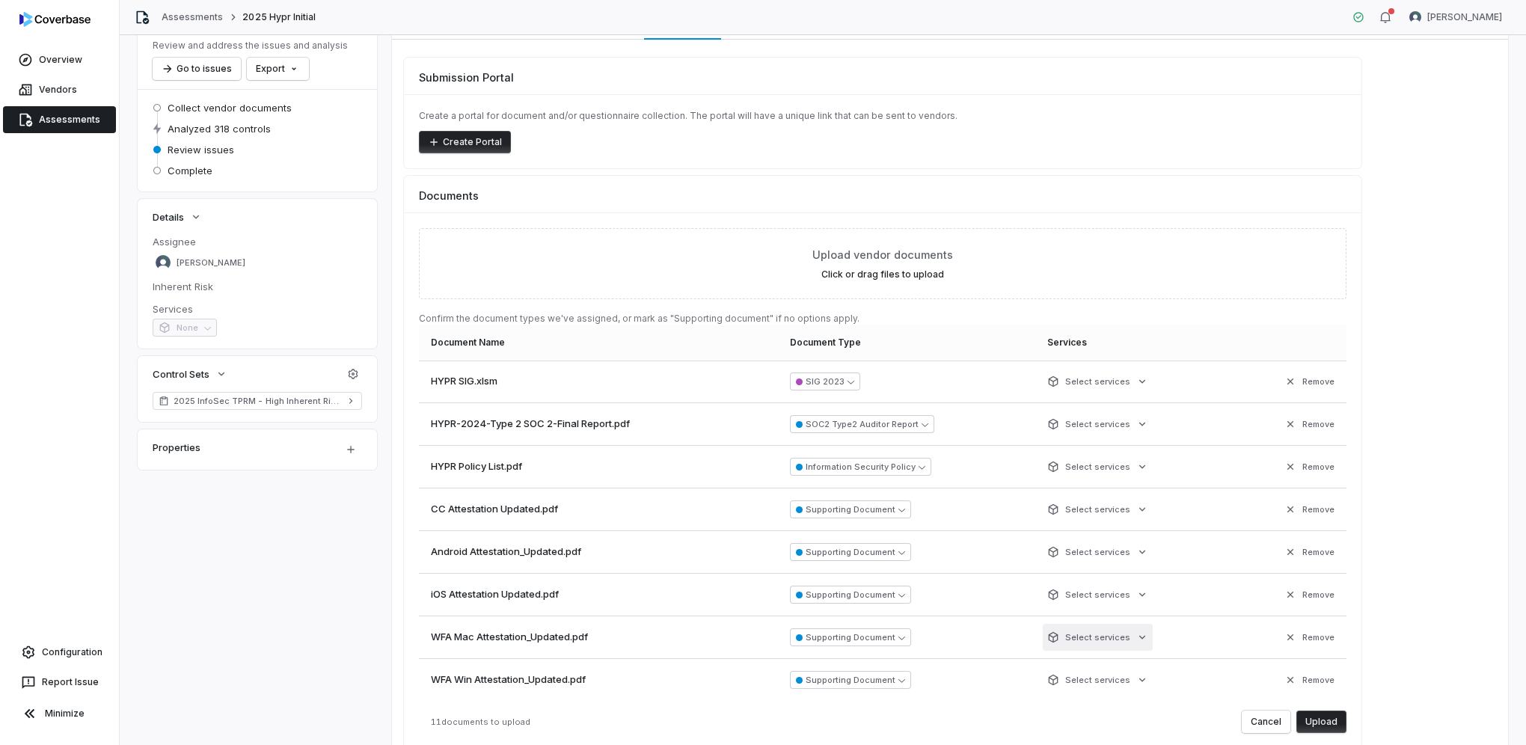
scroll to position [96, 0]
click at [869, 555] on button "Supporting Document" at bounding box center [850, 553] width 121 height 18
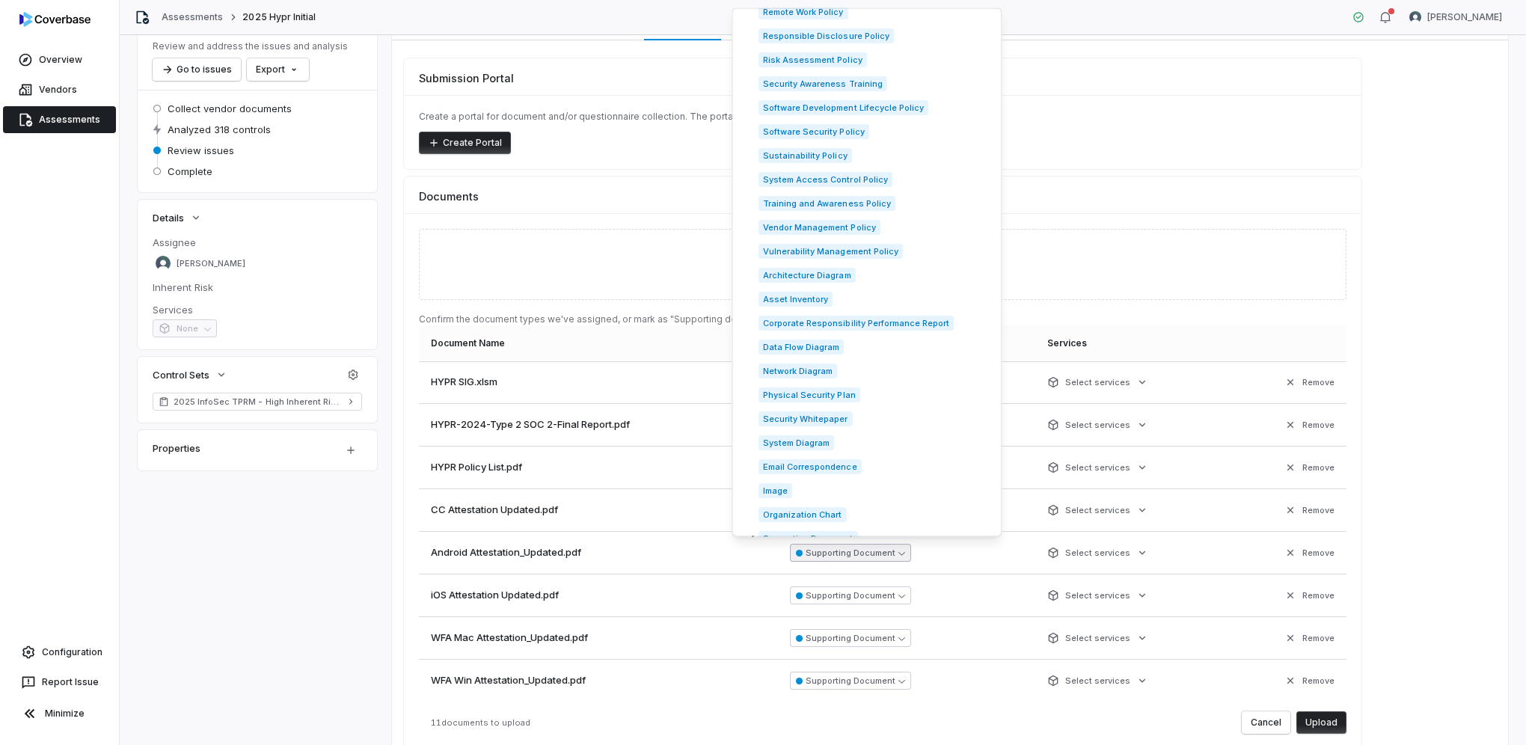
scroll to position [1720, 0]
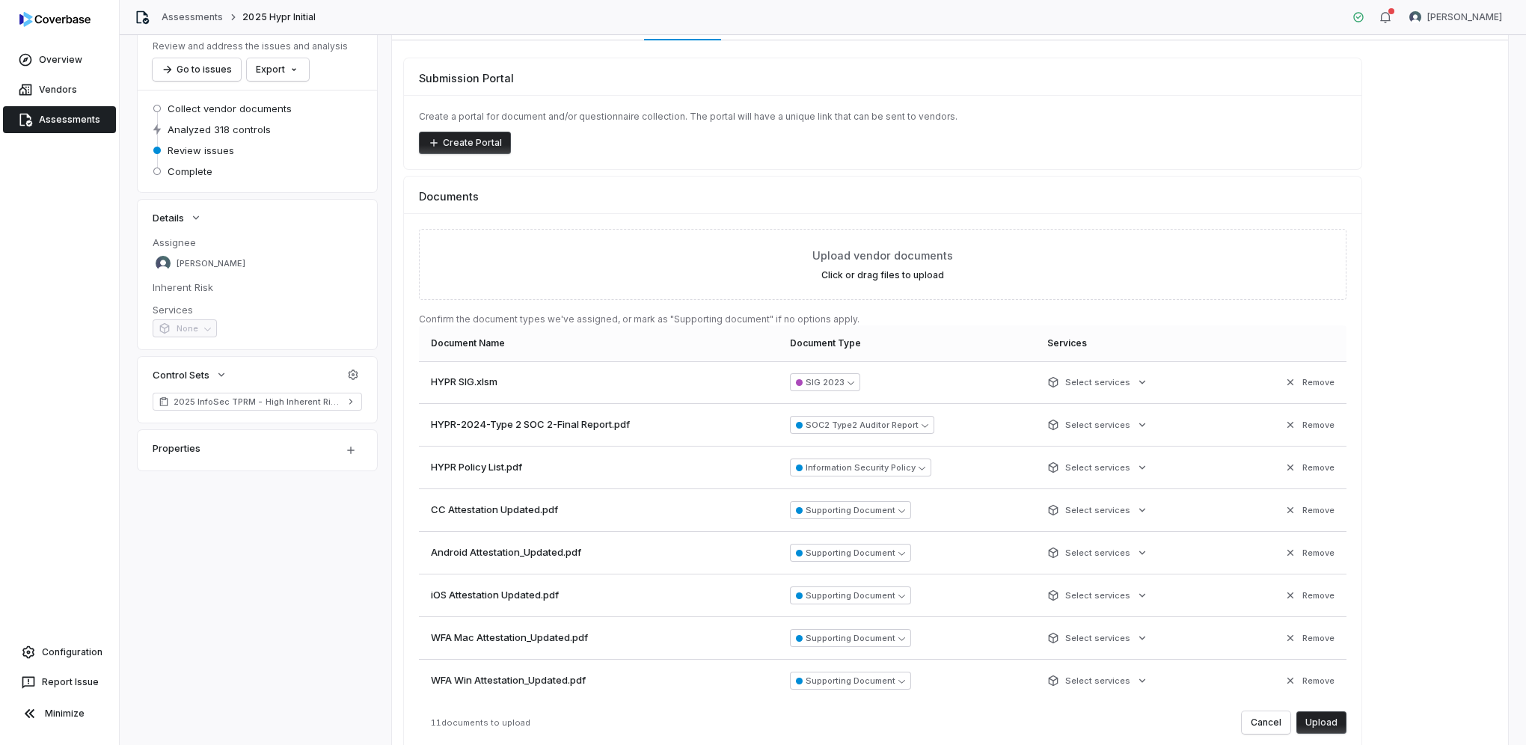
click at [1448, 486] on div "Submission Portal Create a portal for document and/or questionnaire collection.…" at bounding box center [950, 507] width 1116 height 934
click at [1338, 725] on button "Upload" at bounding box center [1321, 722] width 50 height 22
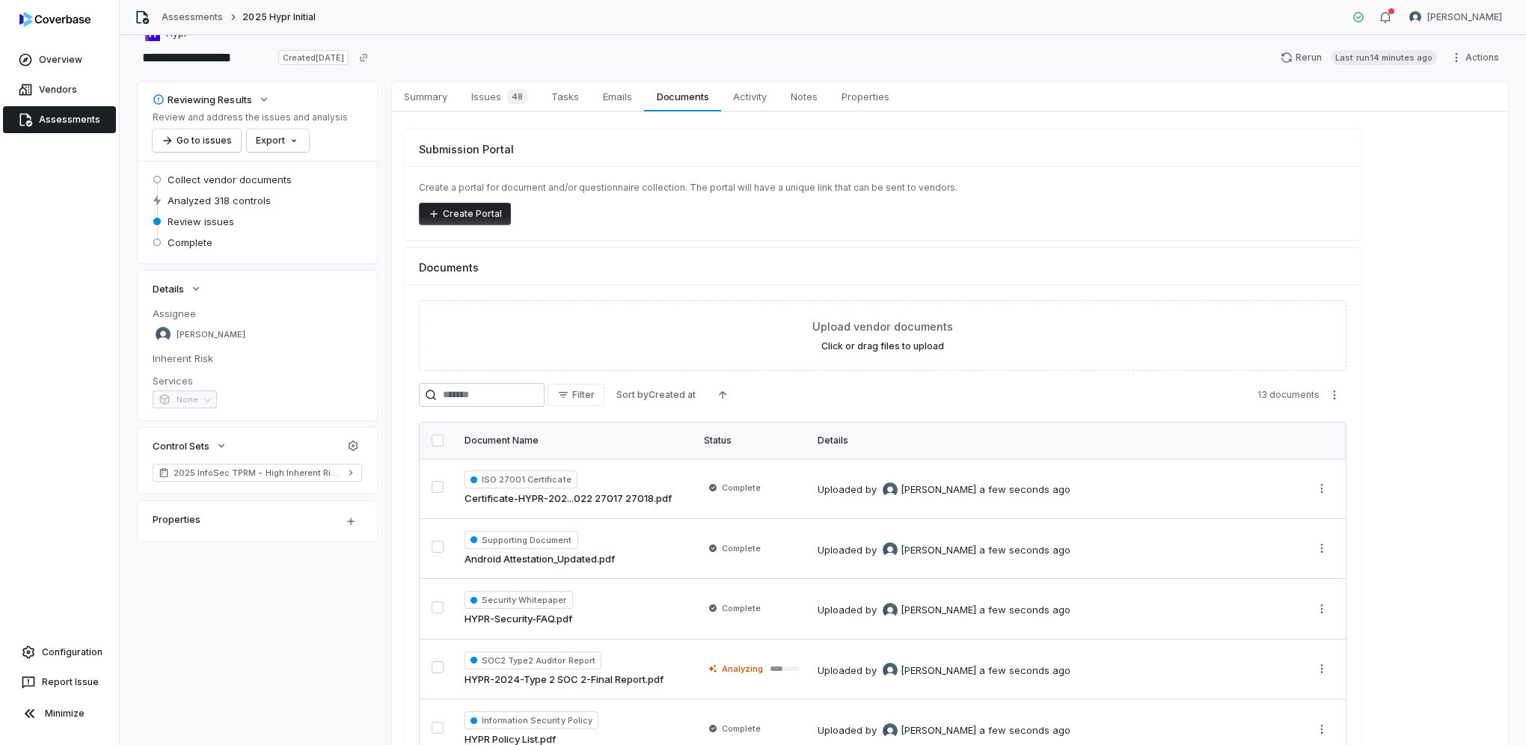
scroll to position [0, 0]
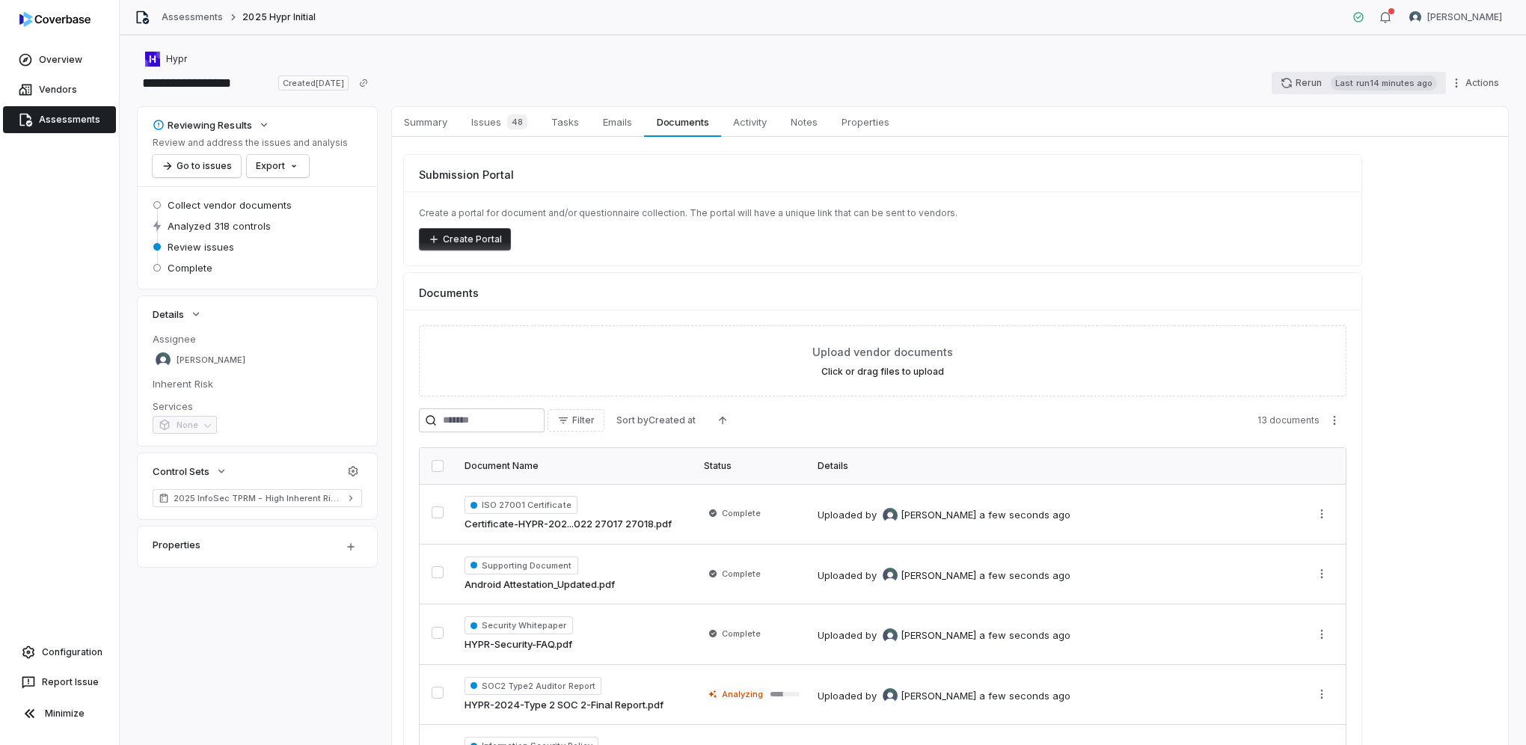
click at [1305, 85] on button "Rerun Last run 14 minutes ago" at bounding box center [1358, 83] width 174 height 22
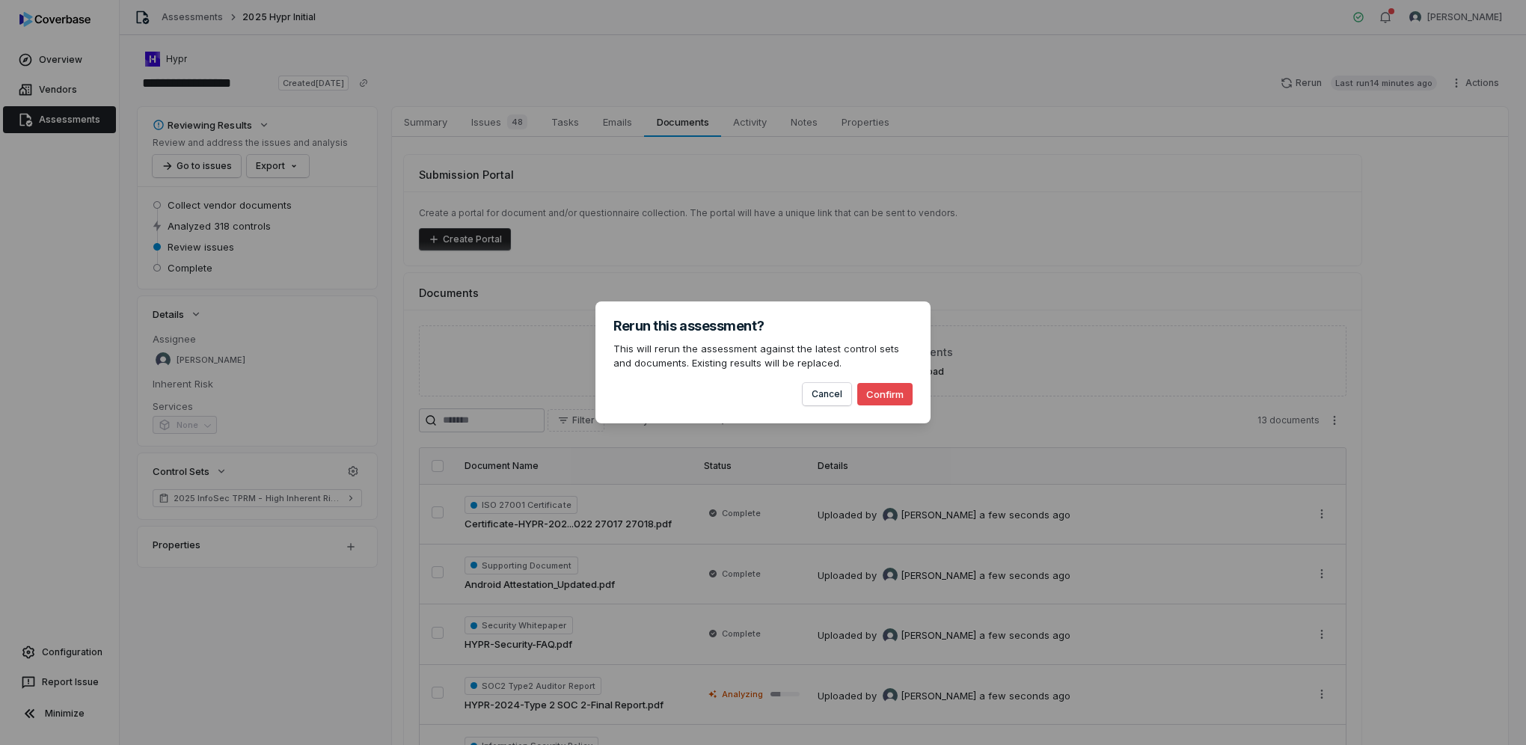
click at [909, 398] on button "Confirm" at bounding box center [884, 394] width 55 height 22
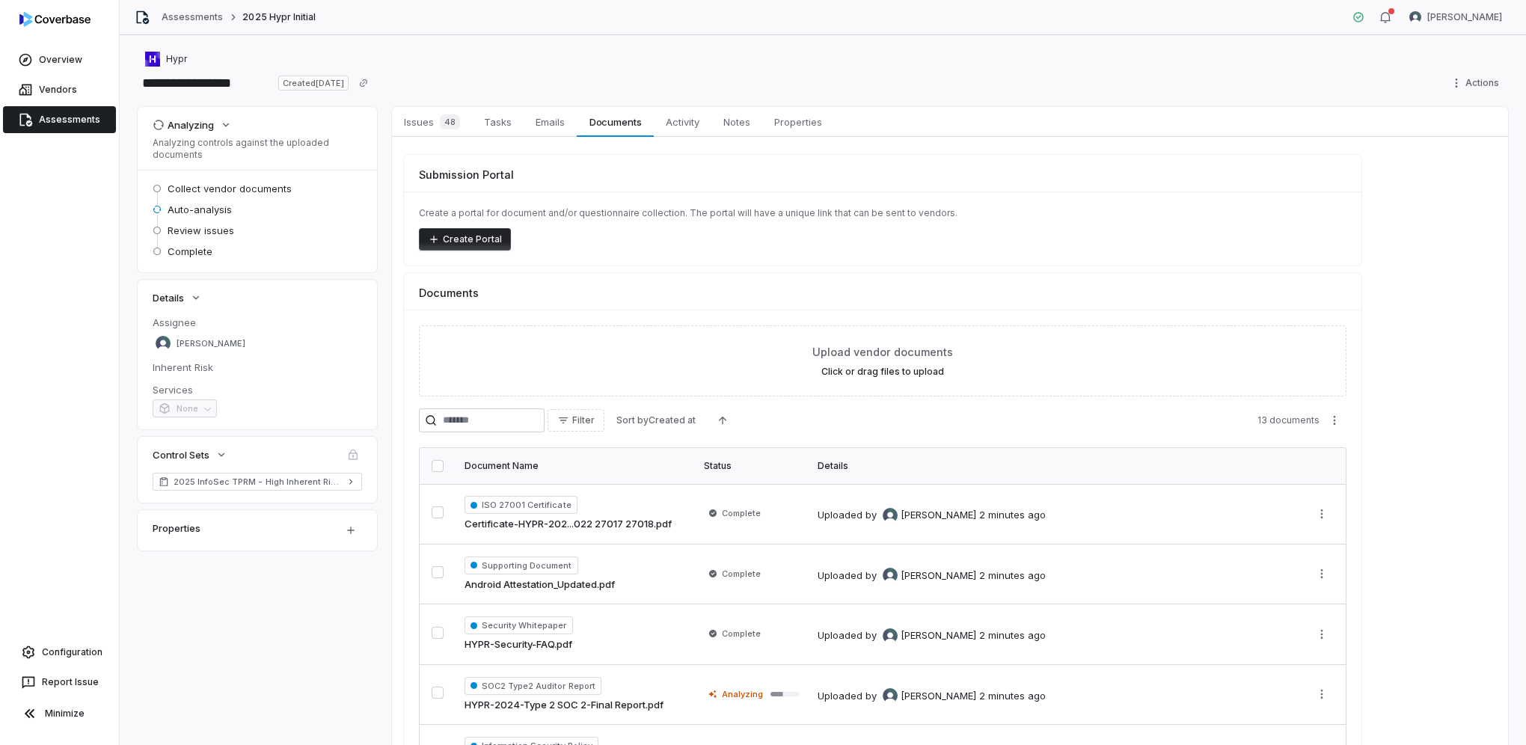
click at [72, 117] on link "Assessments" at bounding box center [59, 119] width 113 height 27
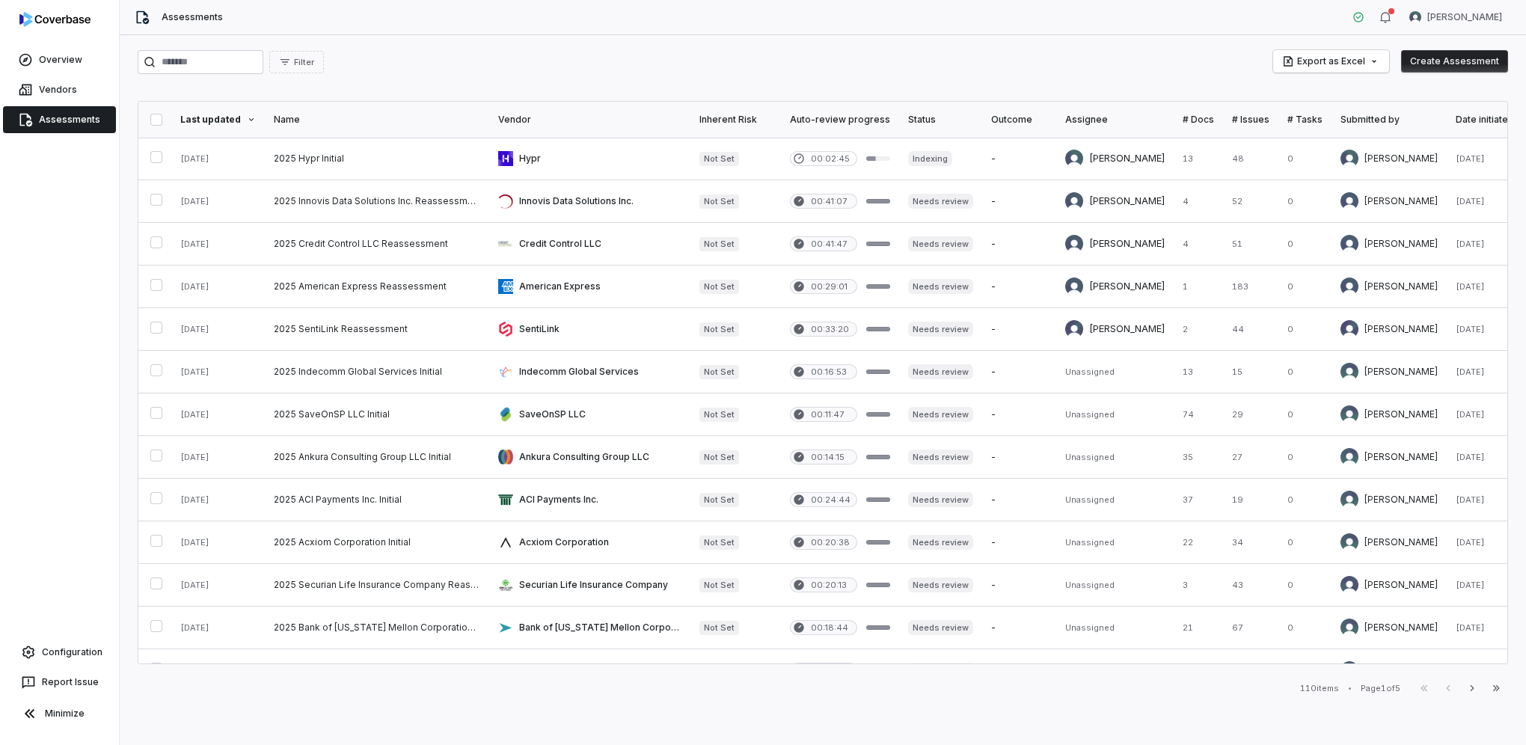
click at [1474, 66] on button "Create Assessment" at bounding box center [1454, 61] width 107 height 22
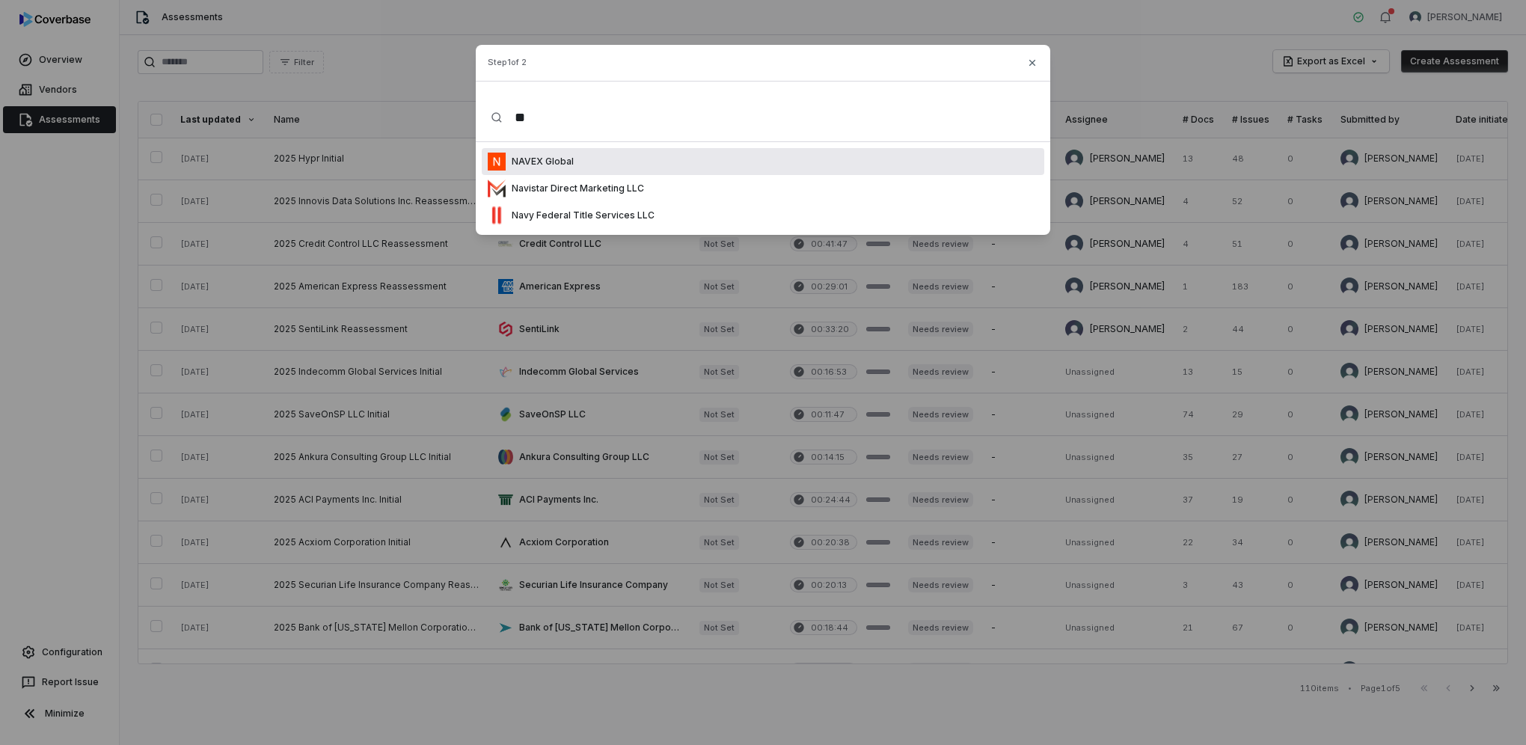
type input "*"
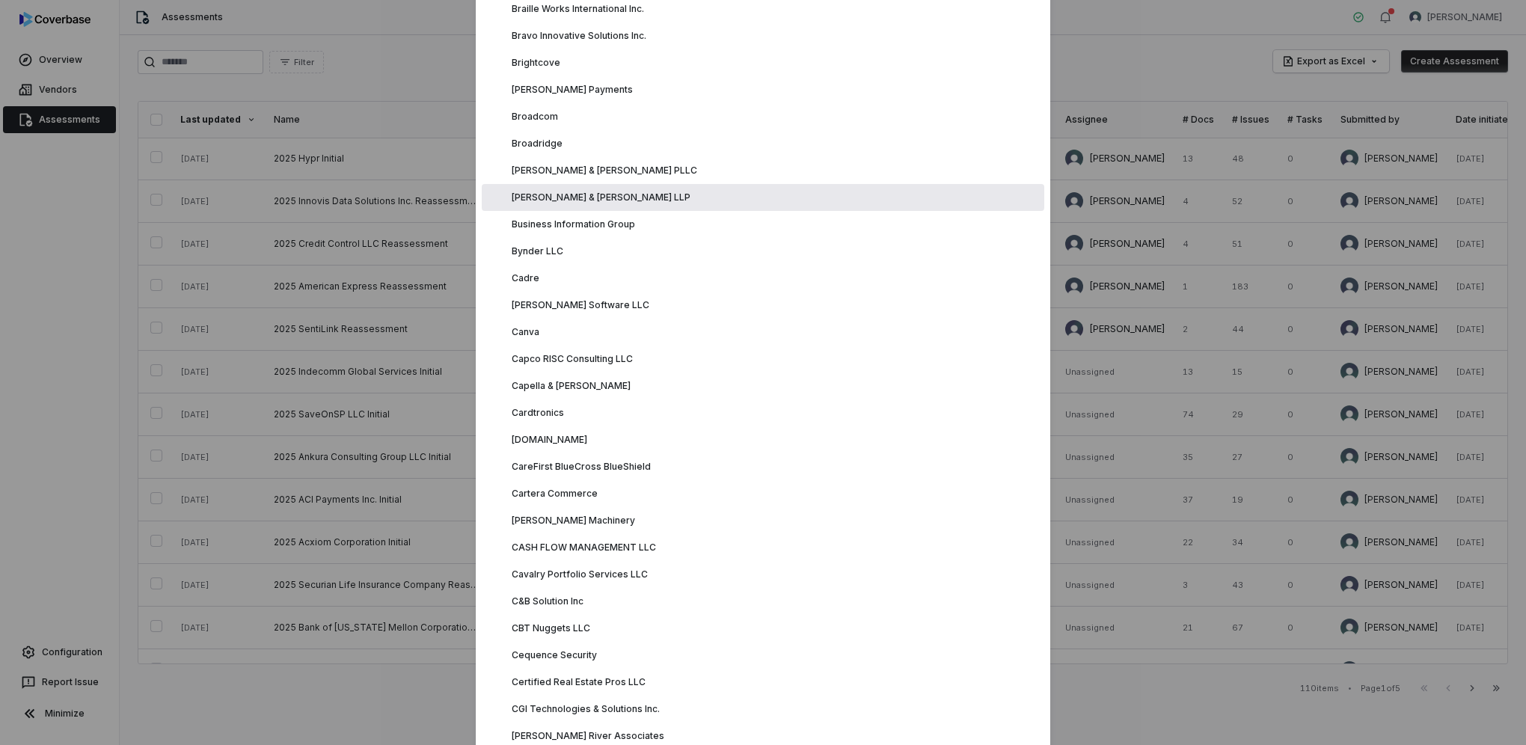
scroll to position [2019, 0]
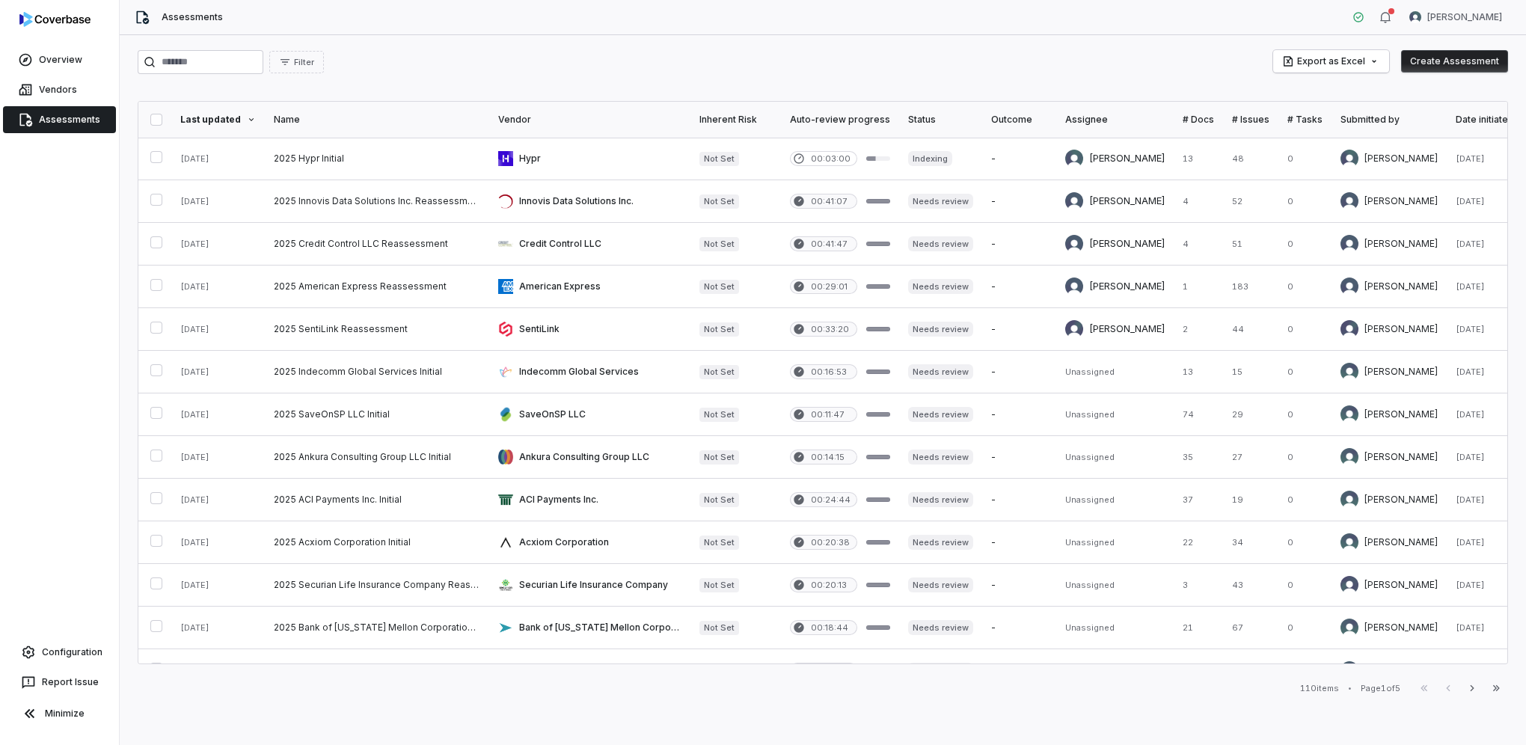
drag, startPoint x: 1523, startPoint y: 104, endPoint x: 1505, endPoint y: 477, distance: 373.6
click at [1460, 59] on button "Create Assessment" at bounding box center [1454, 61] width 107 height 22
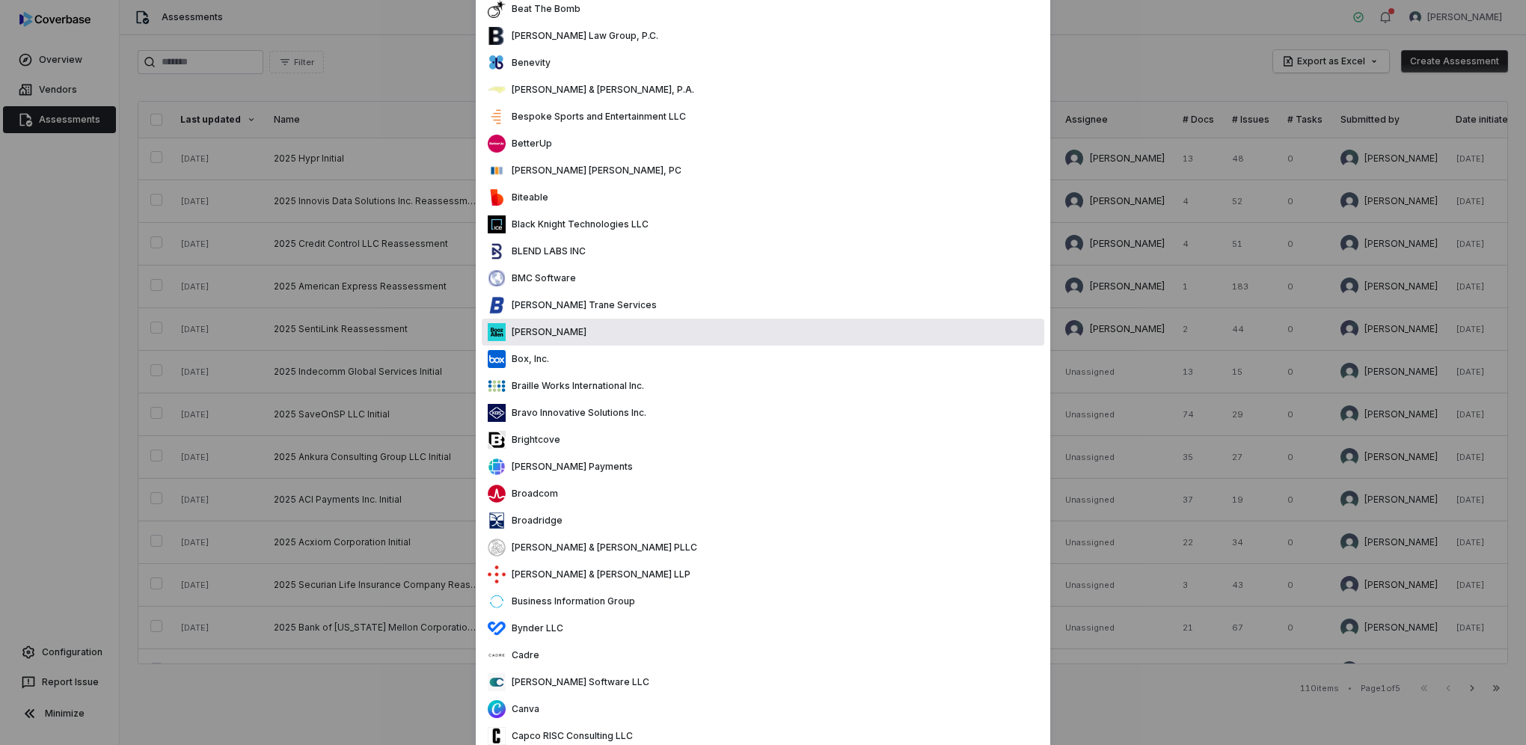
scroll to position [1720, 0]
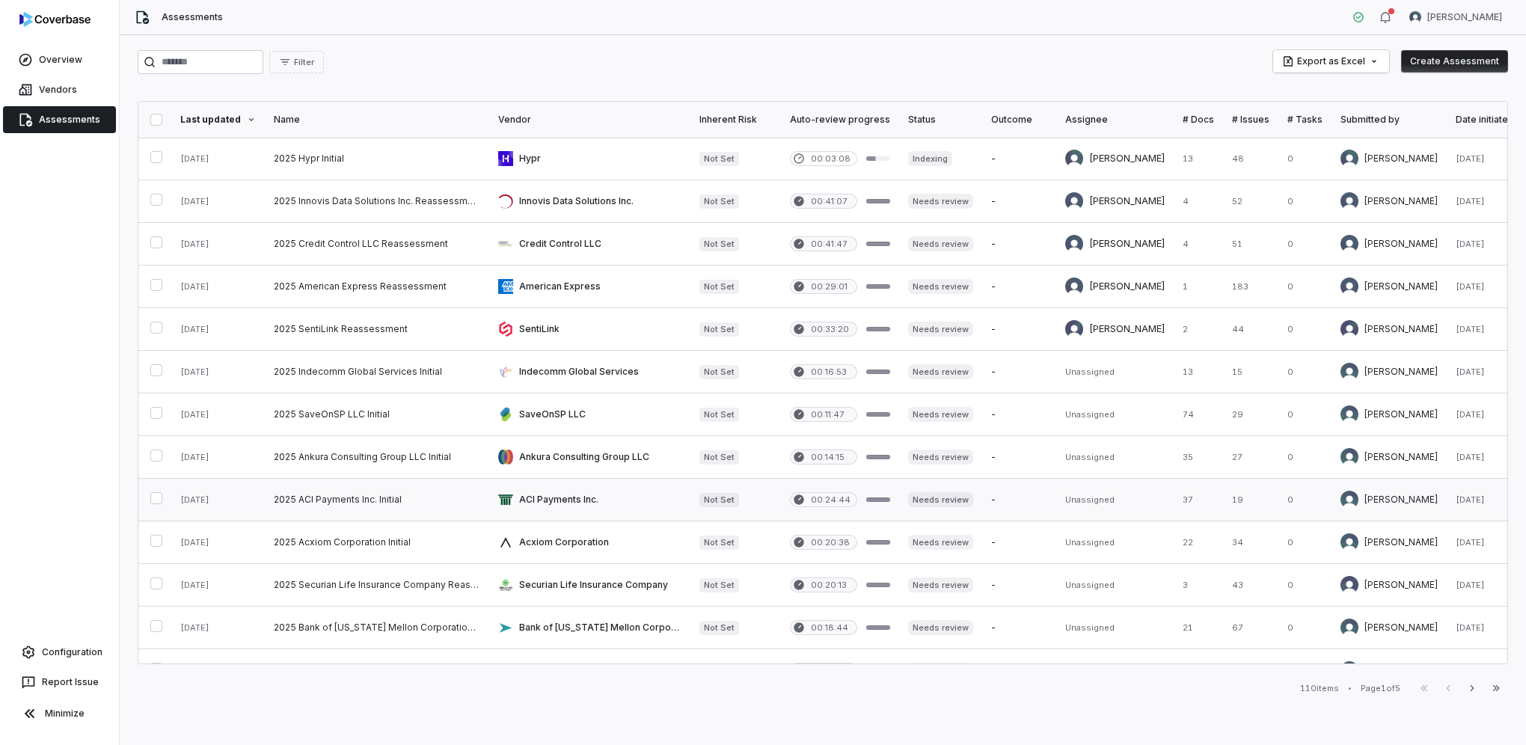
drag, startPoint x: 1520, startPoint y: 99, endPoint x: 1493, endPoint y: 510, distance: 412.2
click at [610, 702] on div "Filter Export as Excel Create Assessment Last updated Name Vendor Inherent Risk…" at bounding box center [823, 390] width 1406 height 710
click at [1456, 64] on button "Create Assessment" at bounding box center [1454, 61] width 107 height 22
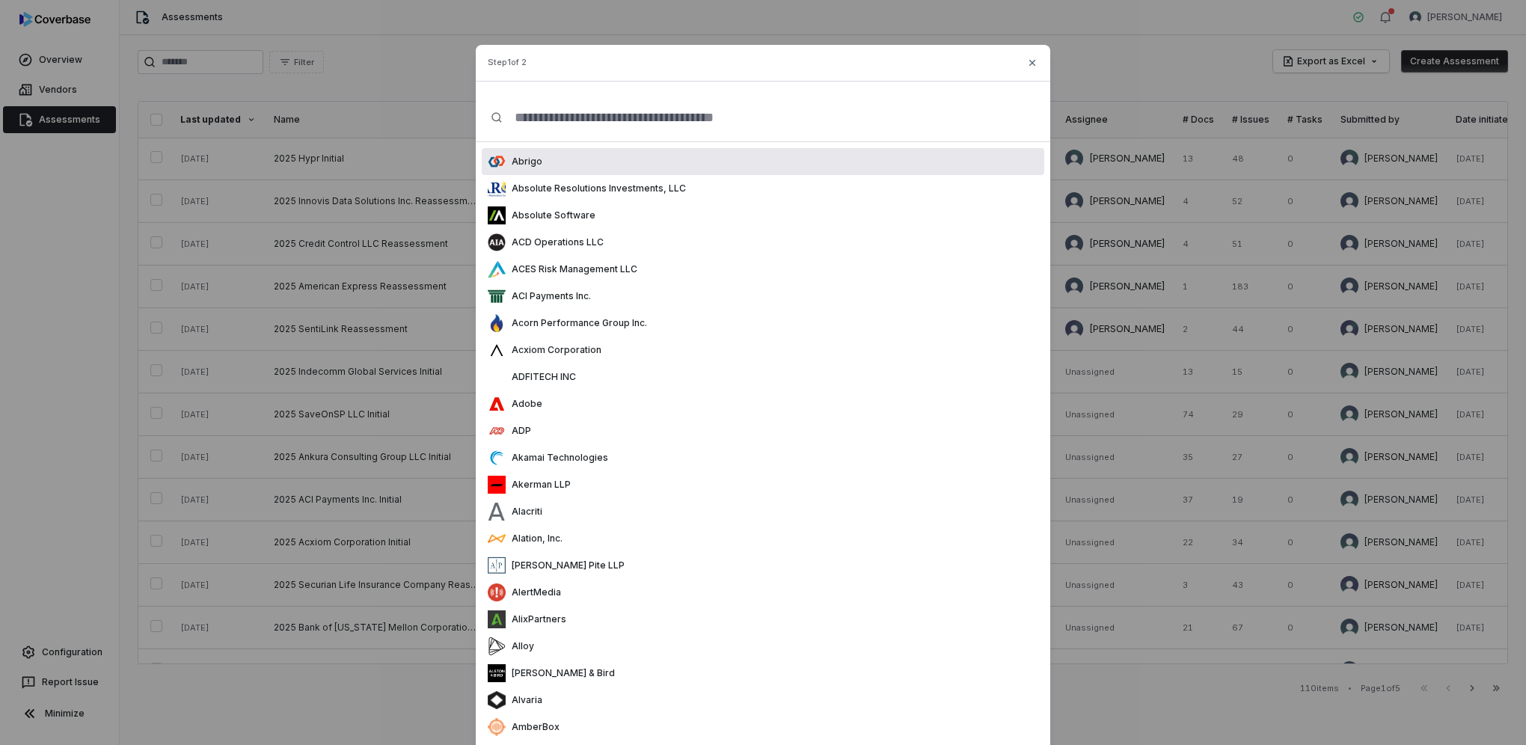
click at [684, 118] on input "text" at bounding box center [769, 117] width 532 height 48
click at [1034, 65] on icon "button" at bounding box center [1032, 63] width 12 height 12
